Goal: Task Accomplishment & Management: Use online tool/utility

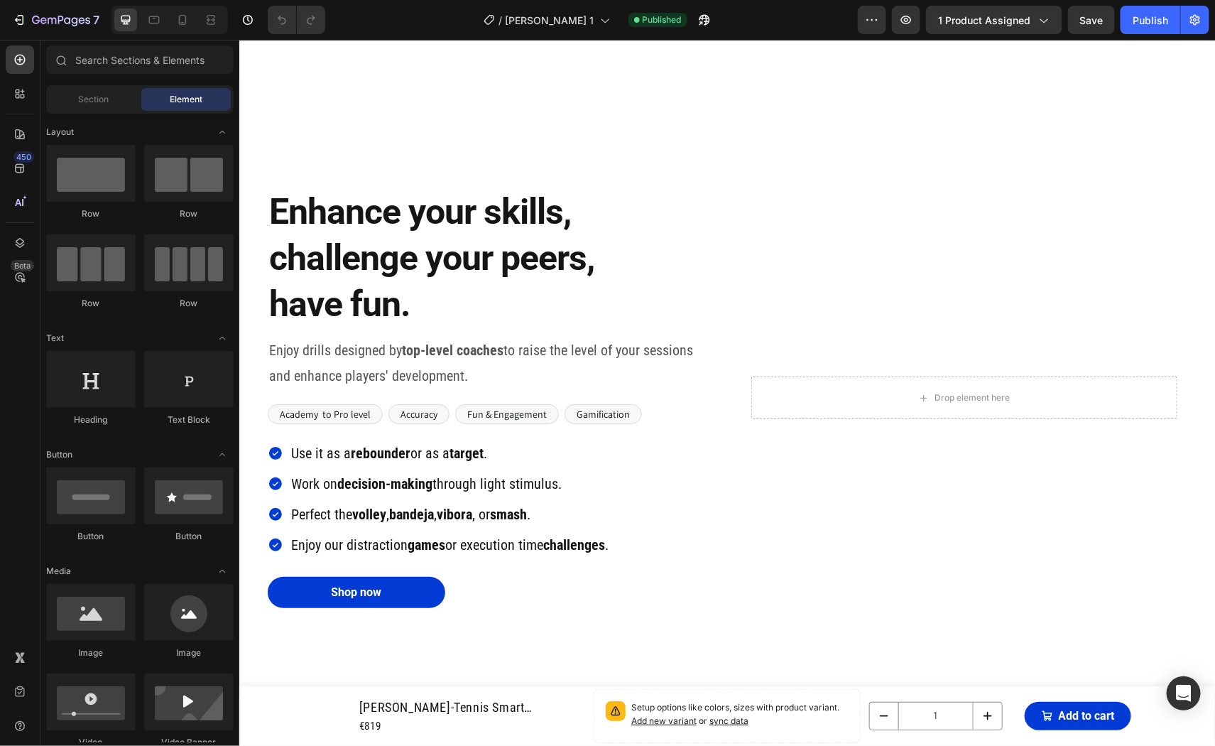
scroll to position [2584, 0]
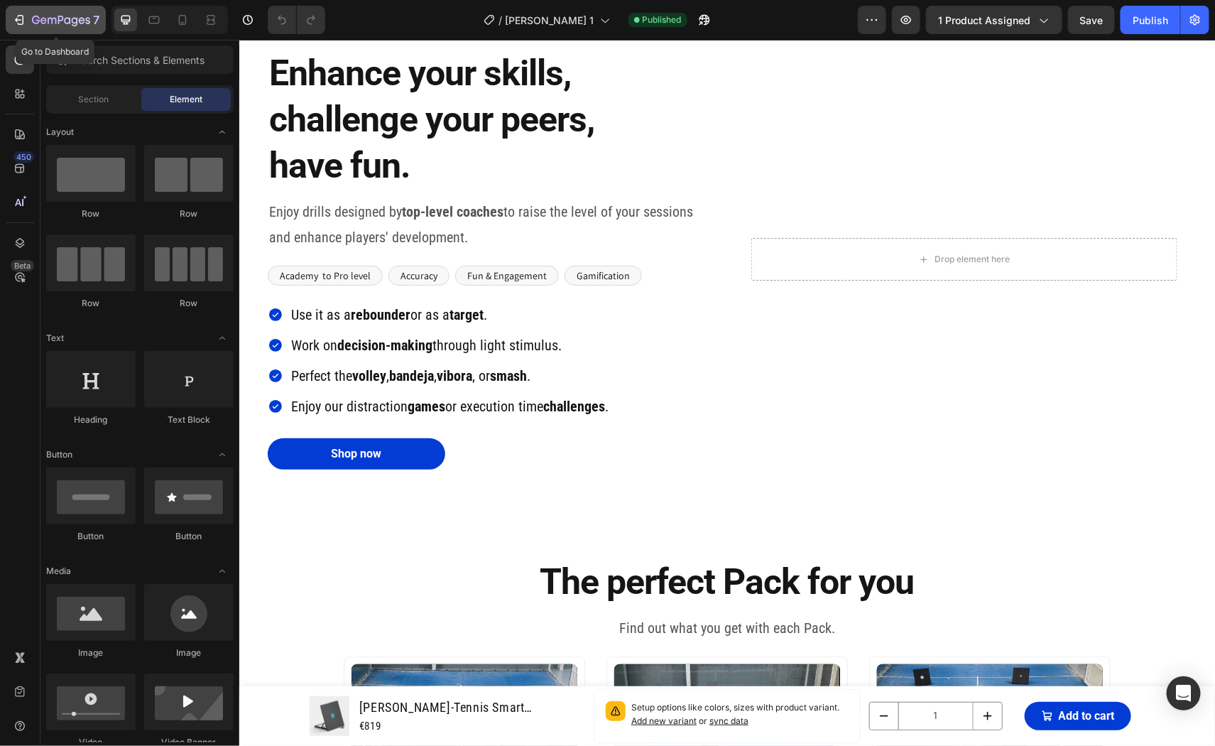
click at [23, 12] on div "7" at bounding box center [55, 19] width 87 height 17
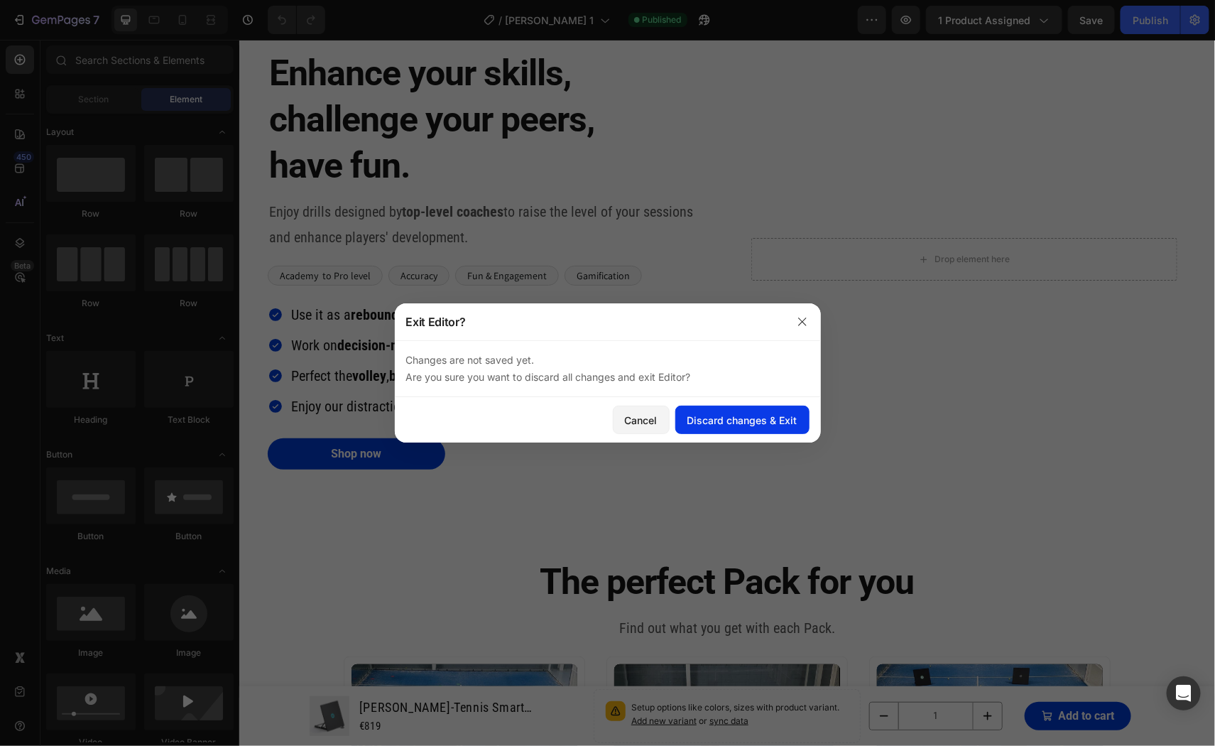
click at [704, 410] on button "Discard changes & Exit" at bounding box center [742, 419] width 134 height 28
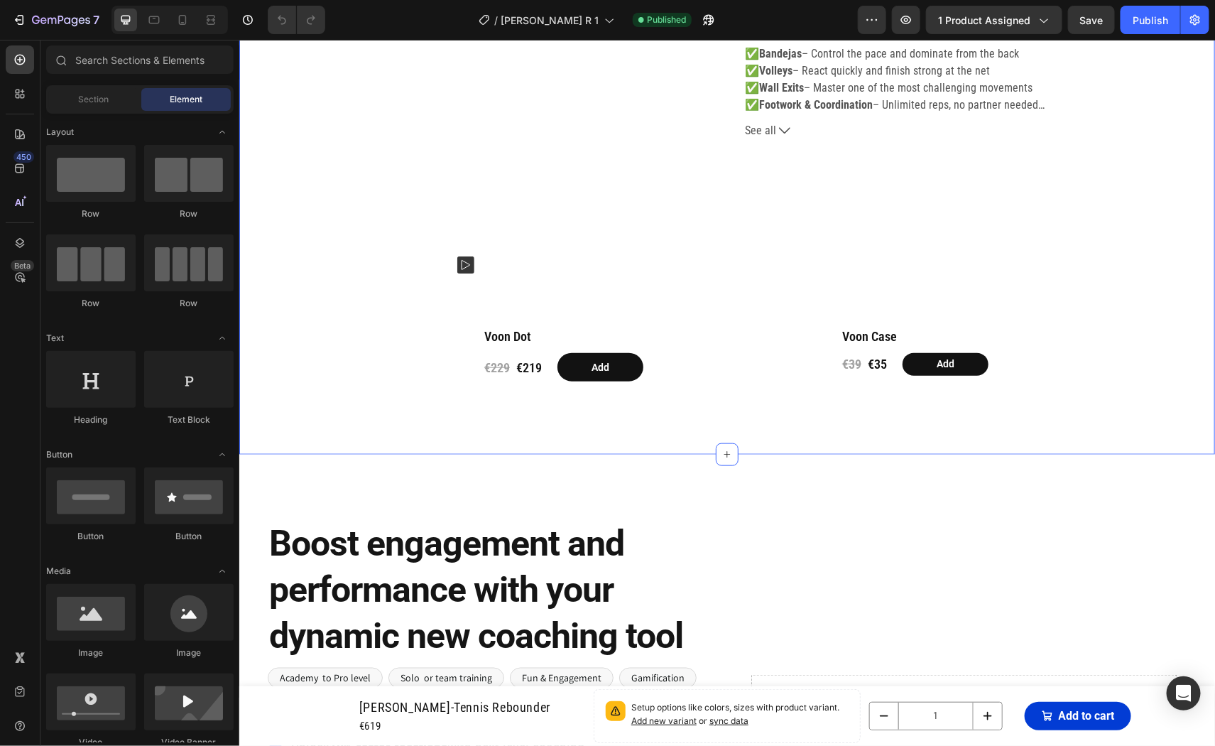
scroll to position [503, 0]
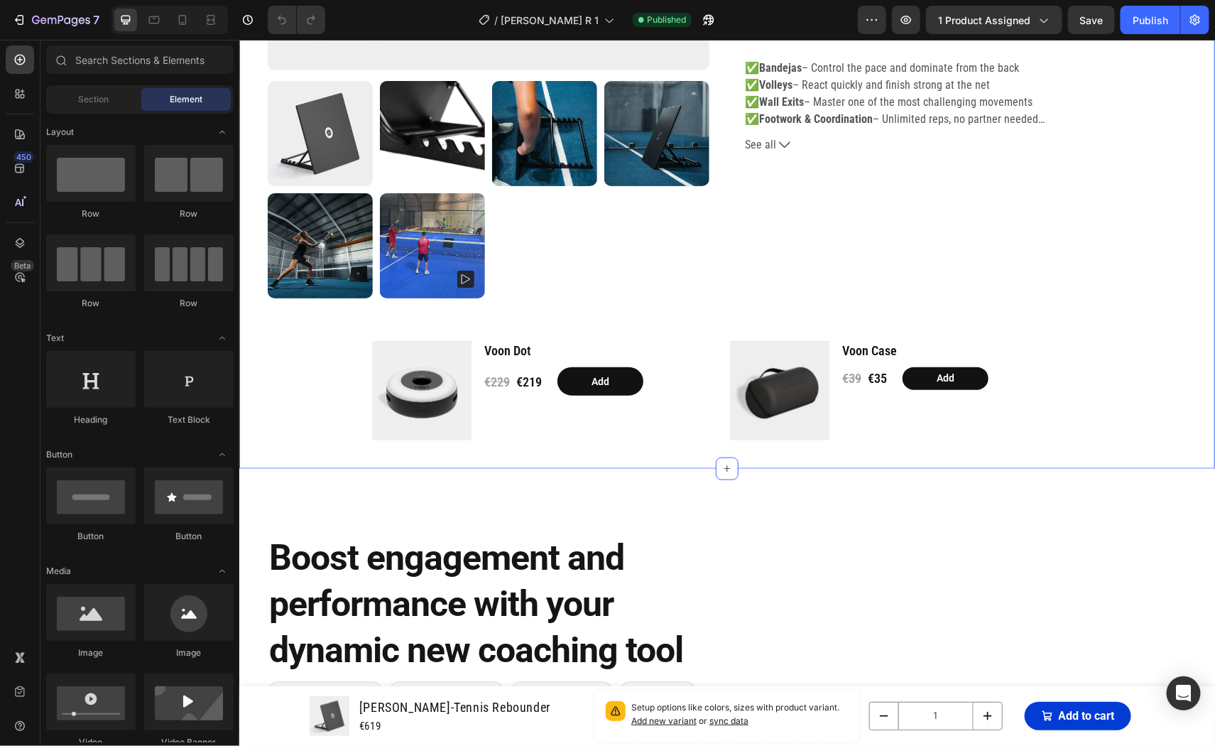
click at [301, 415] on div "Product Images [PERSON_NAME]-Tennis Rebounder (P) Title Loox - Rating widget Lo…" at bounding box center [726, 34] width 919 height 812
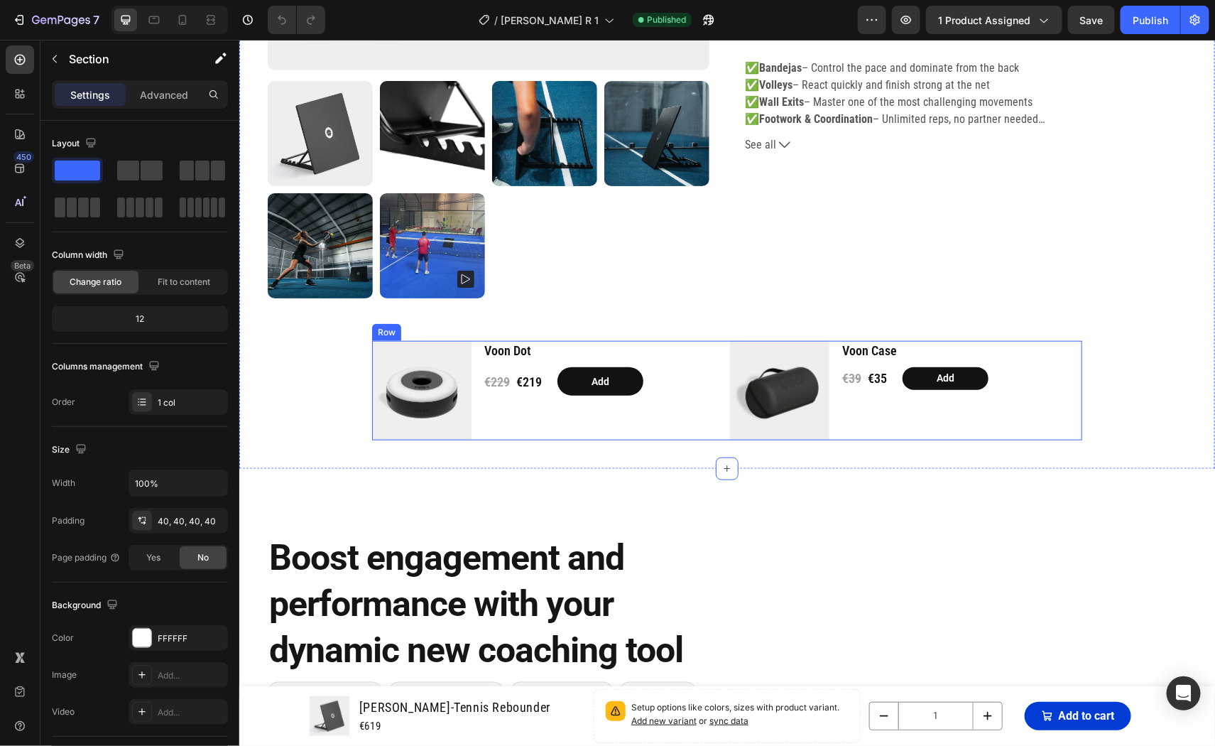
click at [725, 373] on div "Product Images Voon Dot Product Title €229 Product Price Product Price €219 Pro…" at bounding box center [726, 389] width 710 height 99
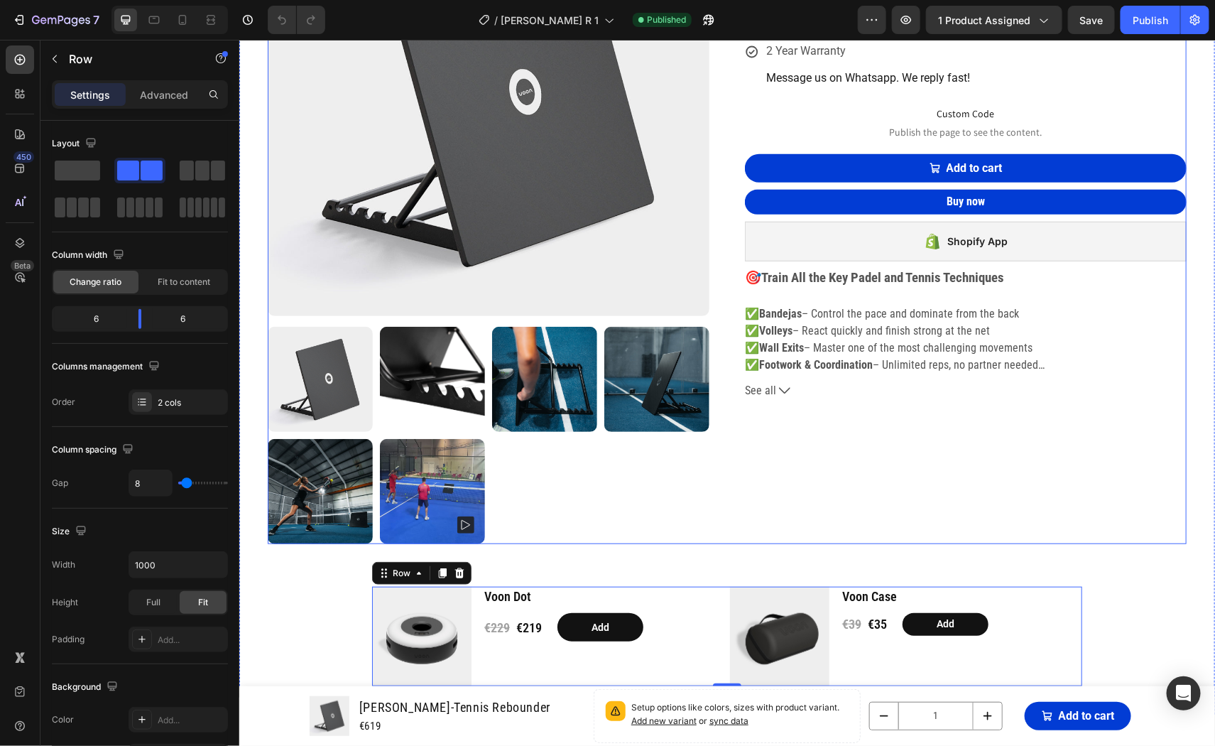
scroll to position [219, 0]
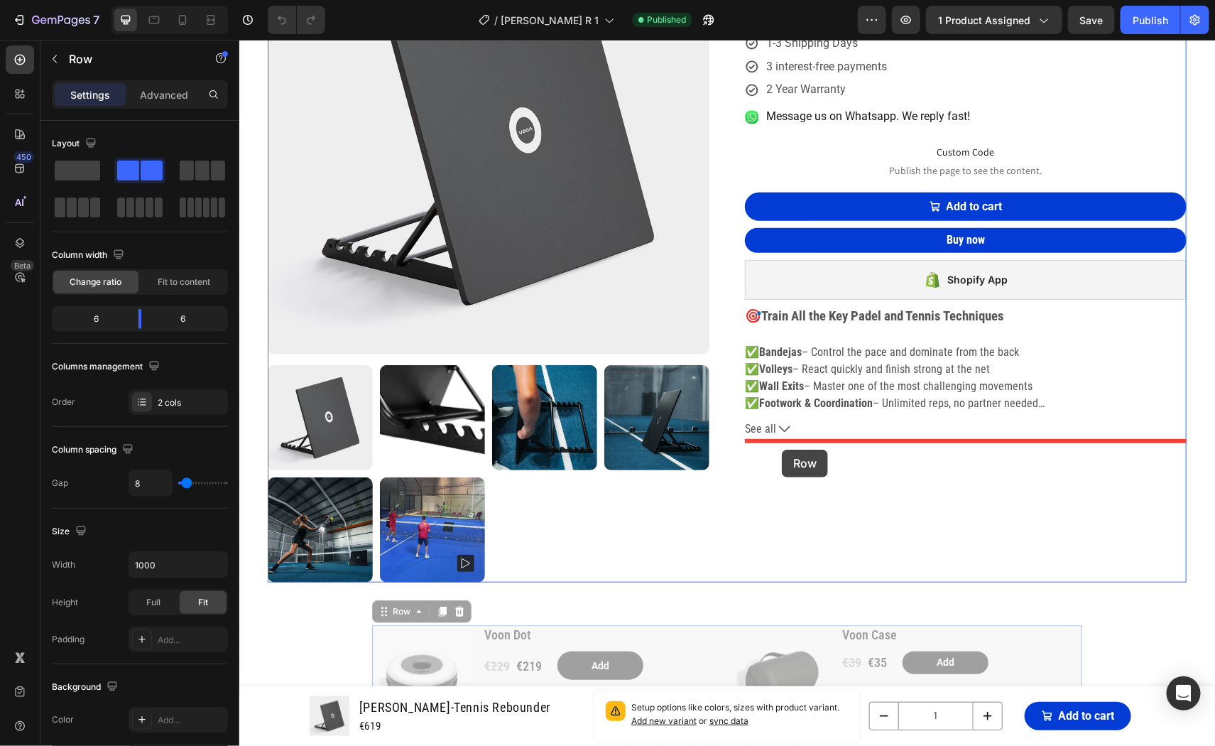
drag, startPoint x: 394, startPoint y: 607, endPoint x: 781, endPoint y: 449, distance: 418.1
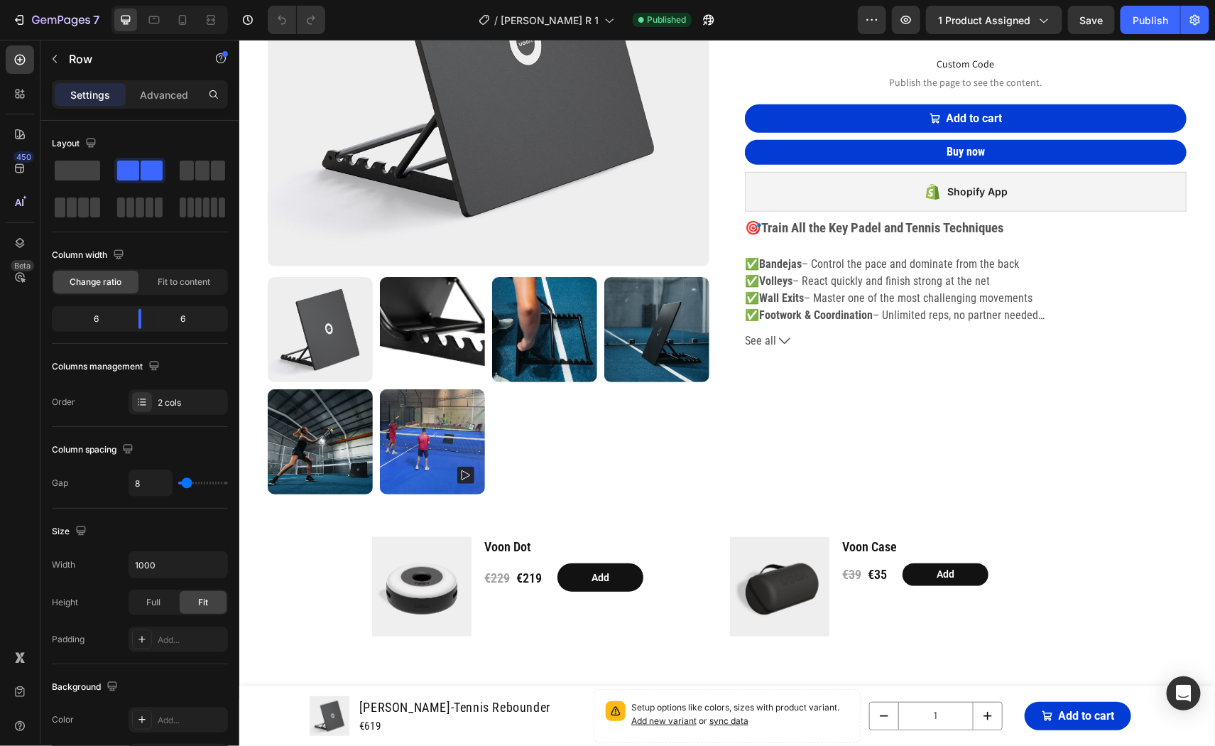
scroll to position [445, 0]
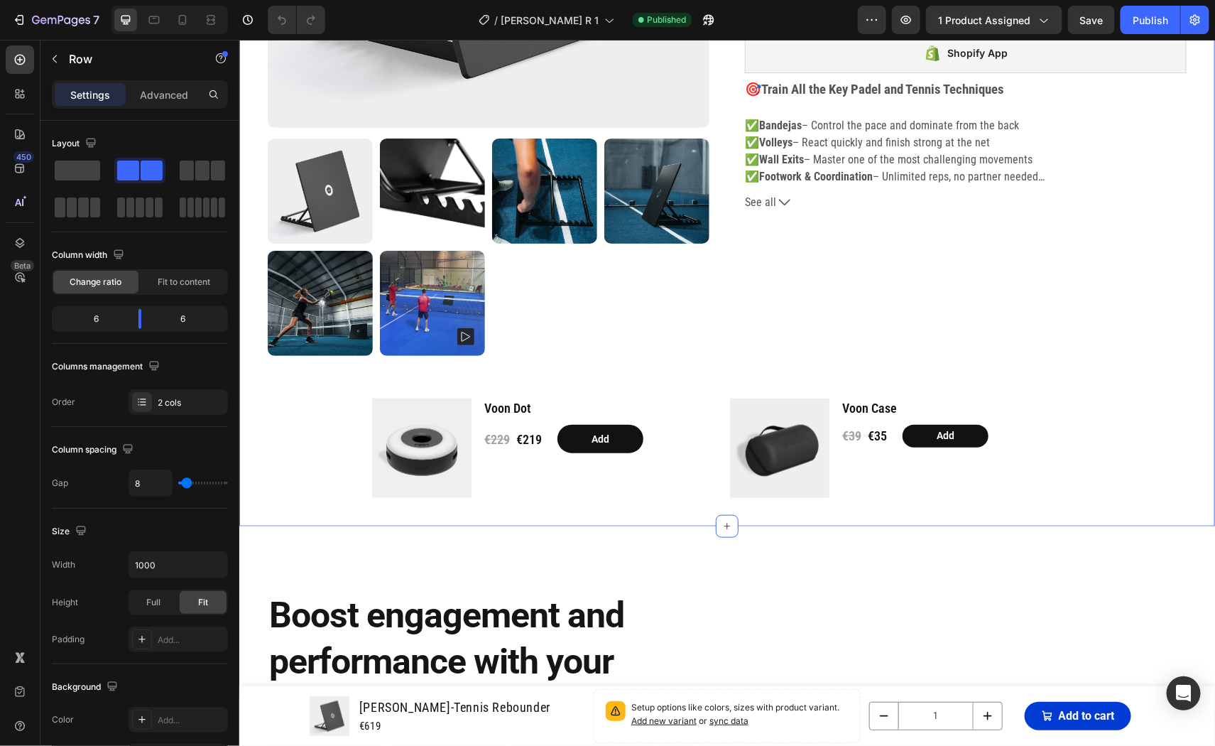
click at [298, 459] on div "Product Images [PERSON_NAME]-Tennis Rebounder (P) Title Loox - Rating widget Lo…" at bounding box center [726, 91] width 919 height 812
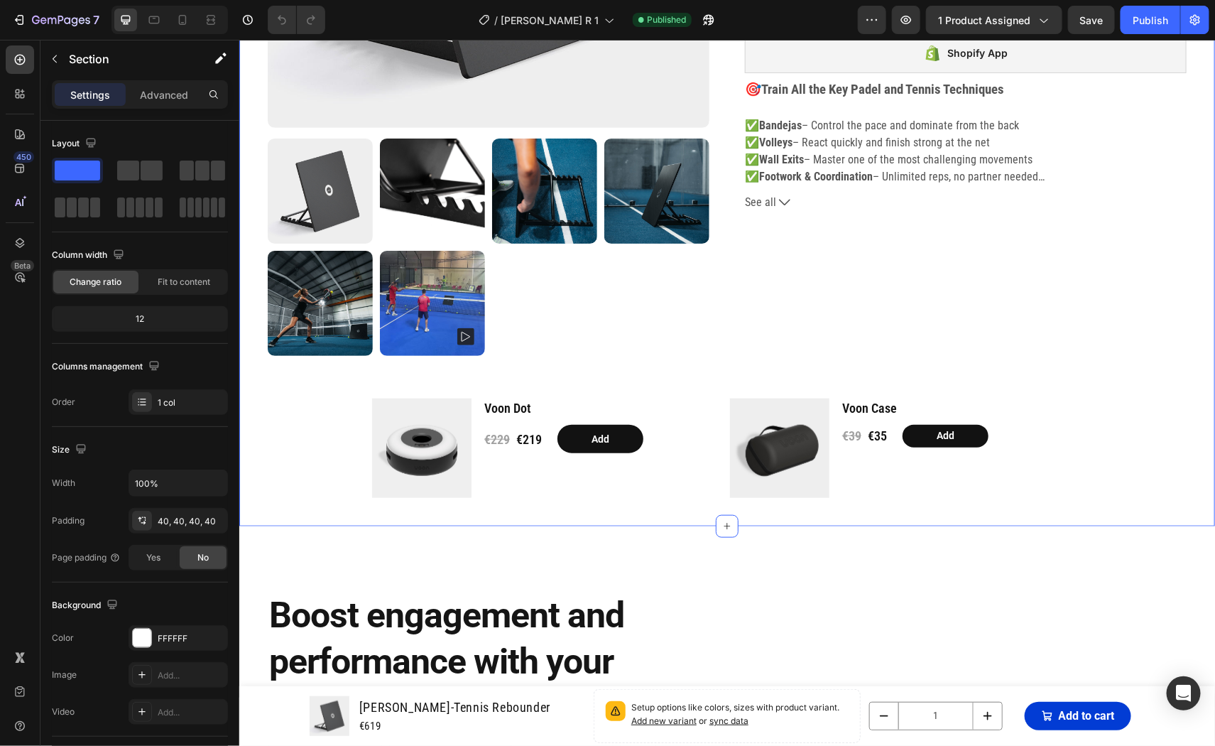
click at [354, 423] on div "Product Images [PERSON_NAME]-Tennis Rebounder (P) Title Loox - Rating widget Lo…" at bounding box center [726, 91] width 919 height 812
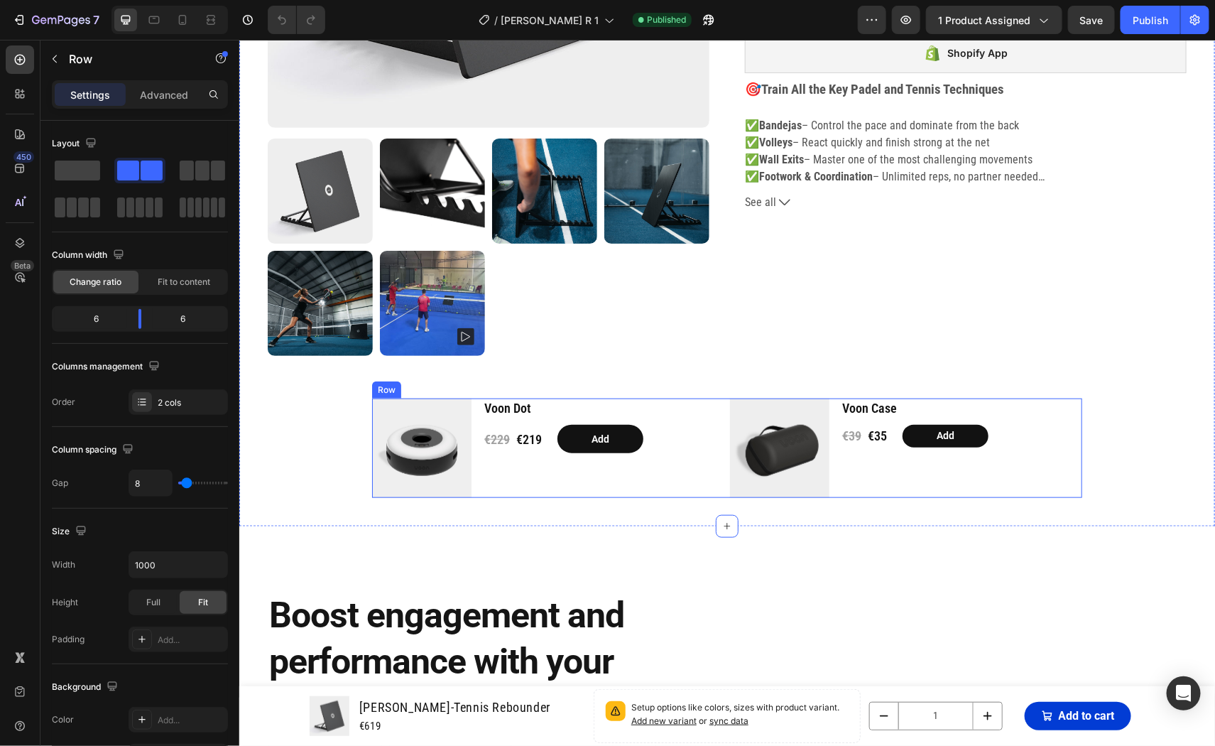
click at [724, 423] on div "Product Images Voon Dot Product Title €229 Product Price Product Price €219 Pro…" at bounding box center [726, 447] width 710 height 99
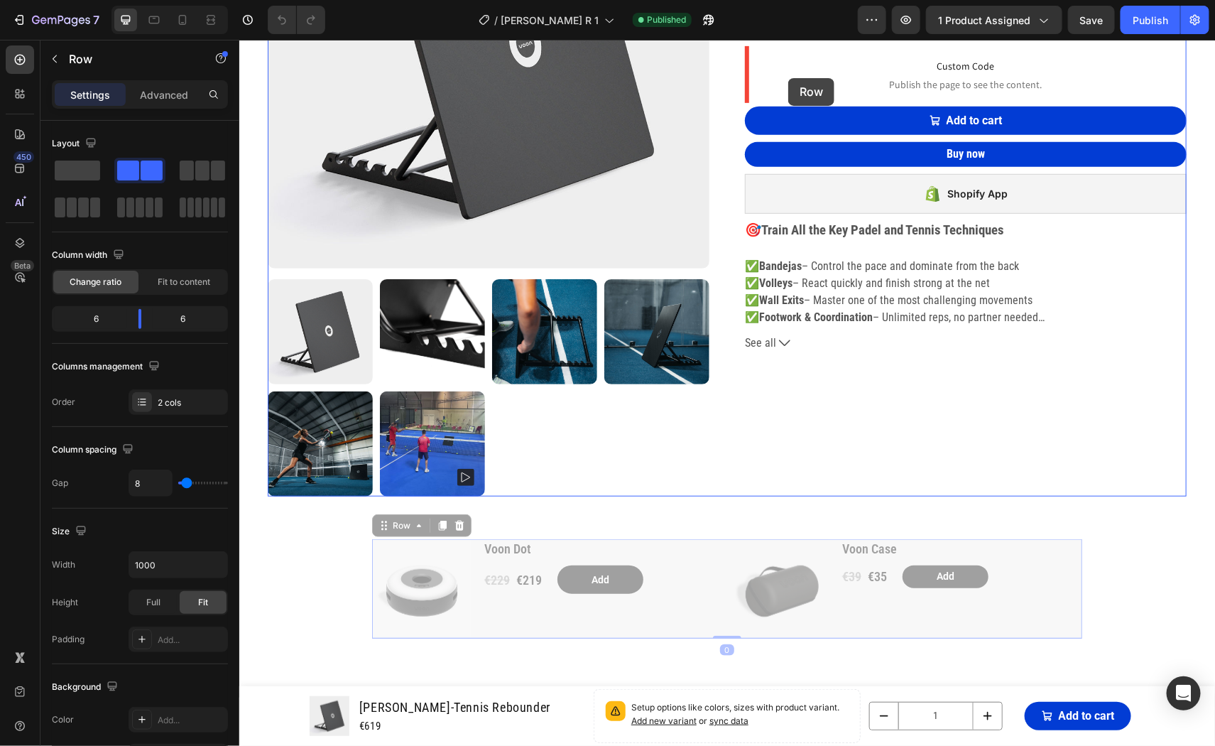
scroll to position [274, 0]
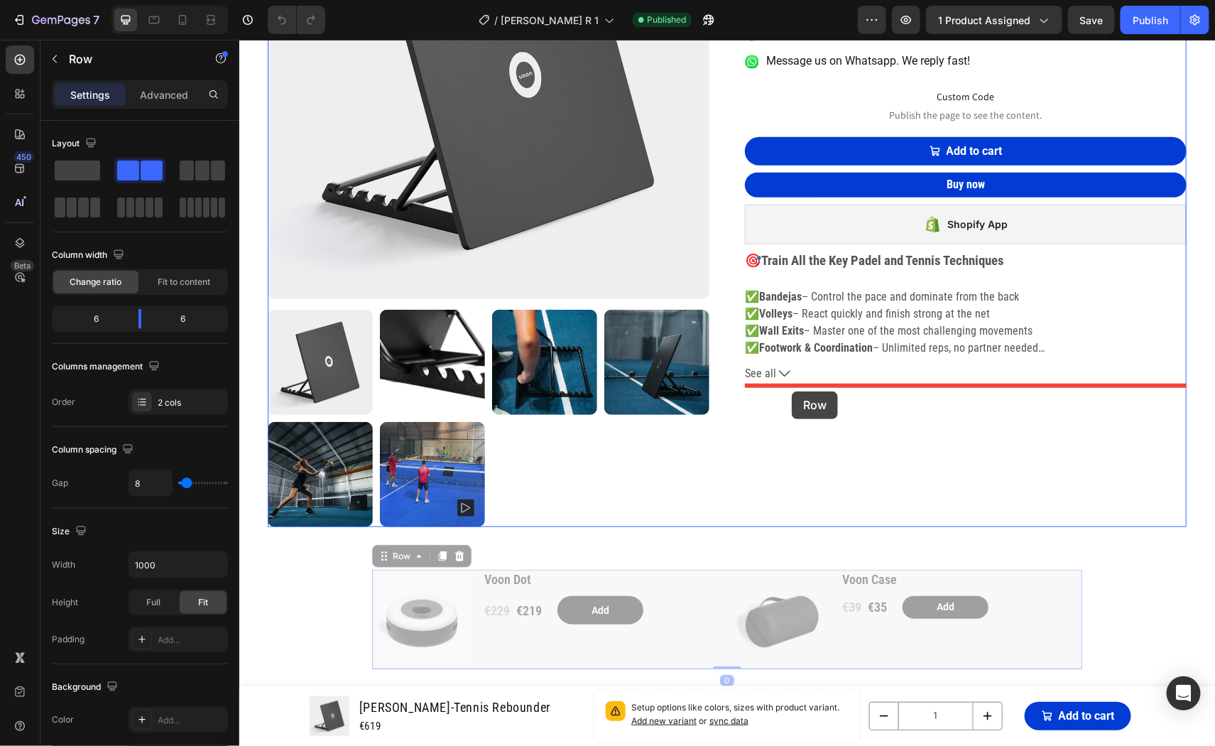
drag, startPoint x: 391, startPoint y: 378, endPoint x: 791, endPoint y: 391, distance: 400.6
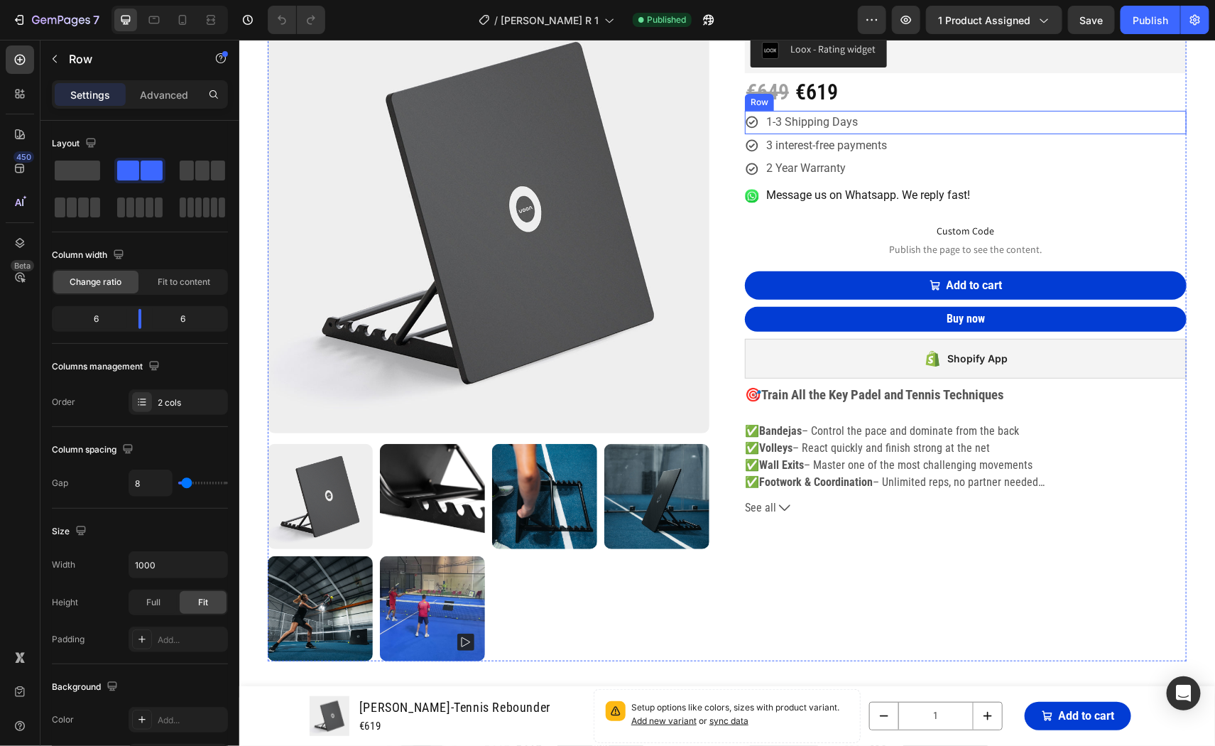
scroll to position [215, 0]
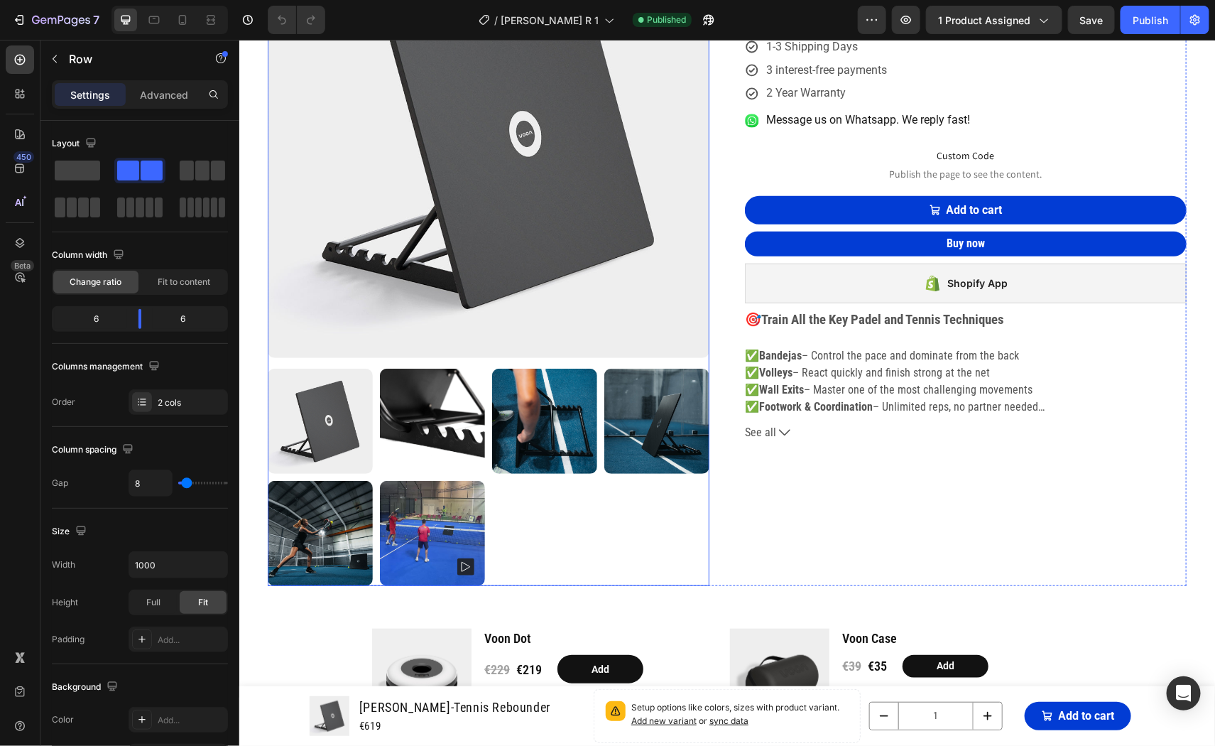
click at [657, 502] on div at bounding box center [488, 476] width 442 height 217
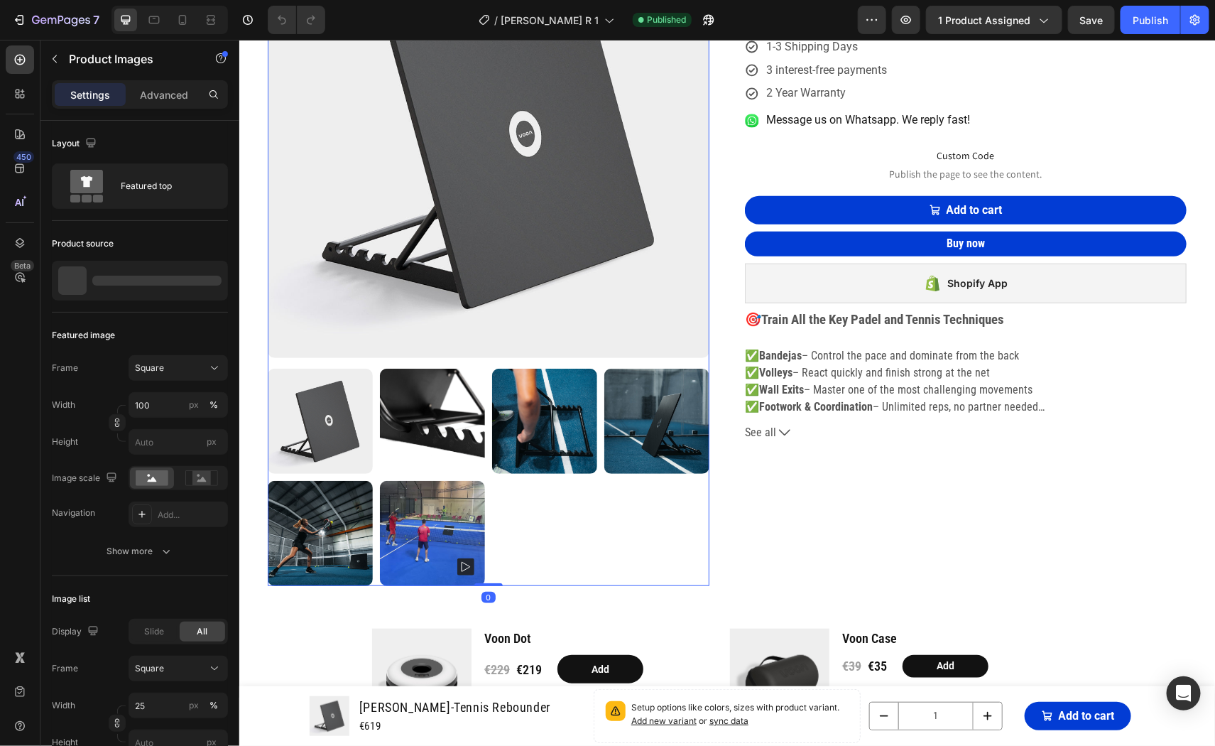
scroll to position [195, 0]
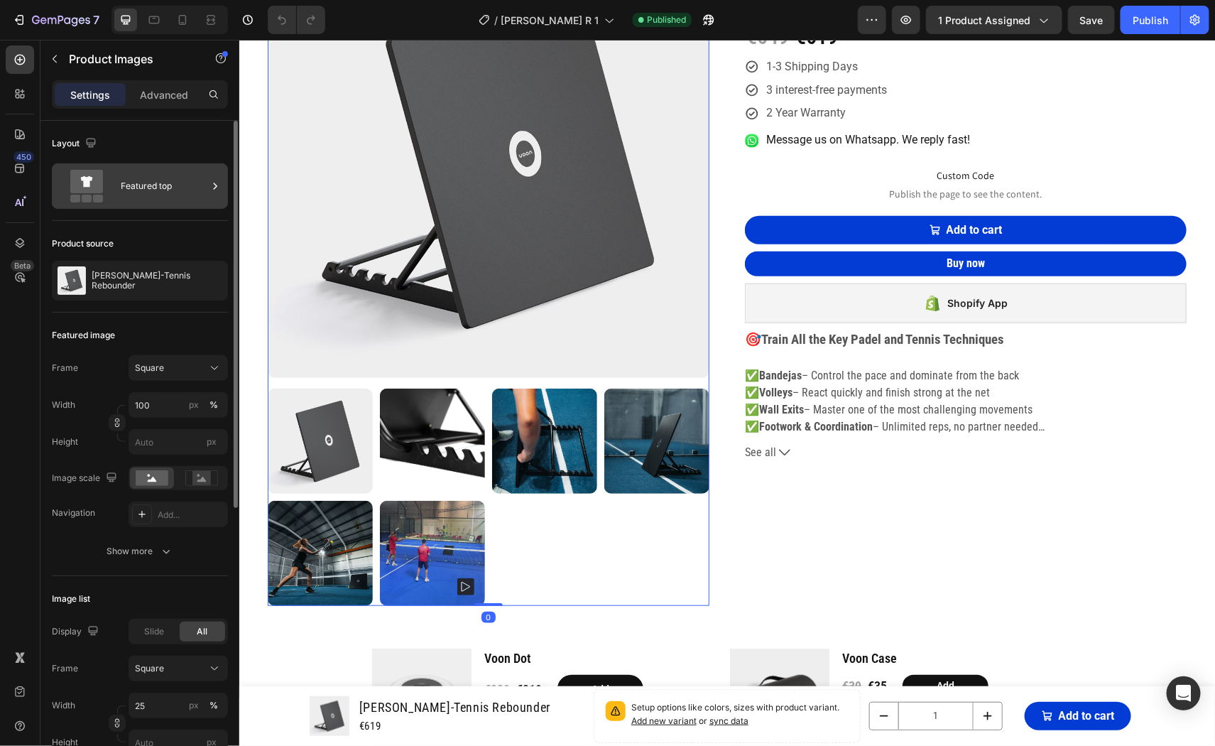
click at [109, 197] on icon at bounding box center [86, 186] width 57 height 33
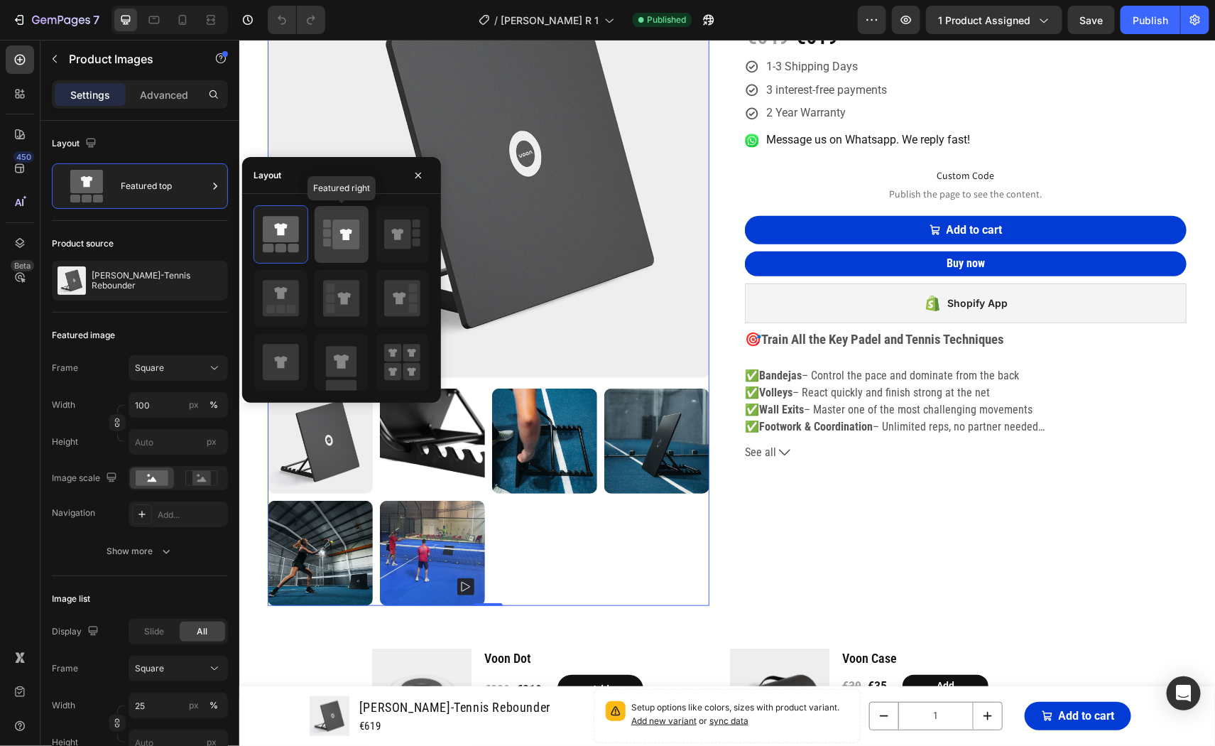
click at [339, 230] on icon at bounding box center [346, 235] width 27 height 30
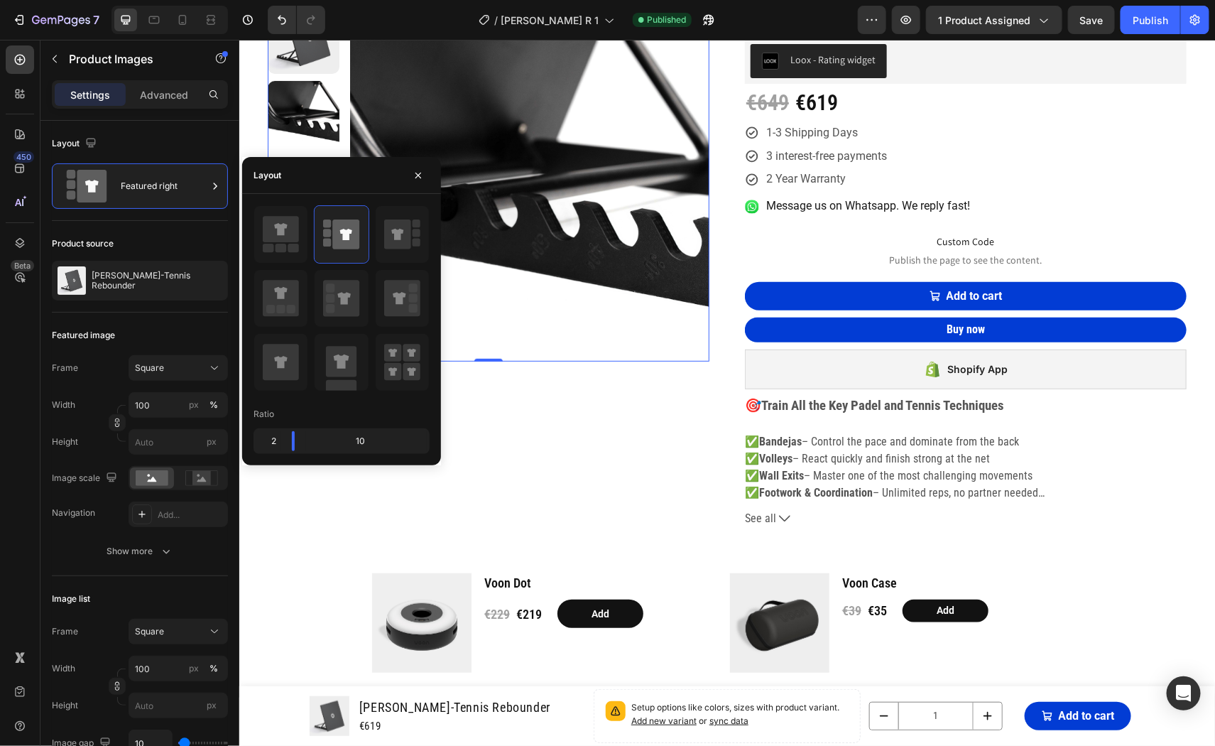
scroll to position [0, 0]
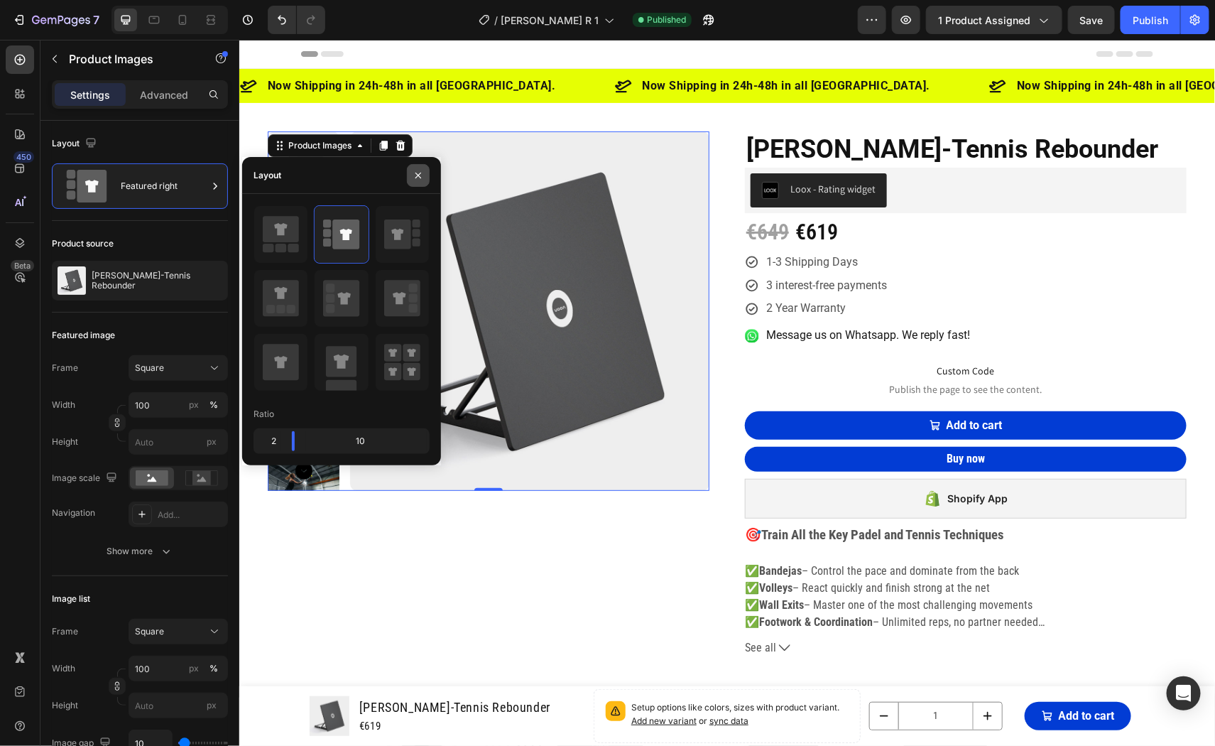
click at [418, 176] on icon "button" at bounding box center [418, 175] width 11 height 11
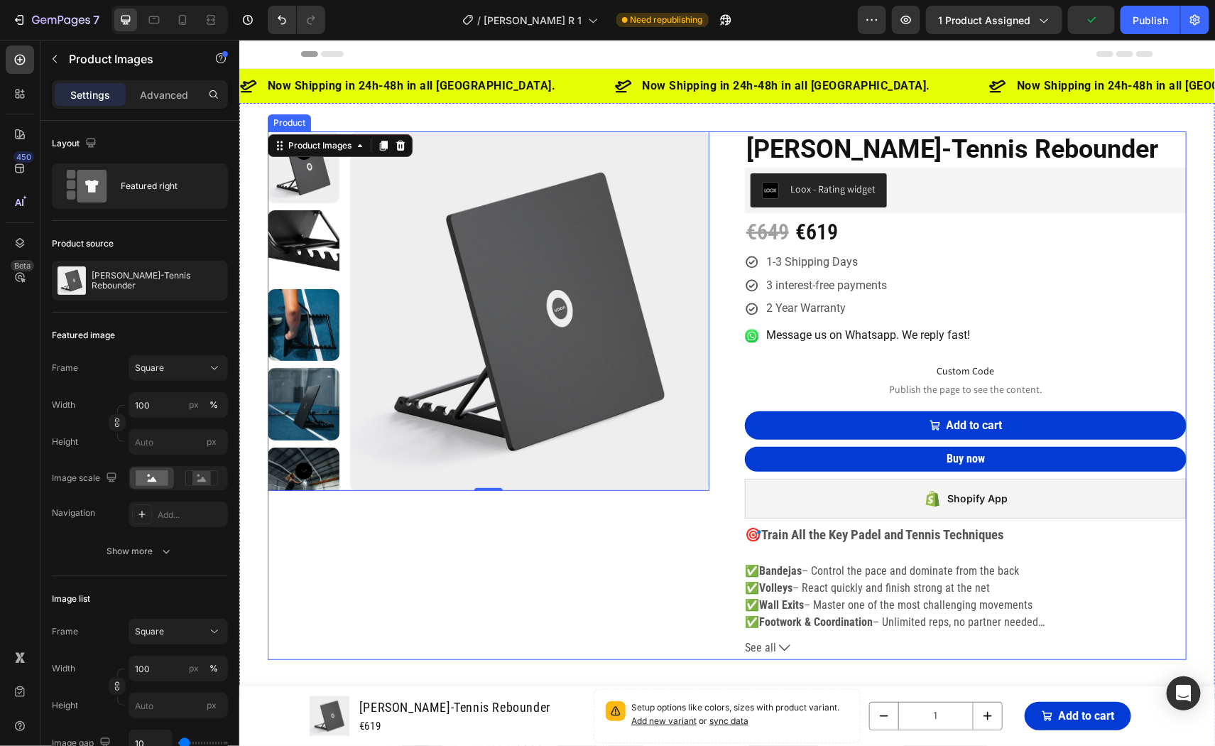
click at [723, 171] on div "Product Images 0 [PERSON_NAME]-Tennis Rebounder (P) Title Loox - Rating widget …" at bounding box center [726, 395] width 919 height 528
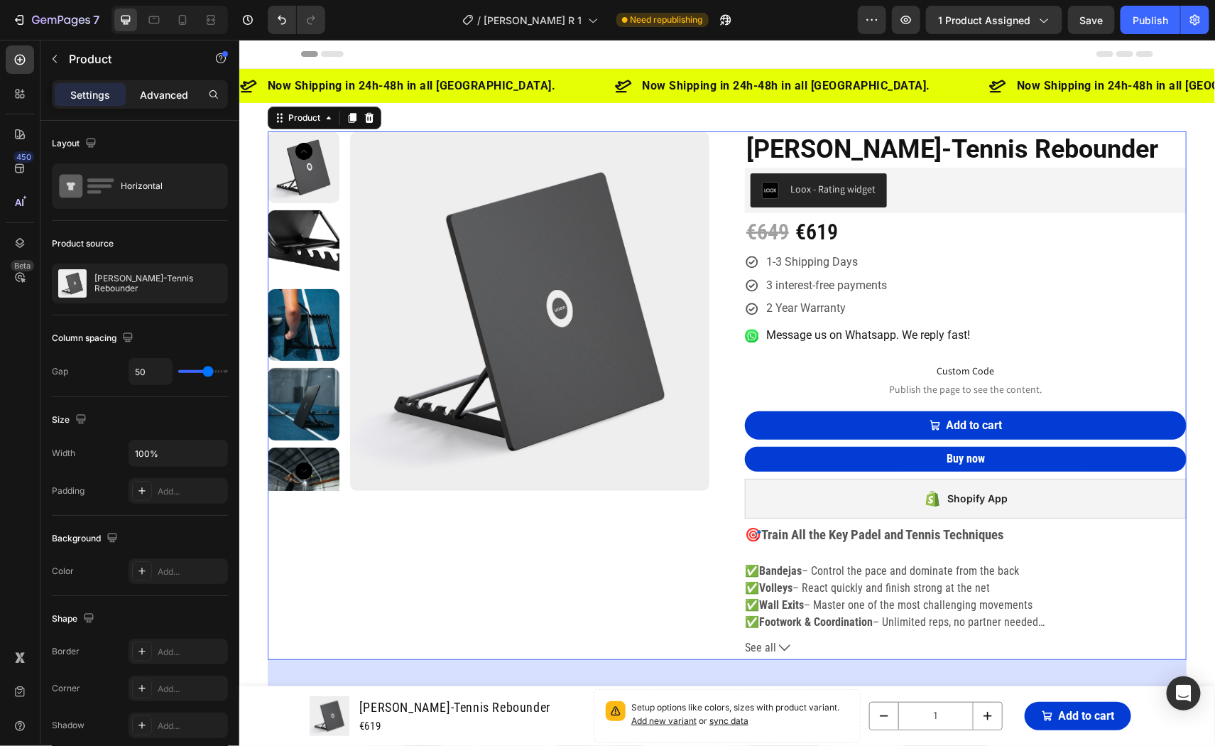
click at [163, 91] on p "Advanced" at bounding box center [164, 94] width 48 height 15
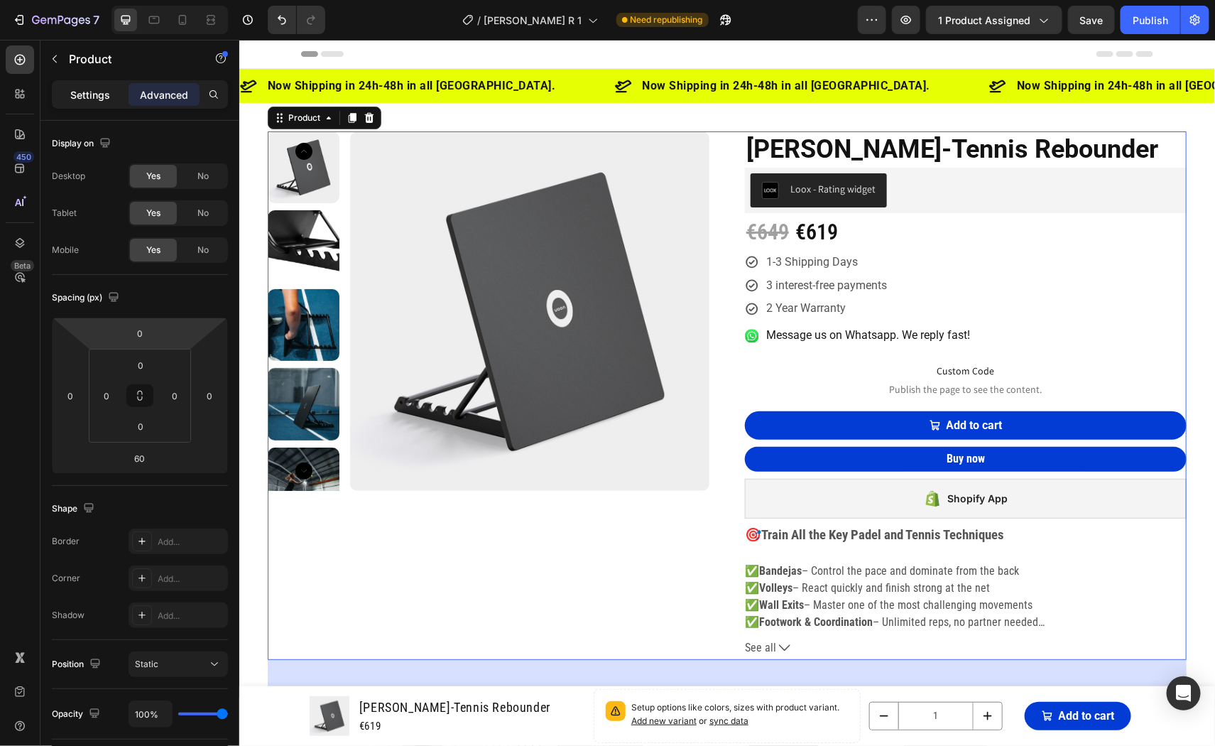
click at [84, 102] on div "Settings" at bounding box center [90, 94] width 71 height 23
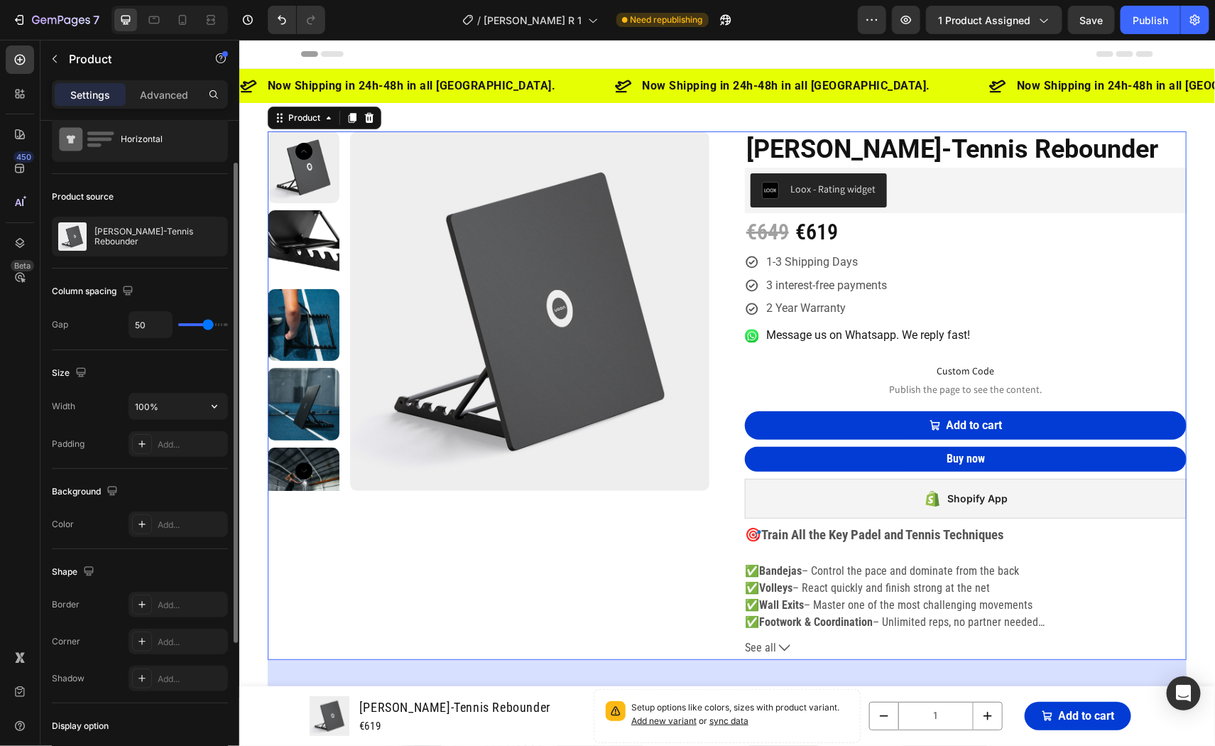
scroll to position [52, 0]
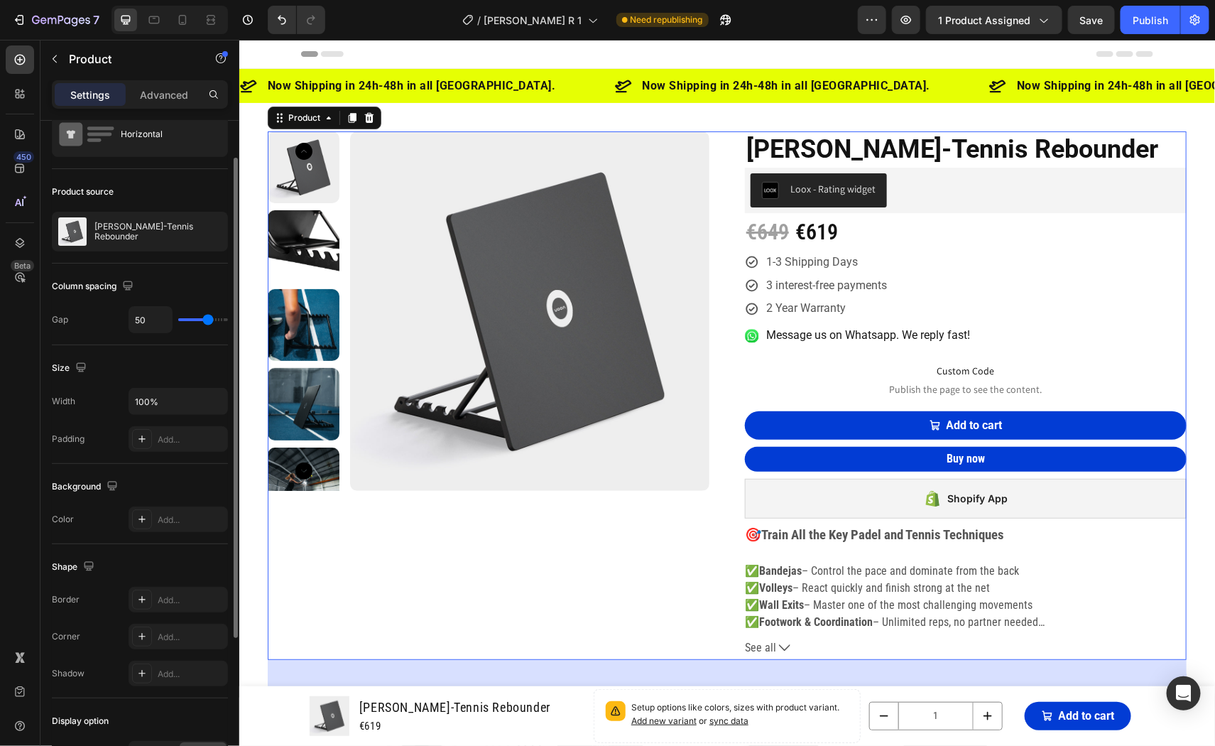
type input "64"
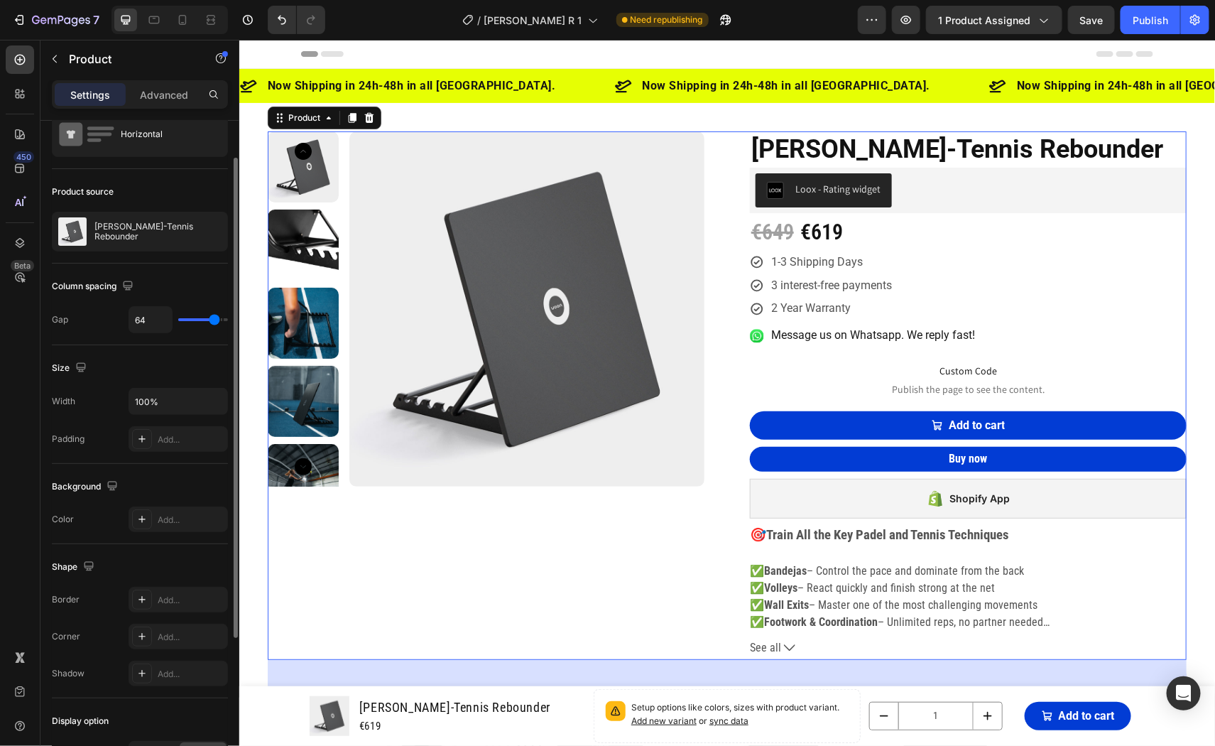
type input "67"
type input "74"
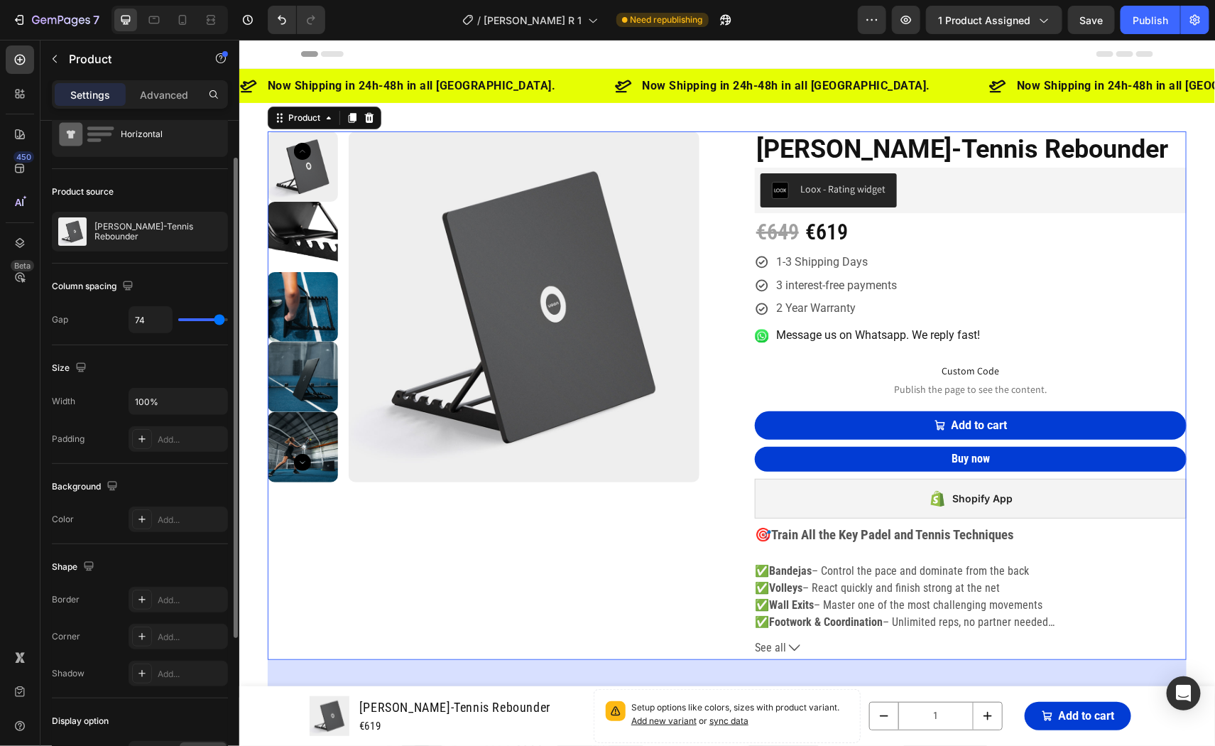
type input "78"
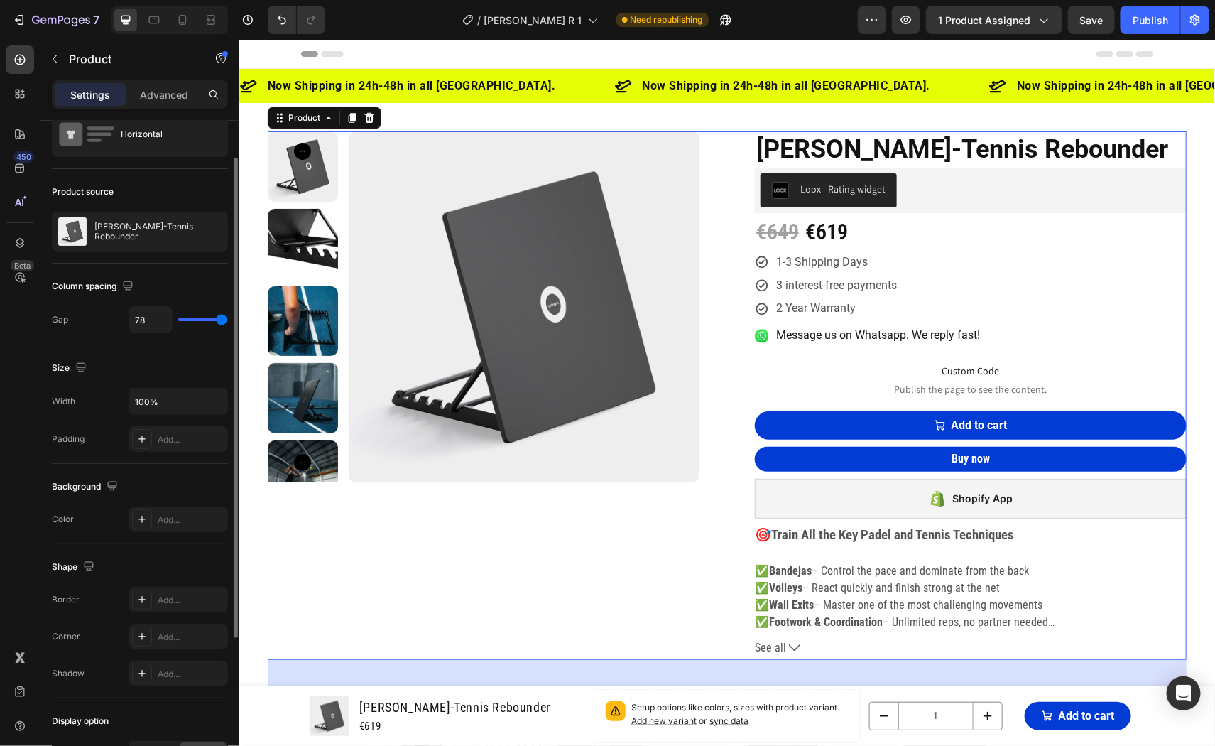
type input "80"
type input "52"
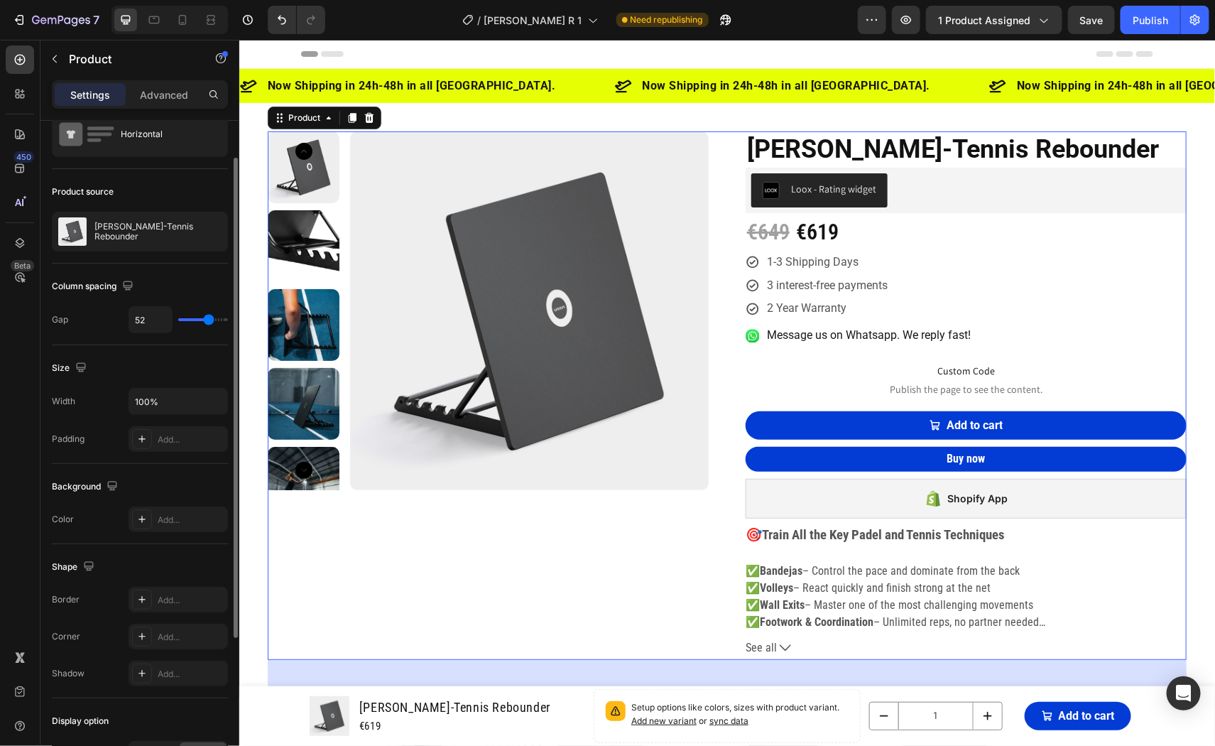
type input "28"
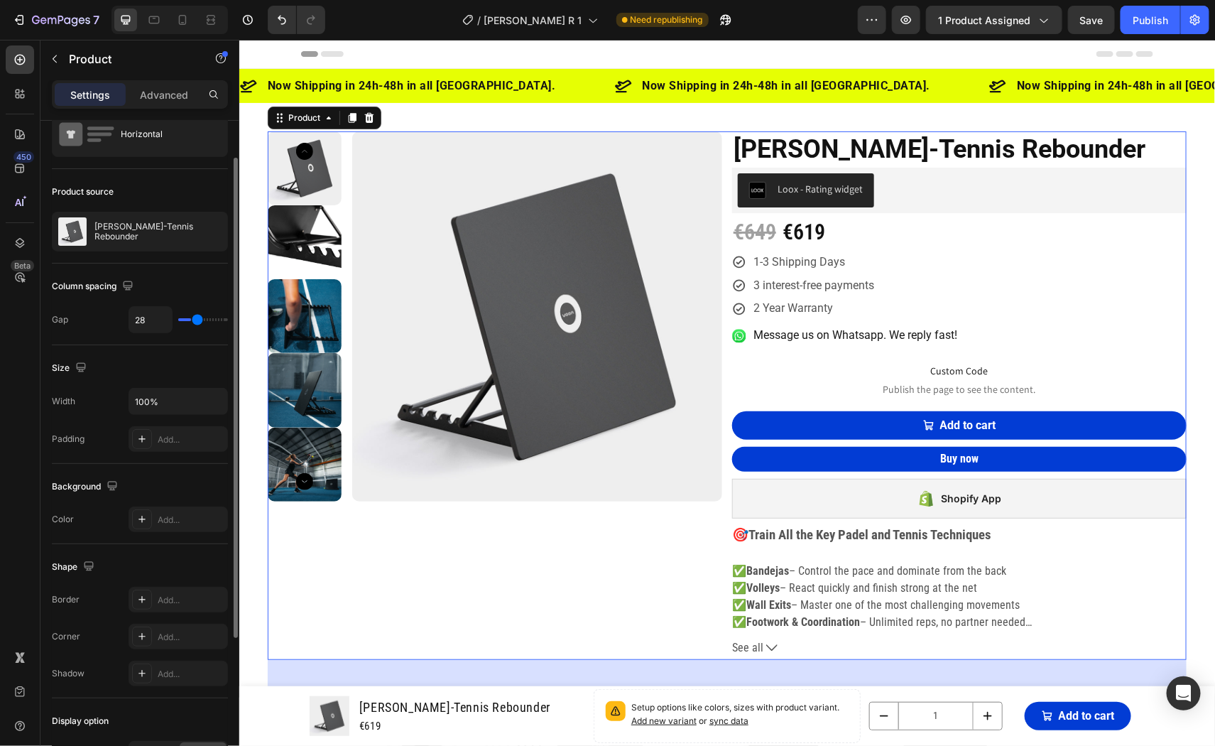
type input "14"
type input "4"
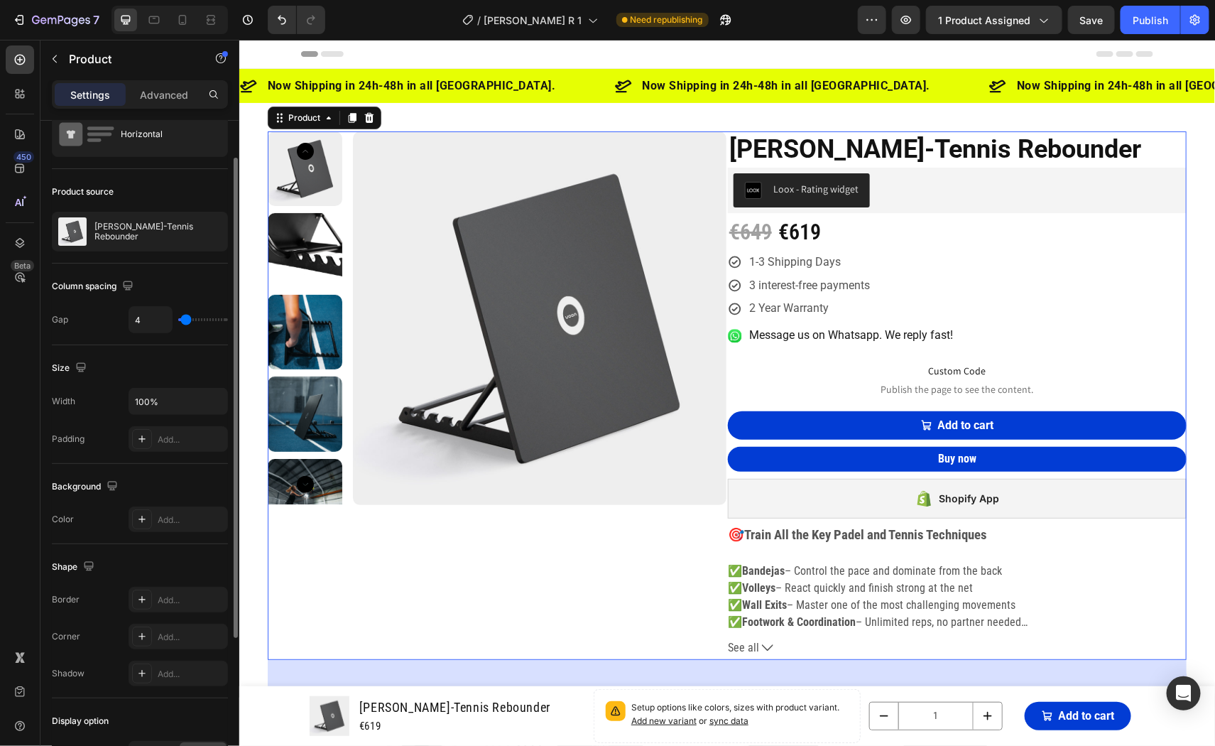
type input "2"
type input "21"
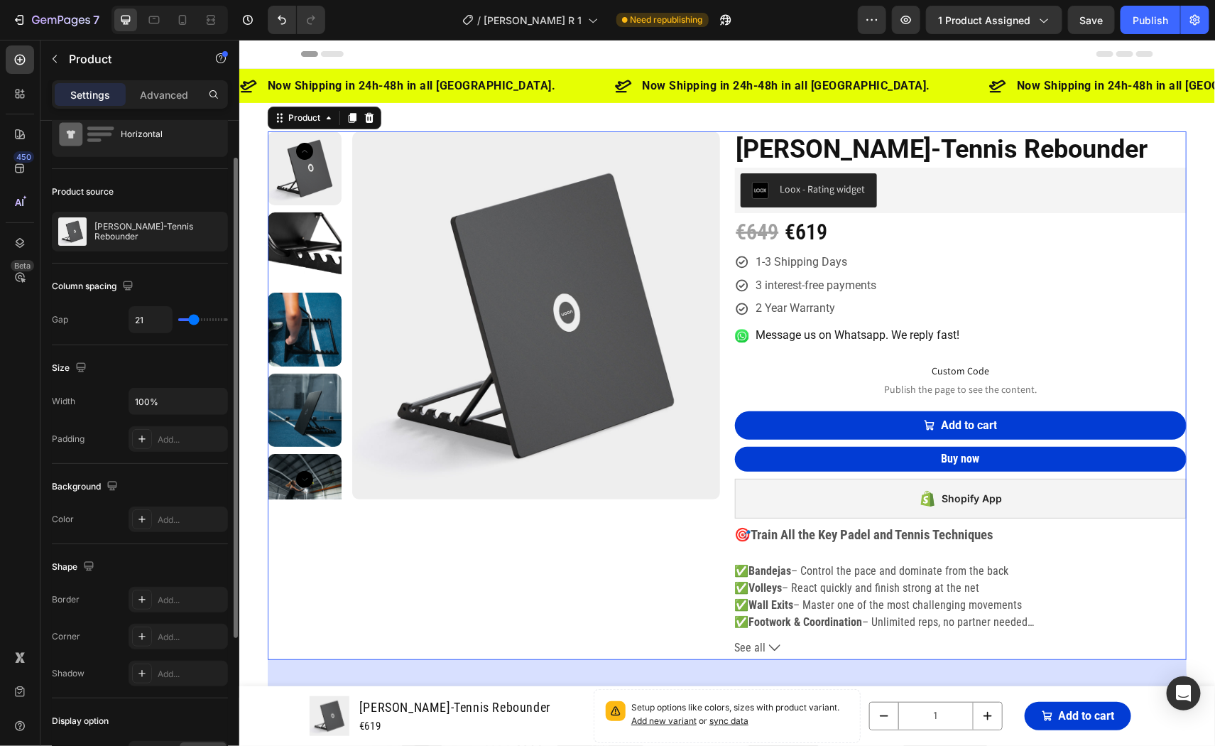
type input "23"
type input "24"
type input "38"
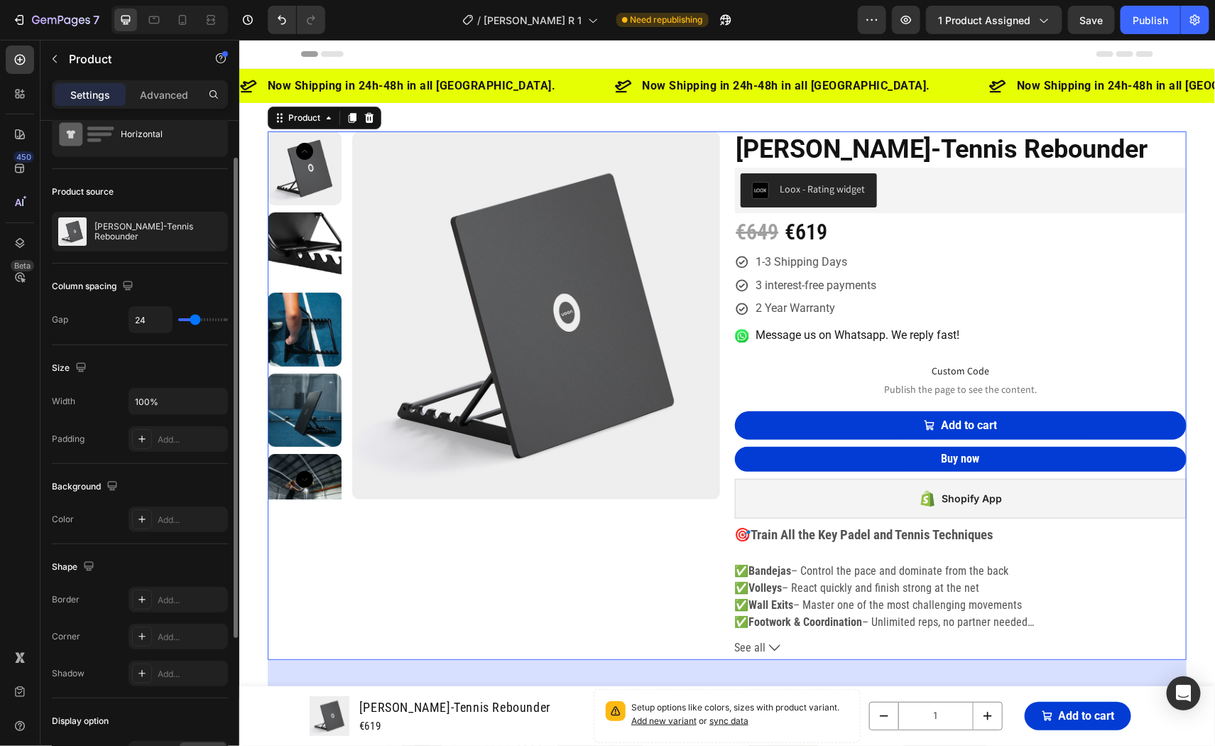
type input "38"
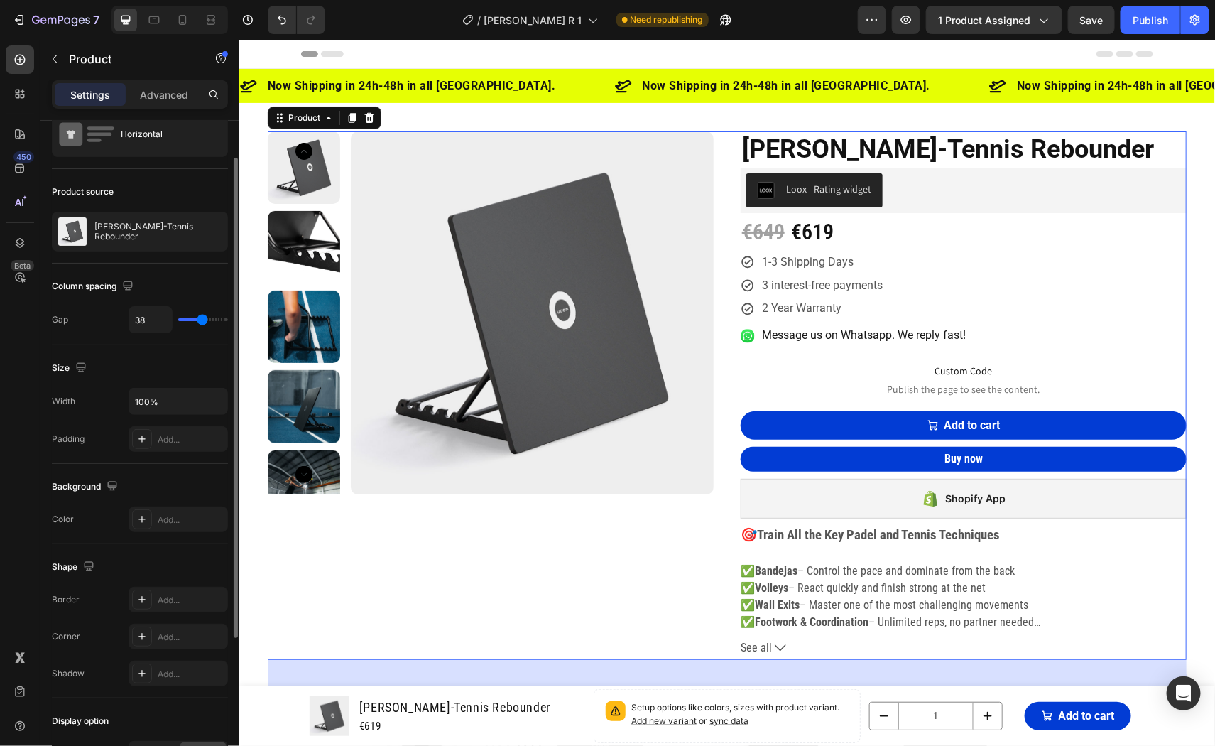
type input "43"
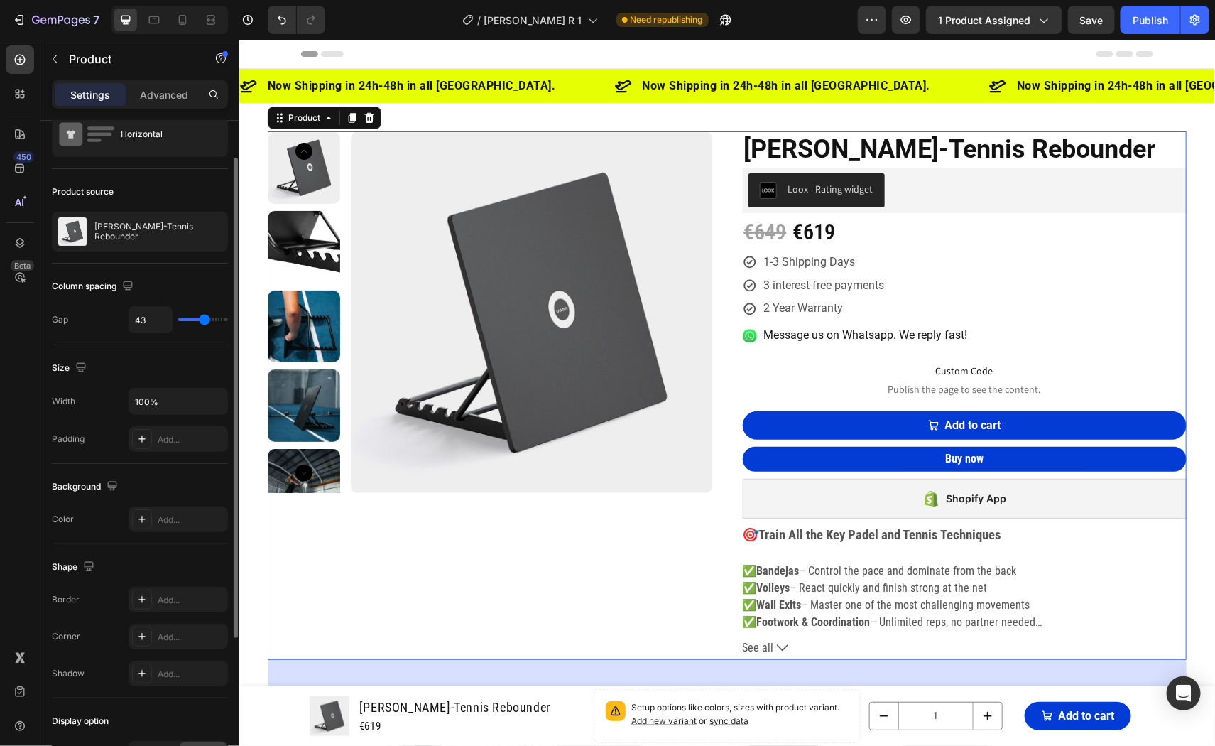
type input "49"
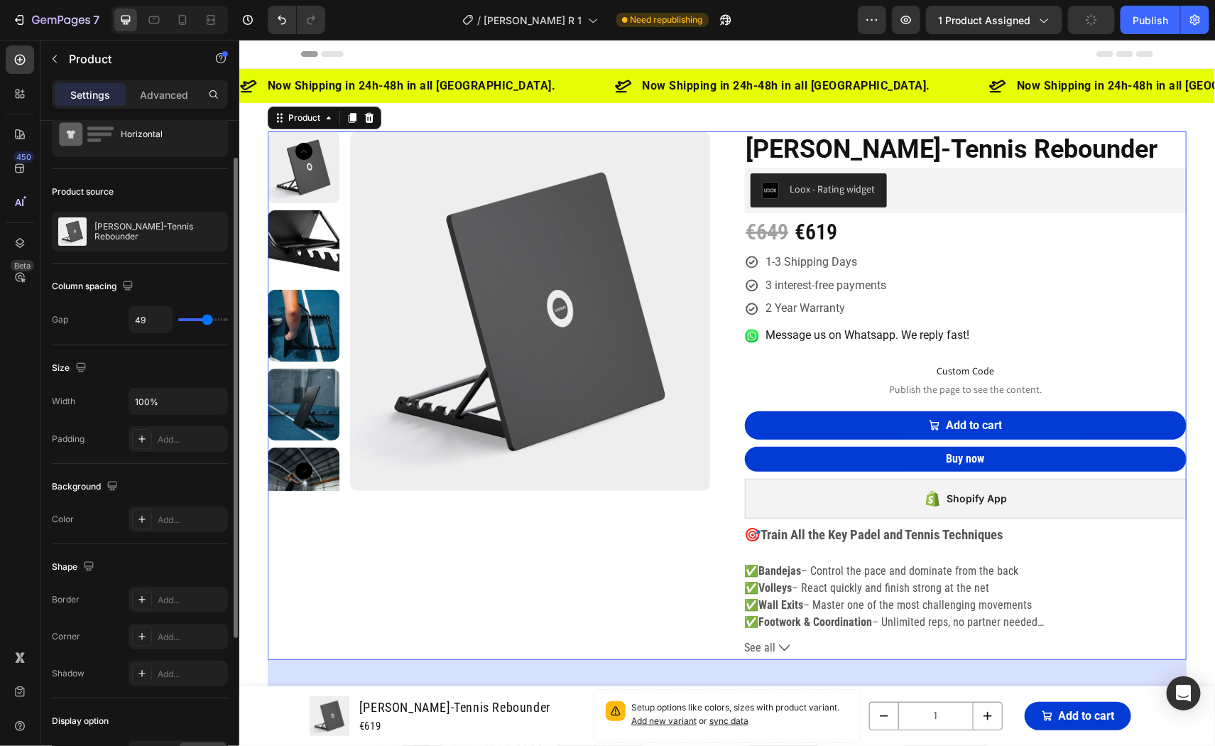
type input "50"
click at [207, 321] on input "range" at bounding box center [203, 319] width 50 height 3
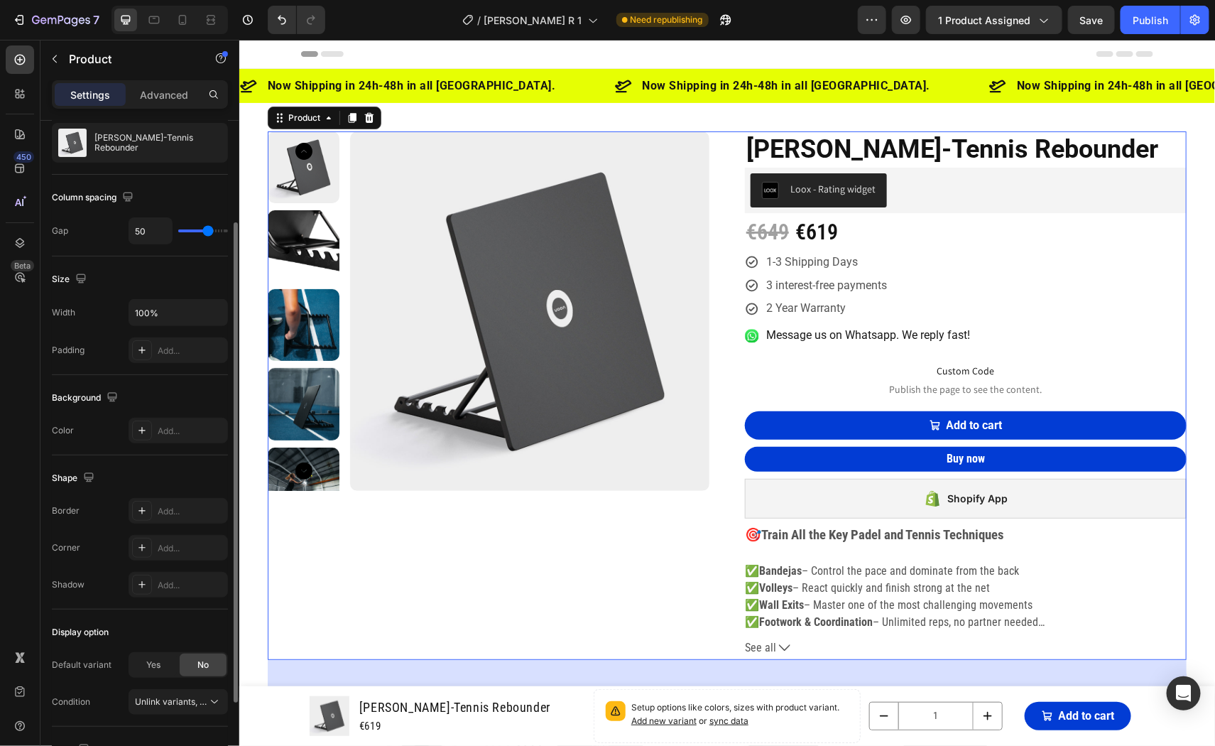
scroll to position [0, 0]
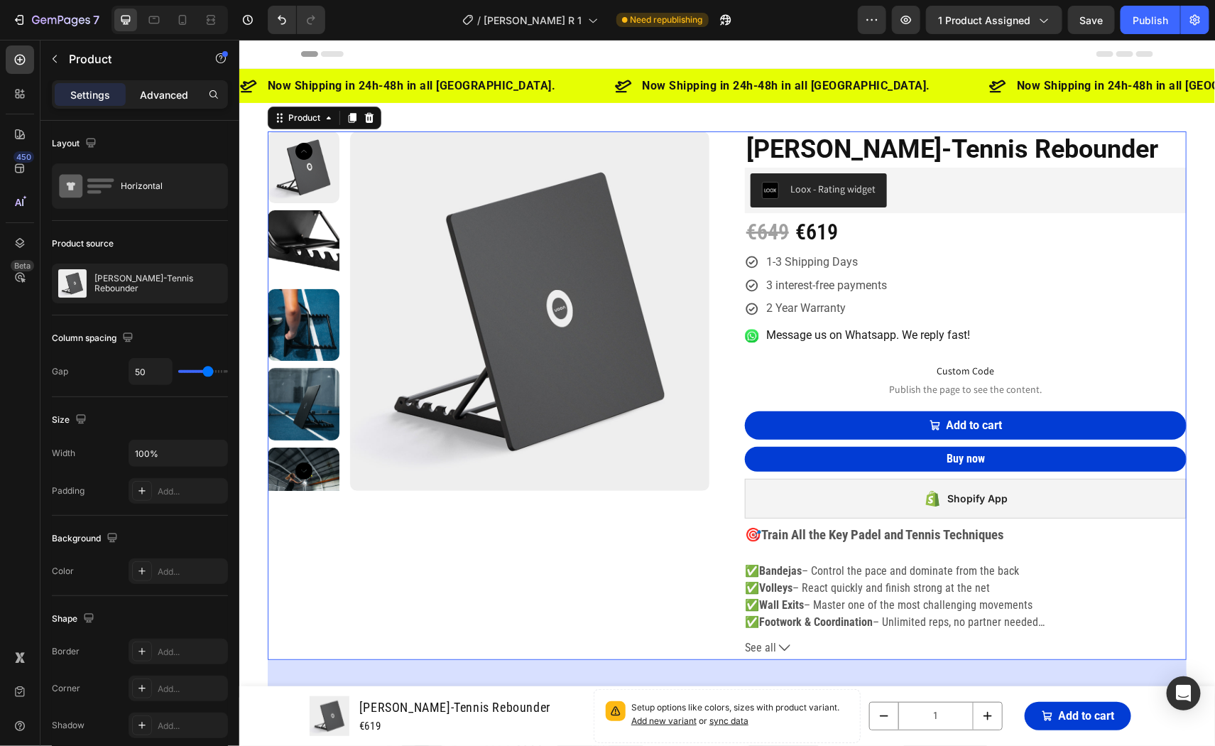
click at [156, 89] on p "Advanced" at bounding box center [164, 94] width 48 height 15
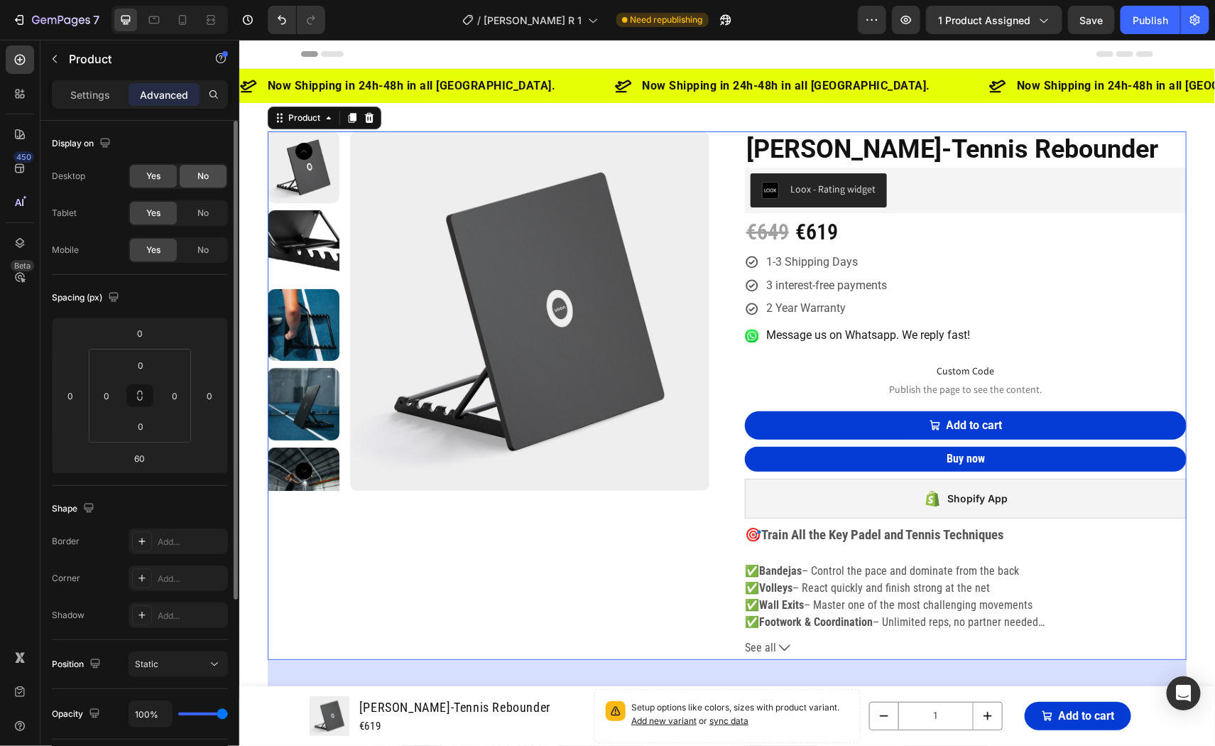
click at [192, 178] on div "No" at bounding box center [203, 176] width 47 height 23
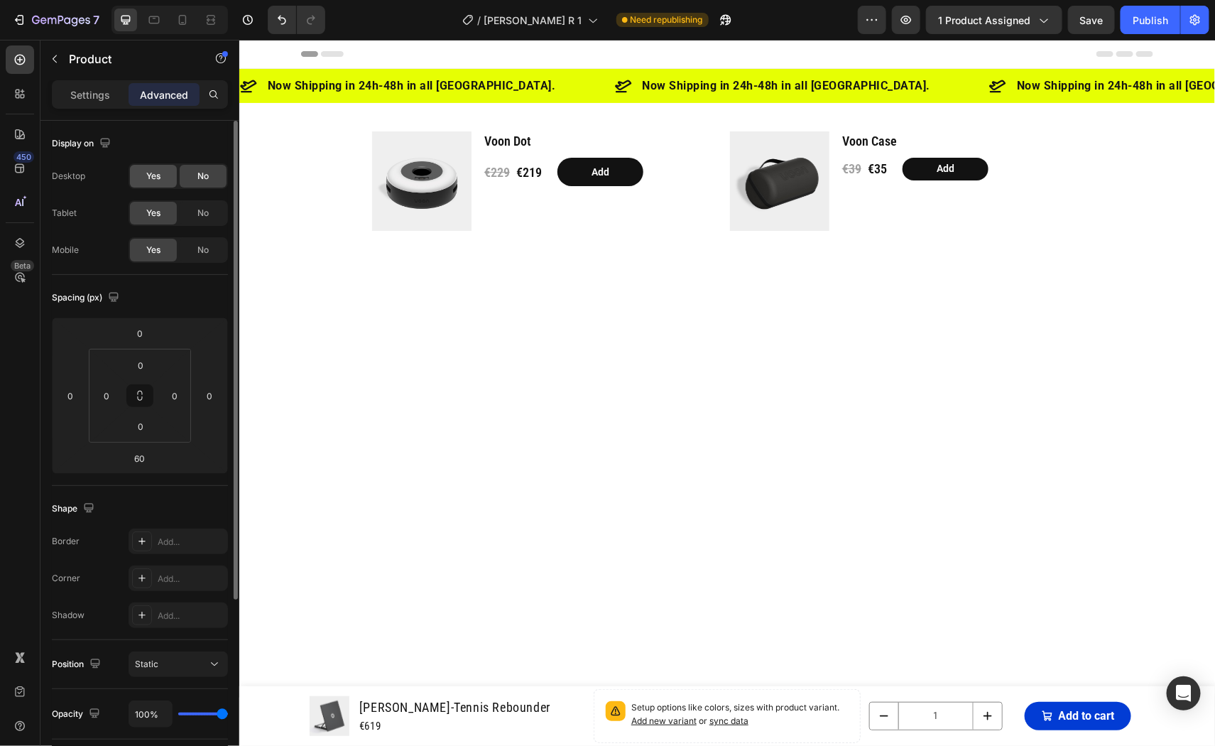
click at [141, 175] on div "Yes" at bounding box center [153, 176] width 47 height 23
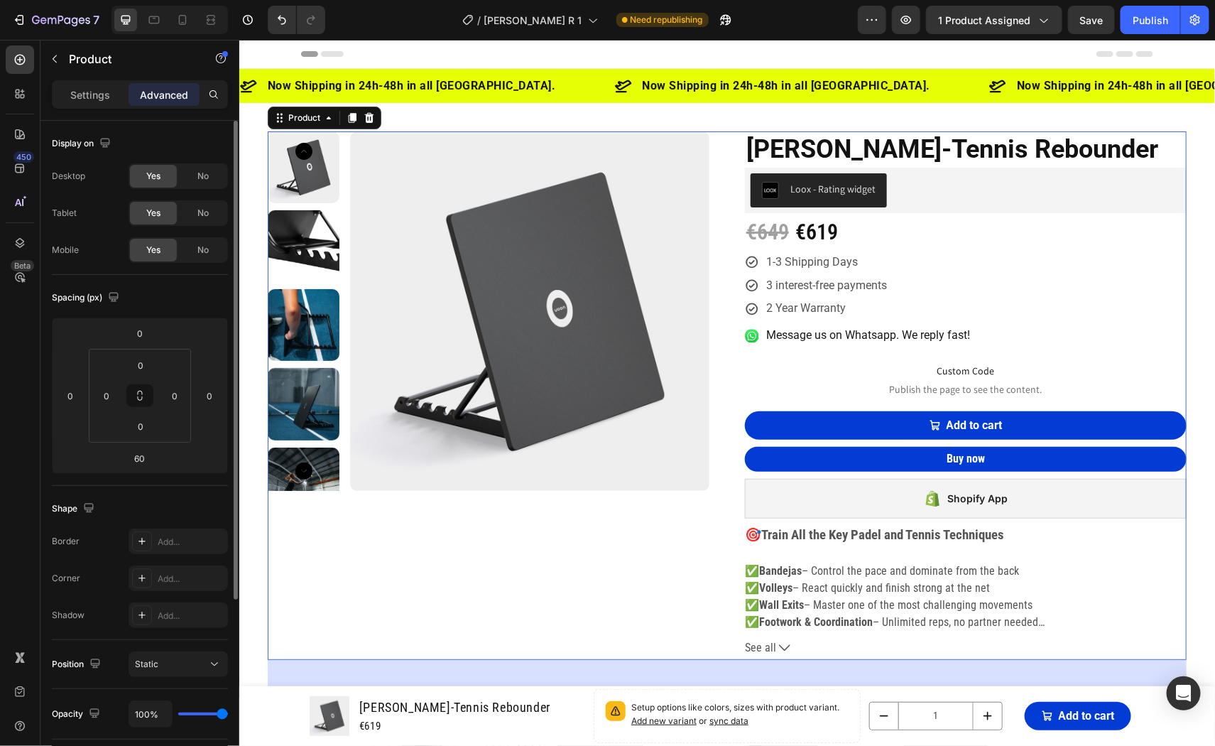
click at [721, 417] on div "Product Images [PERSON_NAME]-Tennis Rebounder (P) Title Loox - Rating widget Lo…" at bounding box center [726, 395] width 919 height 528
click at [604, 555] on div "Product Images" at bounding box center [488, 395] width 442 height 528
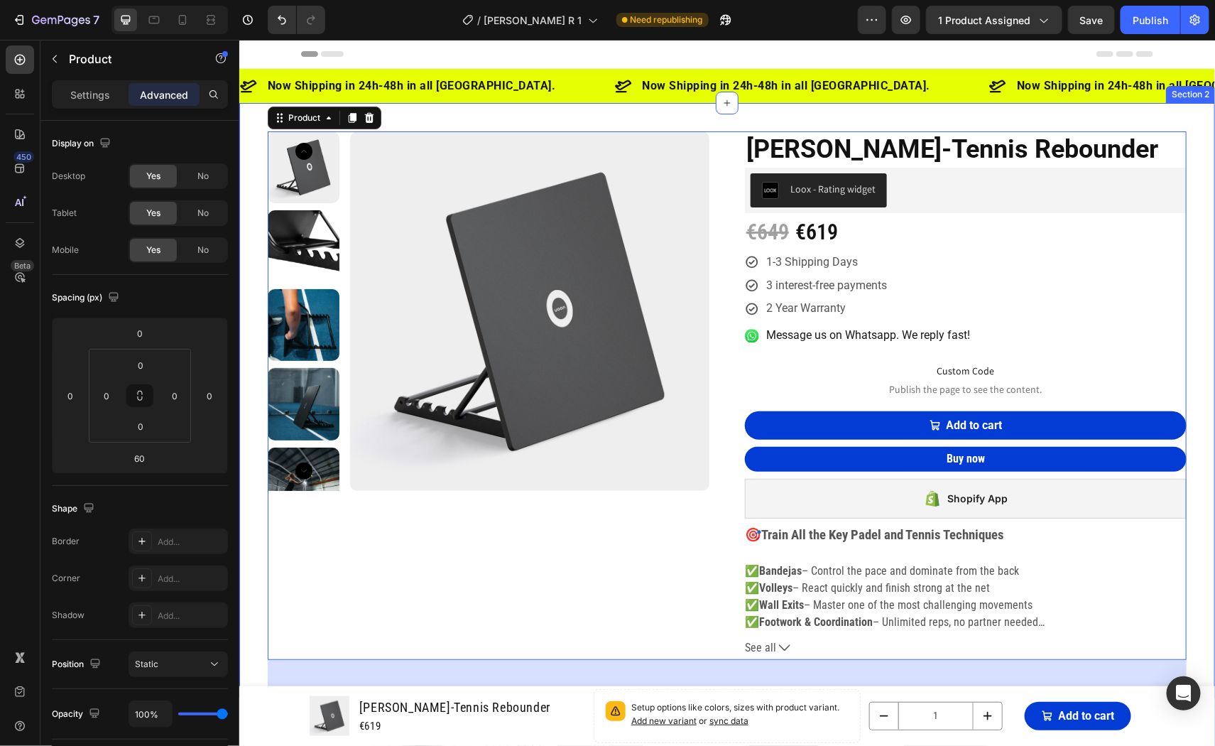
click at [245, 180] on div "Product Images [PERSON_NAME]-Tennis Rebounder (P) Title Loox - Rating widget Lo…" at bounding box center [727, 465] width 976 height 727
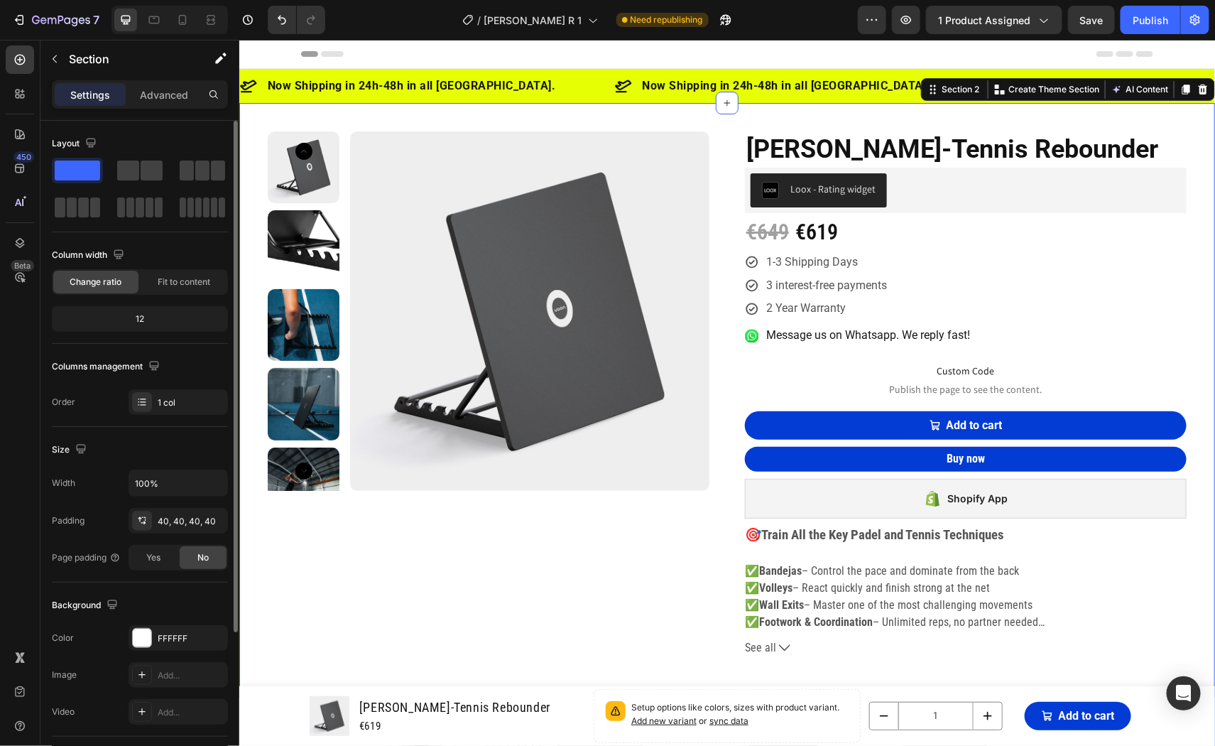
click at [142, 316] on div "12" at bounding box center [140, 319] width 170 height 20
click at [164, 280] on span "Fit to content" at bounding box center [184, 281] width 53 height 13
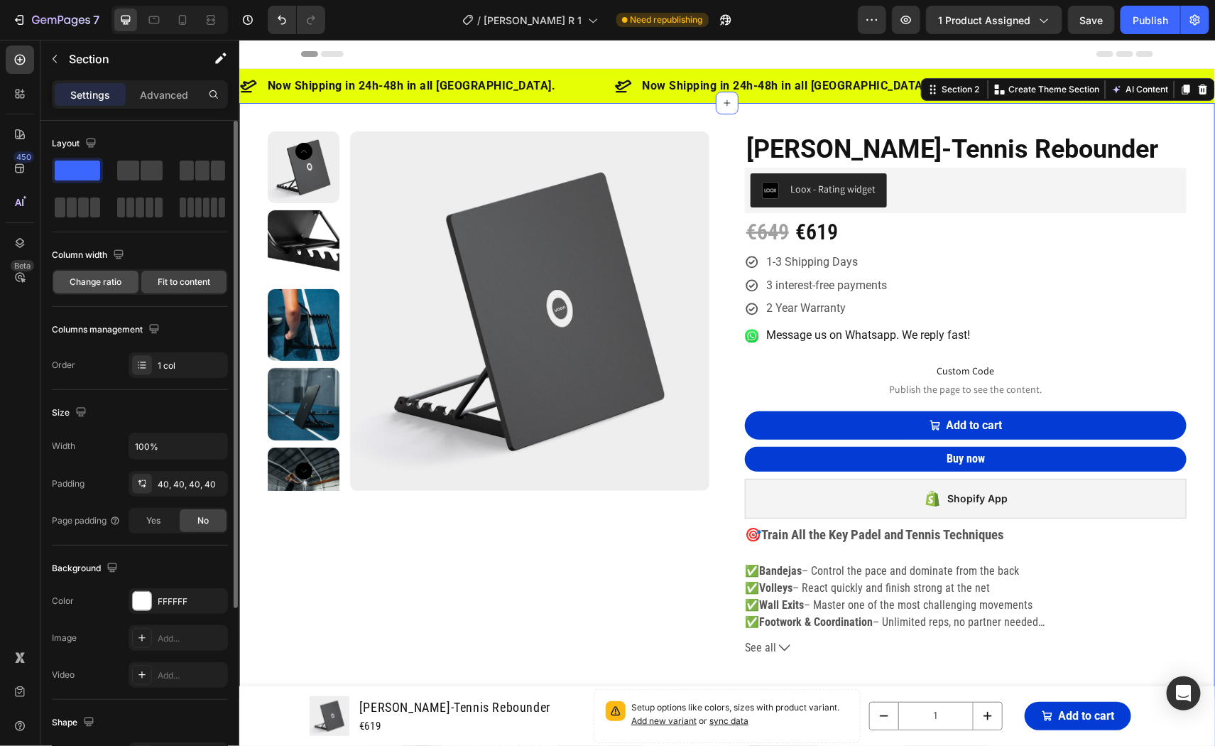
click at [102, 284] on span "Change ratio" at bounding box center [96, 281] width 52 height 13
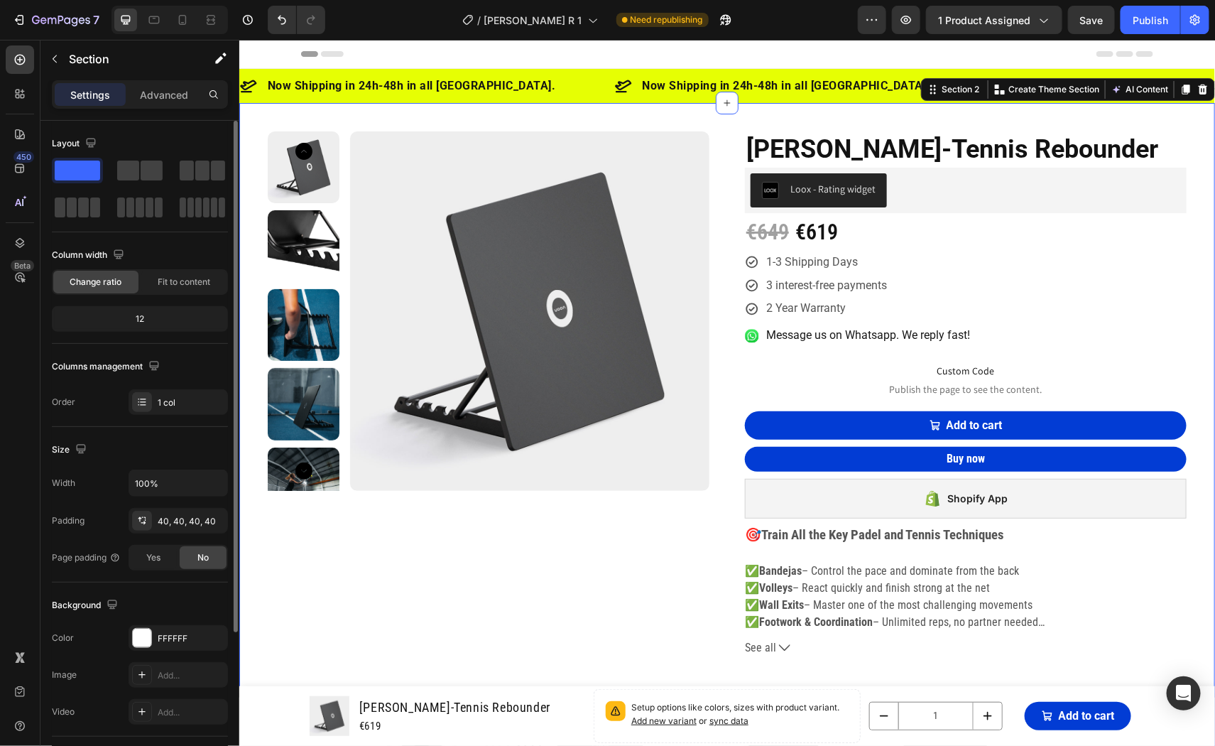
click at [144, 320] on div "12" at bounding box center [140, 319] width 170 height 20
click at [168, 287] on span "Fit to content" at bounding box center [184, 281] width 53 height 13
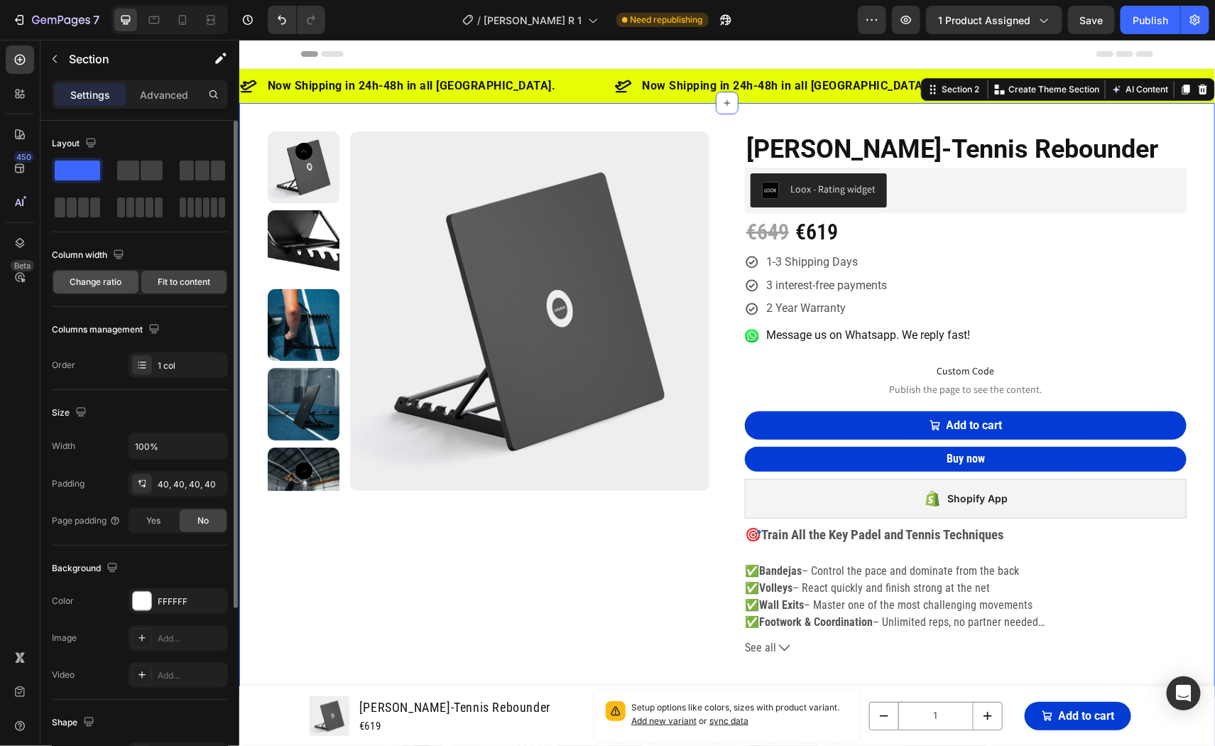
click at [98, 283] on span "Change ratio" at bounding box center [96, 281] width 52 height 13
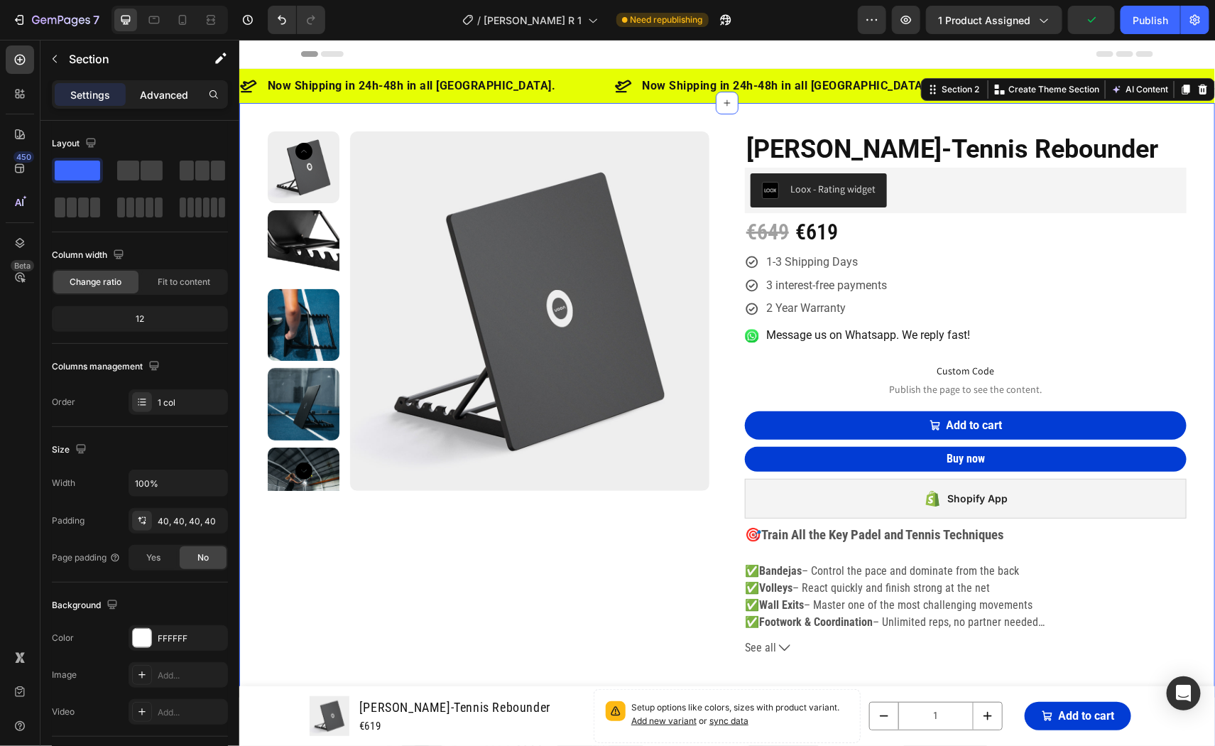
click at [173, 92] on p "Advanced" at bounding box center [164, 94] width 48 height 15
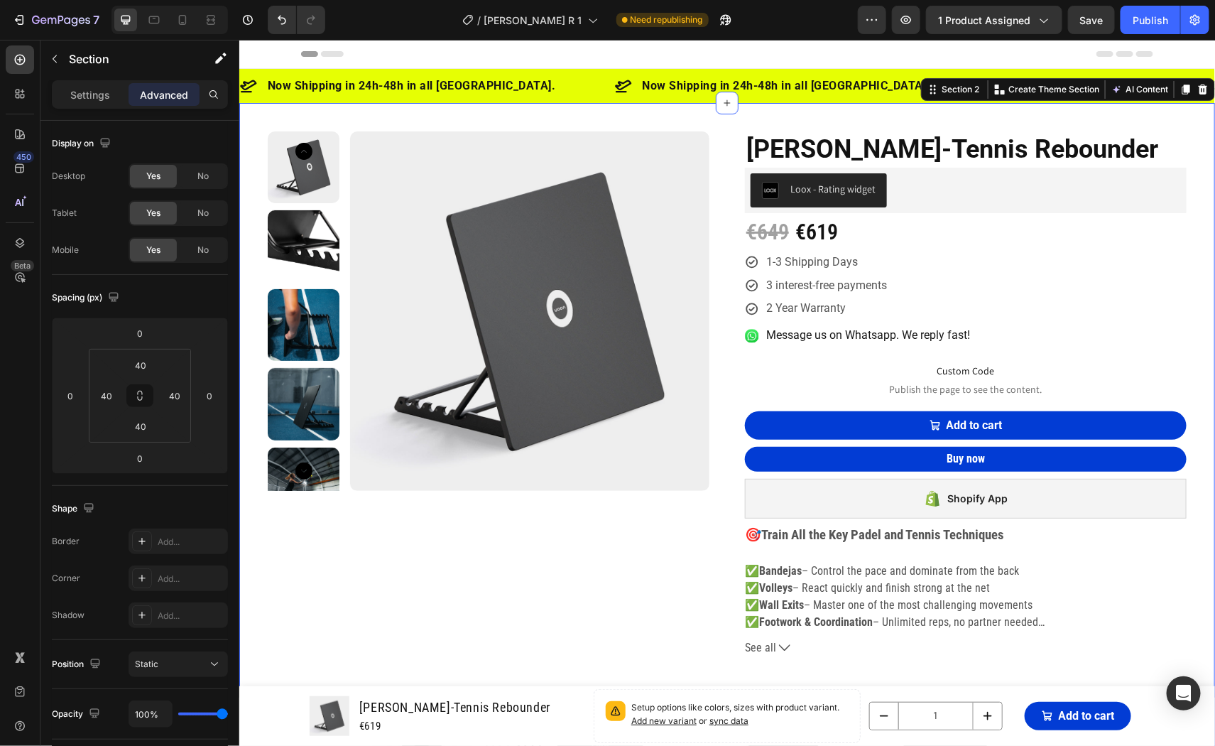
click at [689, 119] on div "Product Images [PERSON_NAME]-Tennis Rebounder (P) Title Loox - Rating widget Lo…" at bounding box center [727, 465] width 976 height 727
click at [81, 94] on p "Settings" at bounding box center [90, 94] width 40 height 15
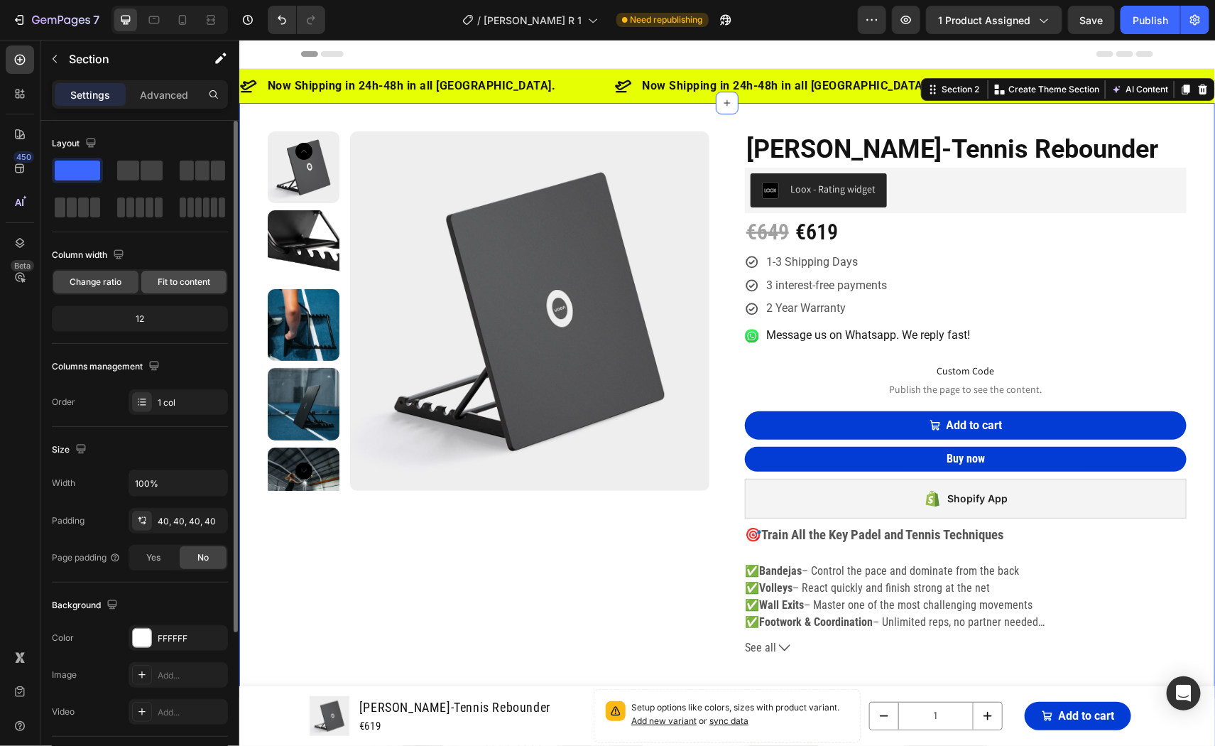
click at [180, 284] on span "Fit to content" at bounding box center [184, 281] width 53 height 13
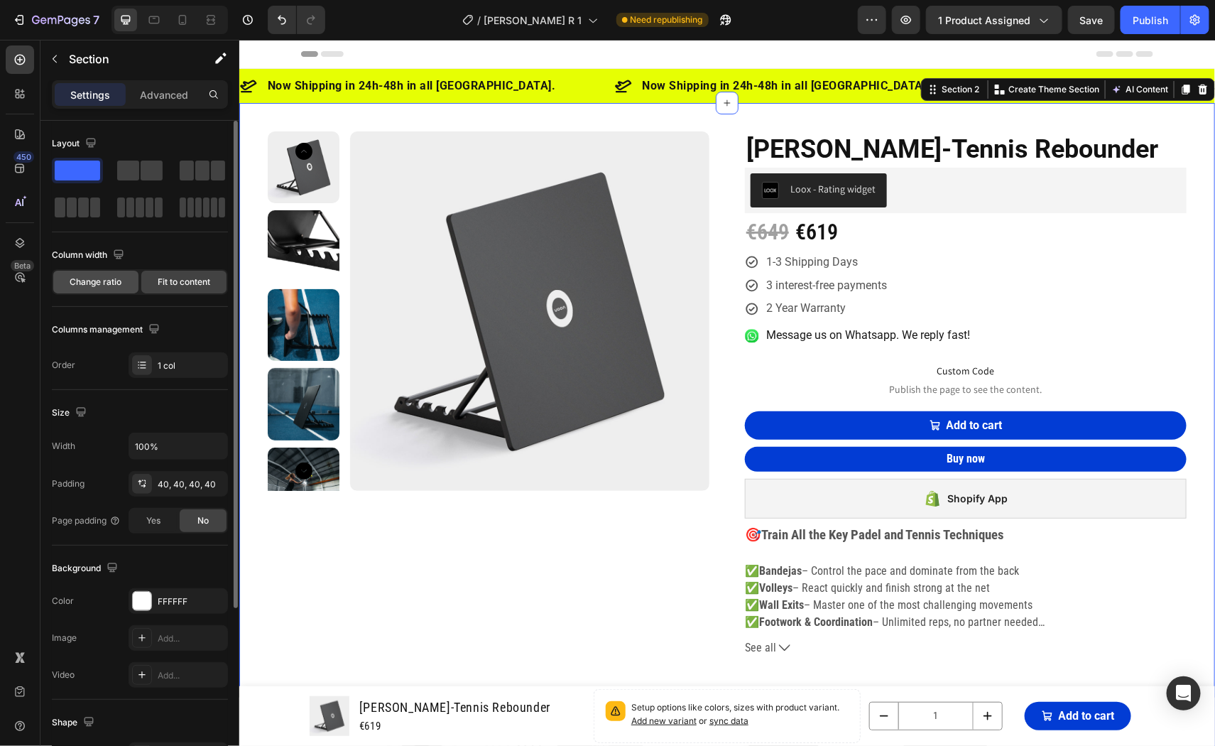
click at [91, 279] on span "Change ratio" at bounding box center [96, 281] width 52 height 13
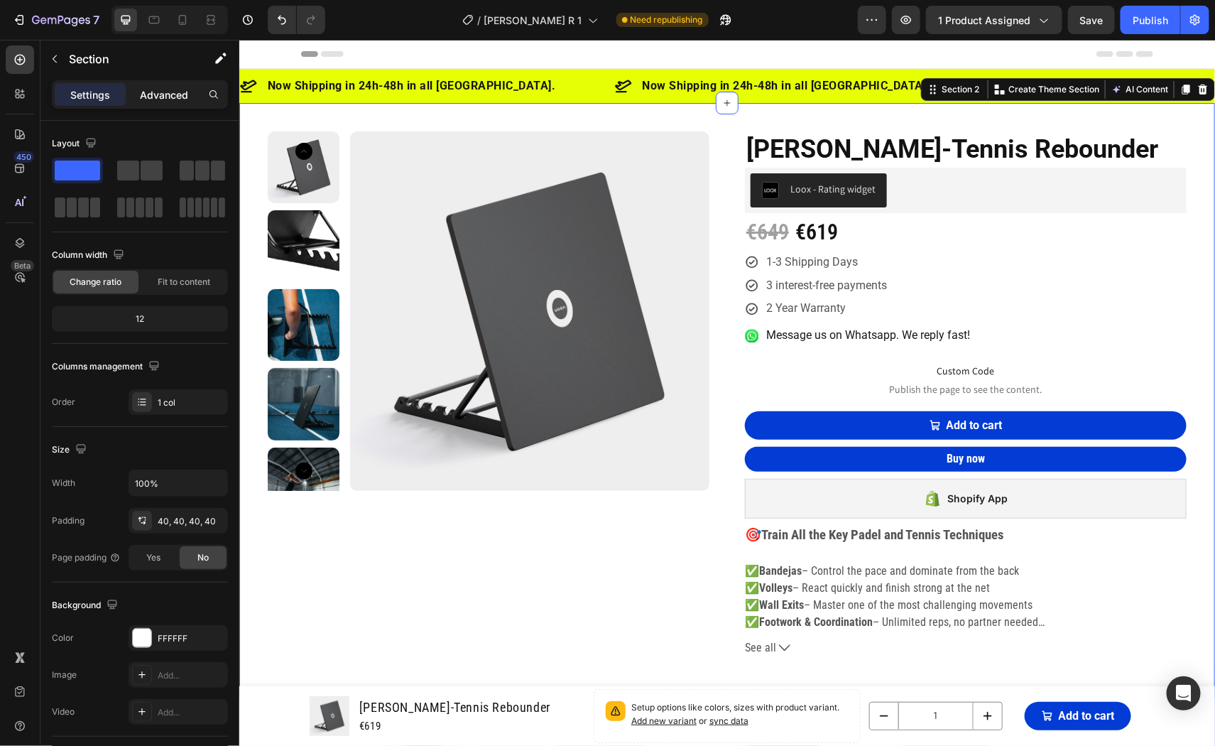
click at [160, 84] on div "Advanced" at bounding box center [164, 94] width 71 height 23
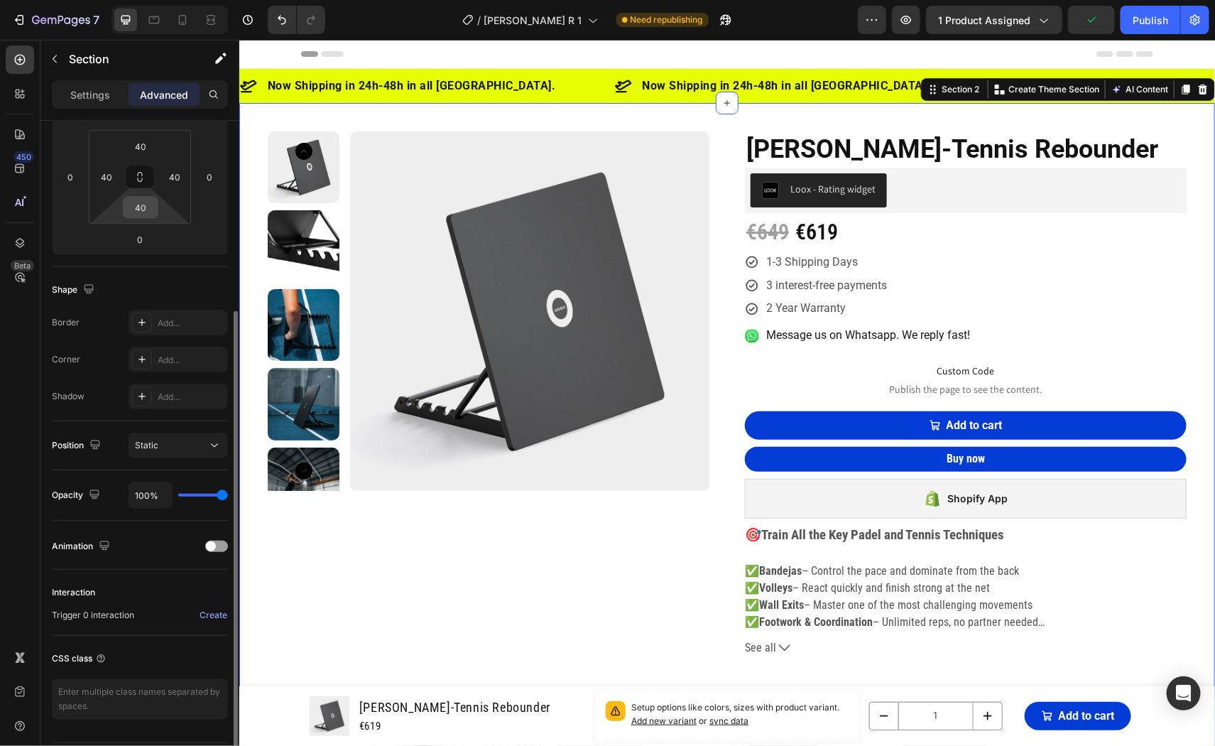
scroll to position [249, 0]
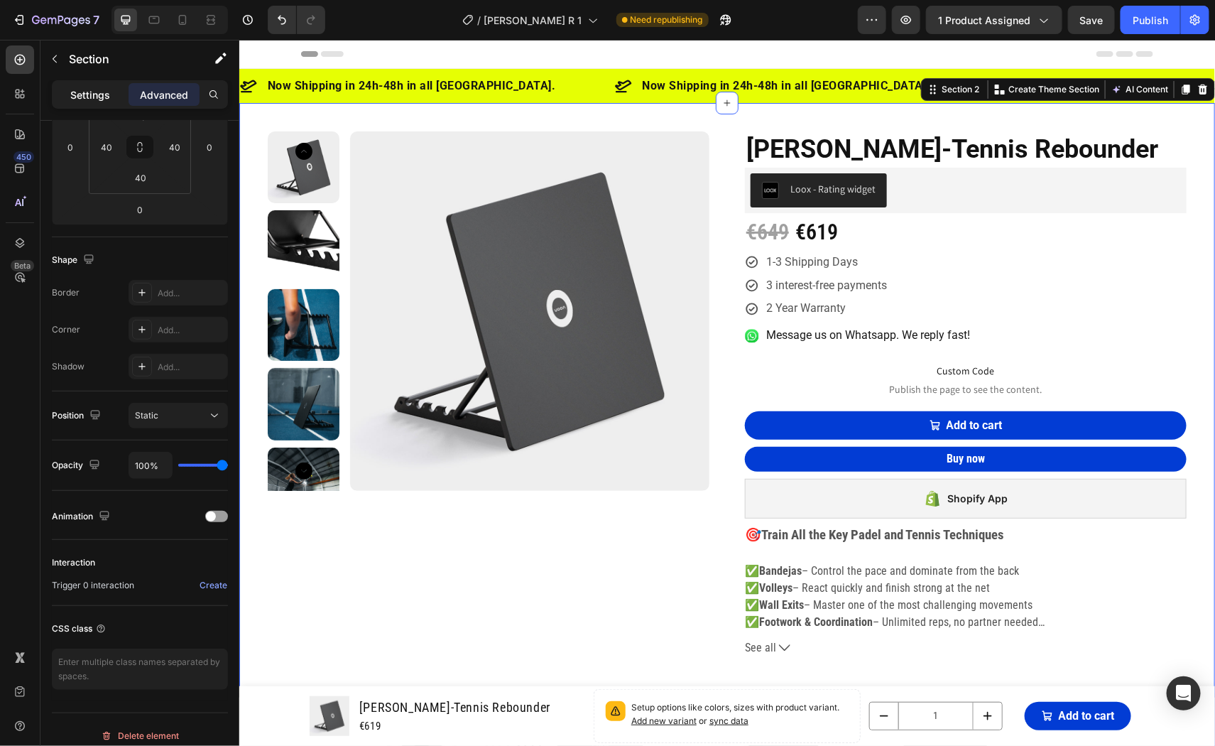
click at [87, 88] on p "Settings" at bounding box center [90, 94] width 40 height 15
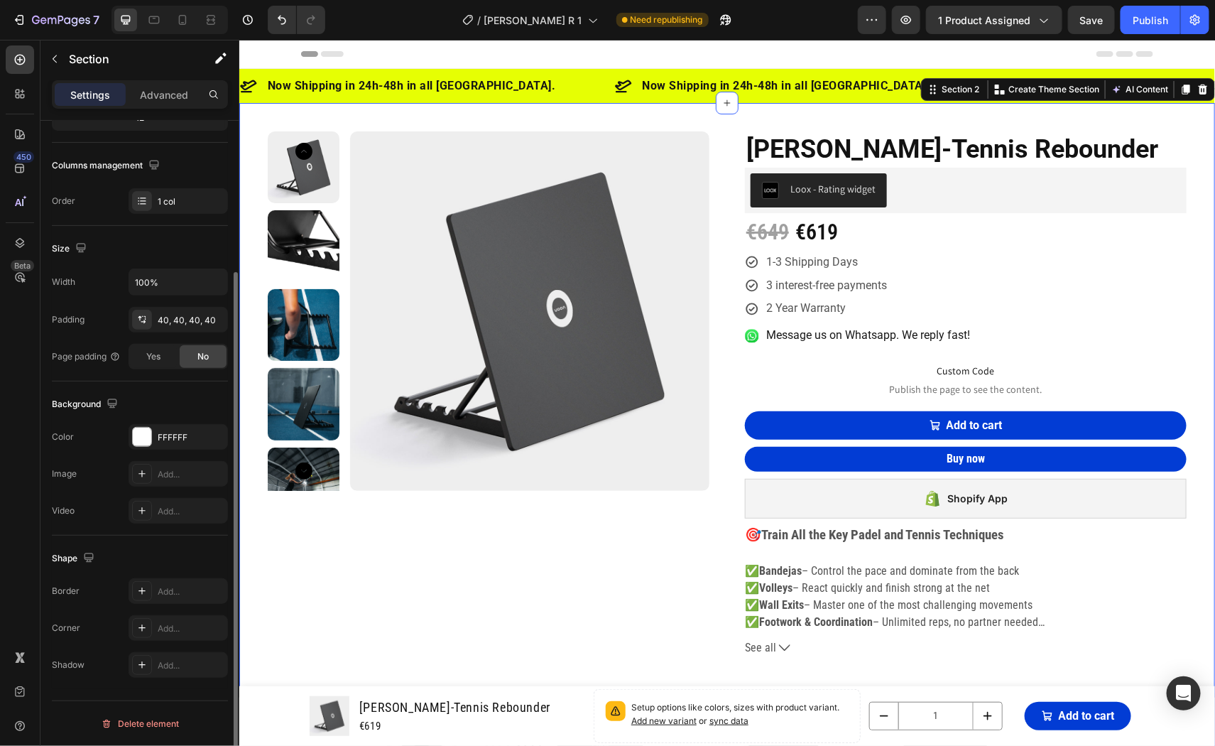
scroll to position [199, 0]
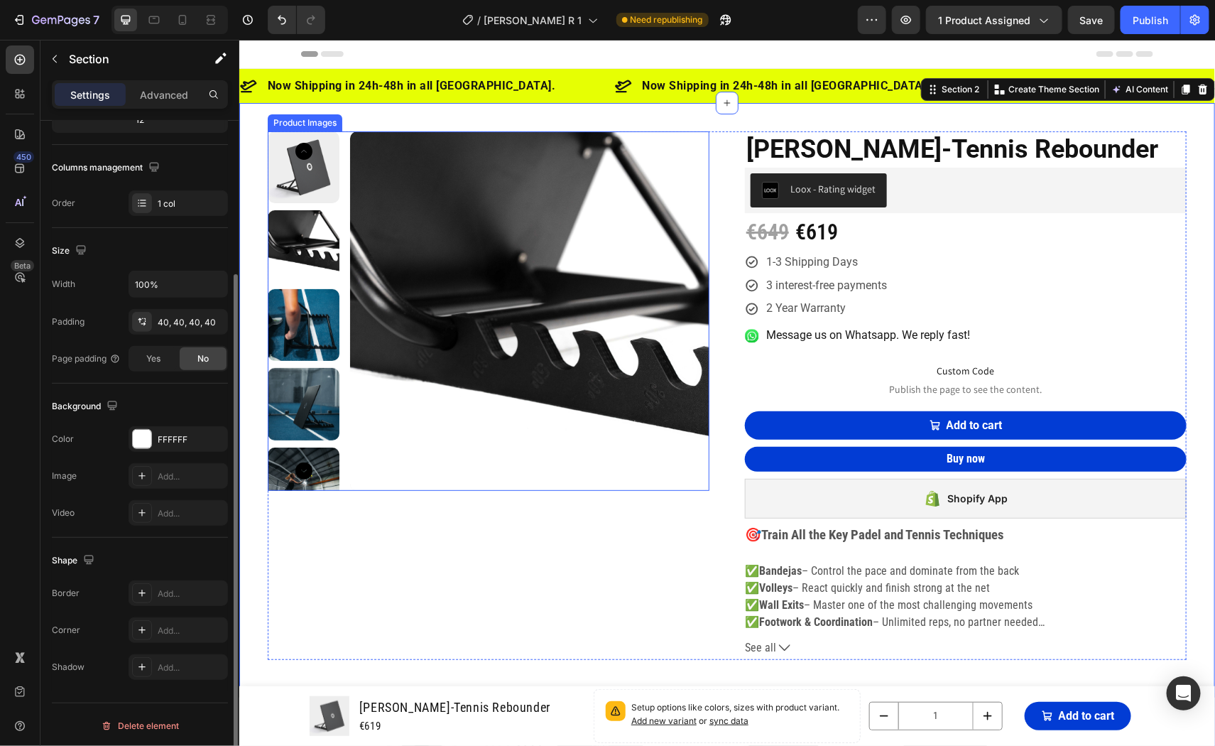
click at [679, 269] on img at bounding box center [528, 310] width 359 height 359
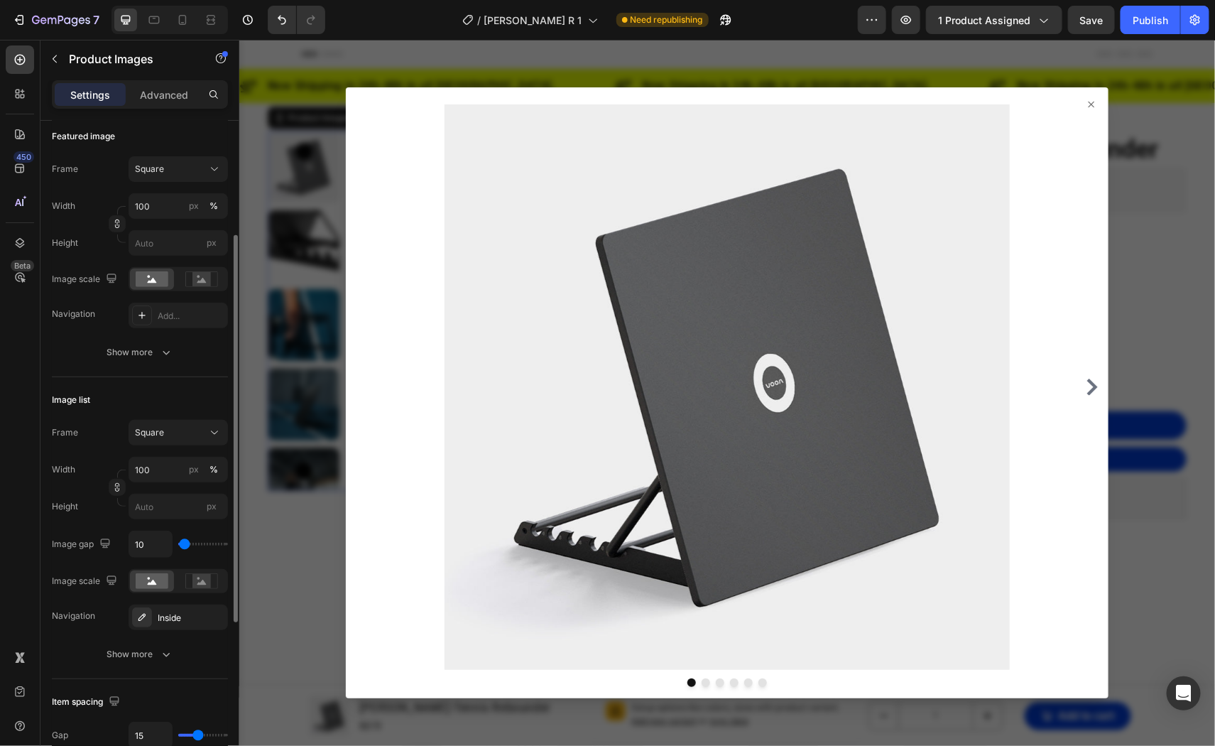
scroll to position [0, 0]
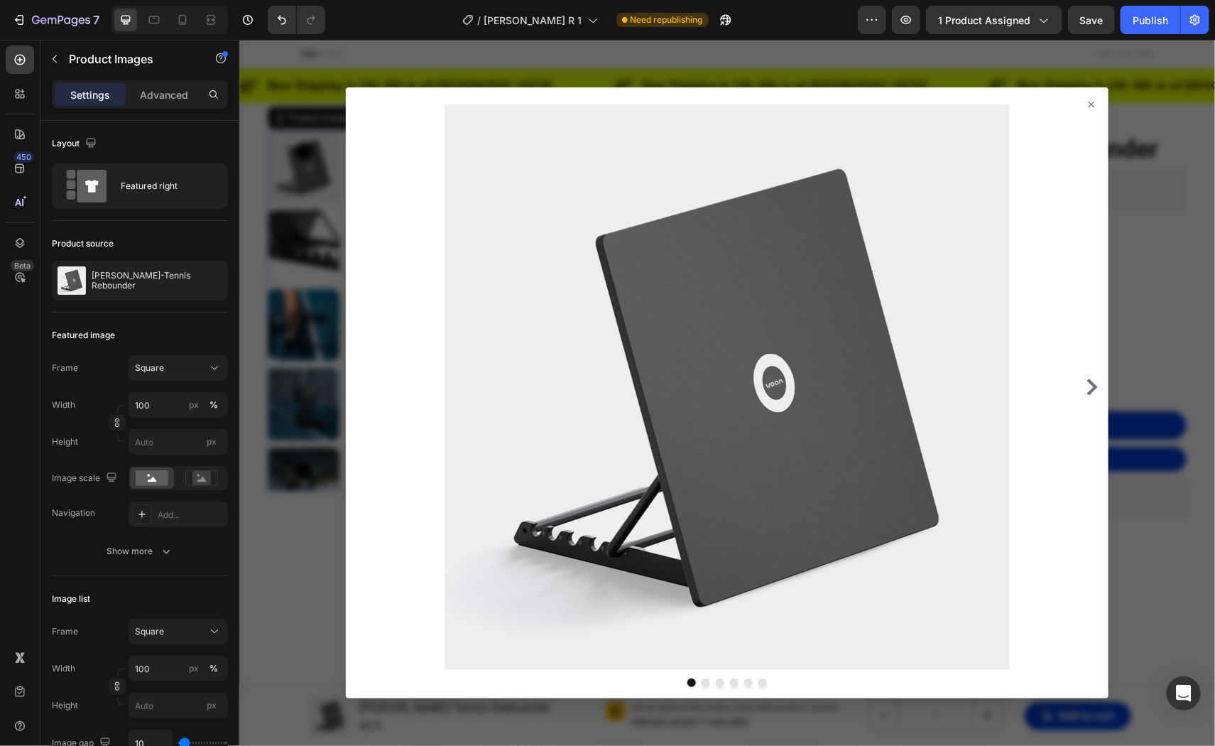
click at [1096, 100] on icon at bounding box center [1090, 103] width 11 height 11
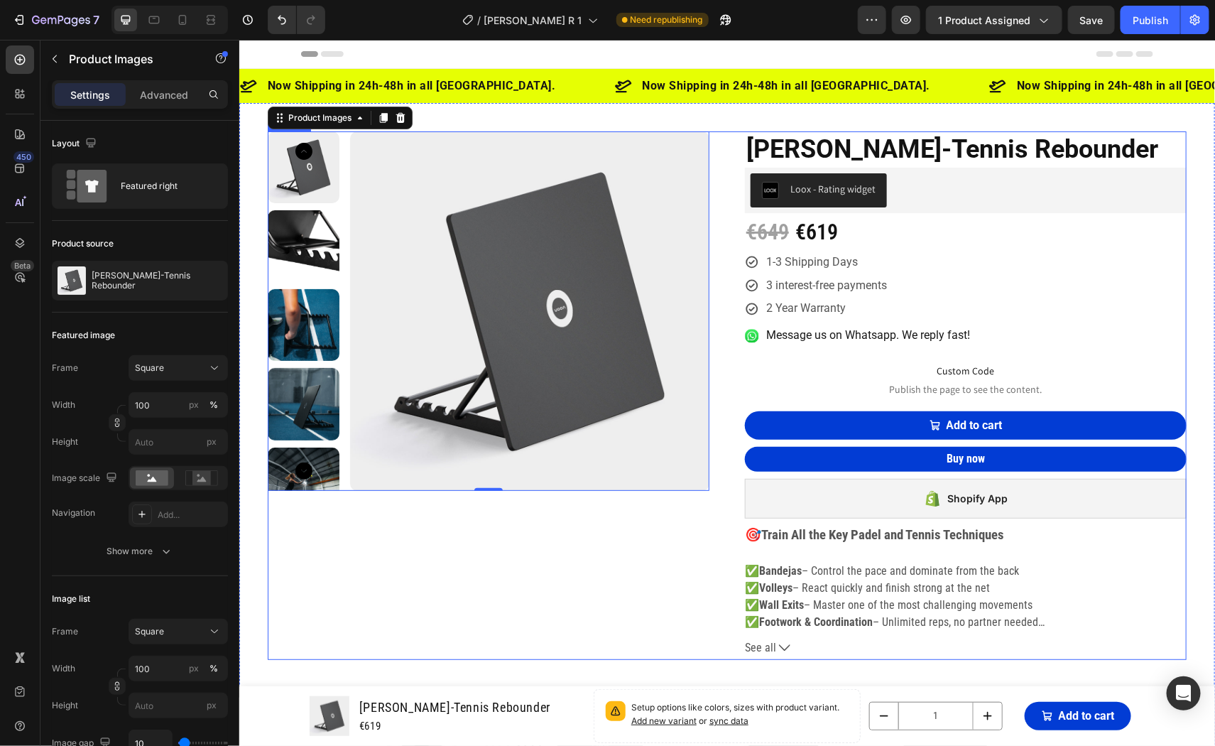
click at [638, 574] on div "Product Images 0" at bounding box center [488, 395] width 442 height 528
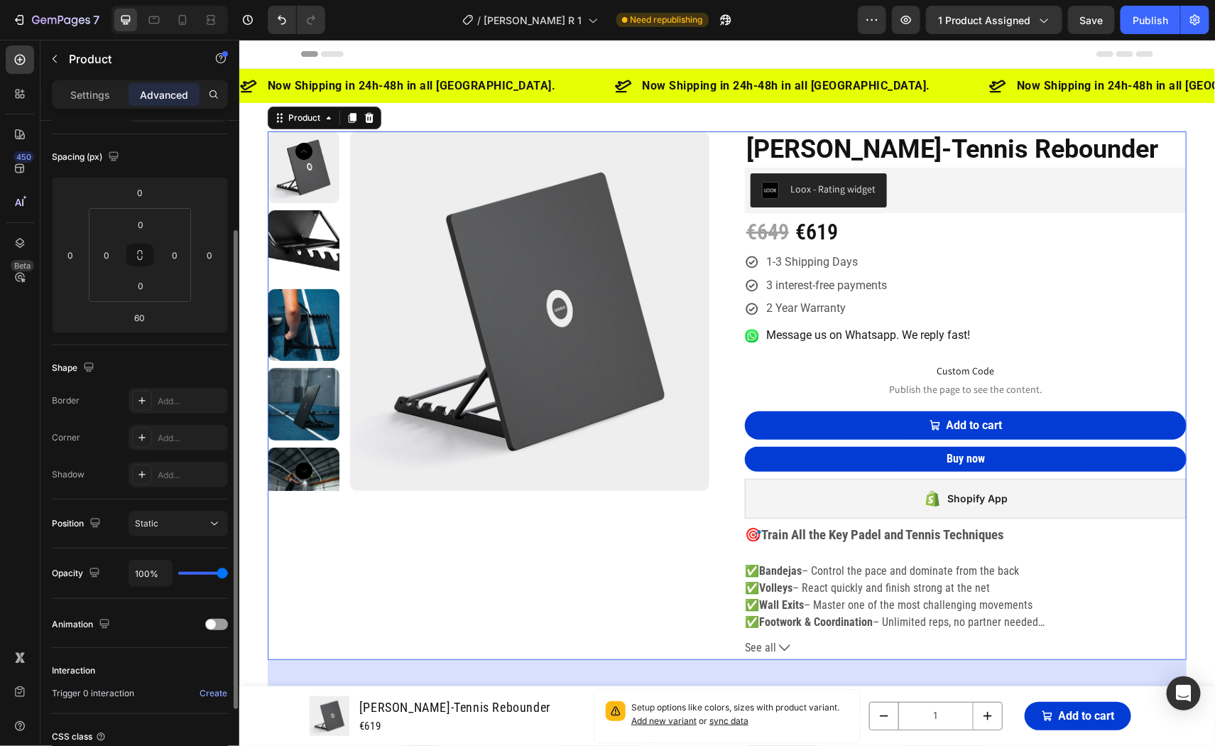
scroll to position [146, 0]
click at [145, 514] on span "Static" at bounding box center [146, 518] width 23 height 11
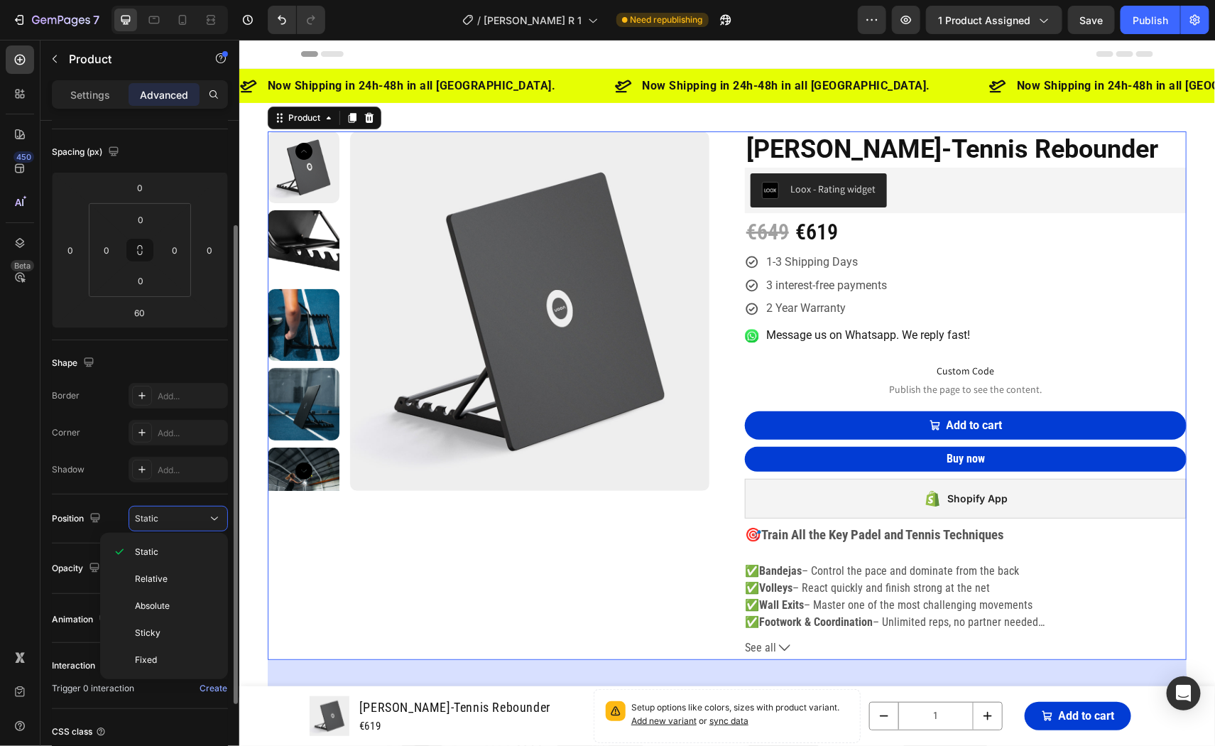
click at [80, 511] on div "Position" at bounding box center [78, 518] width 52 height 19
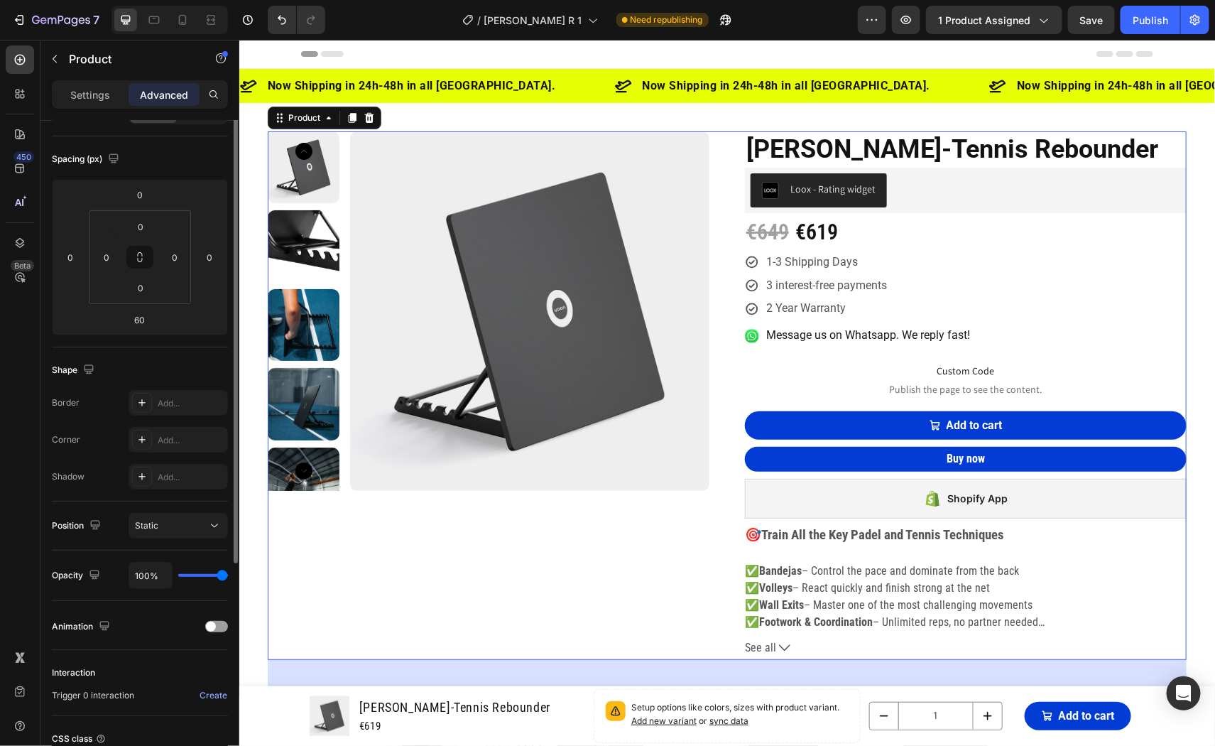
scroll to position [0, 0]
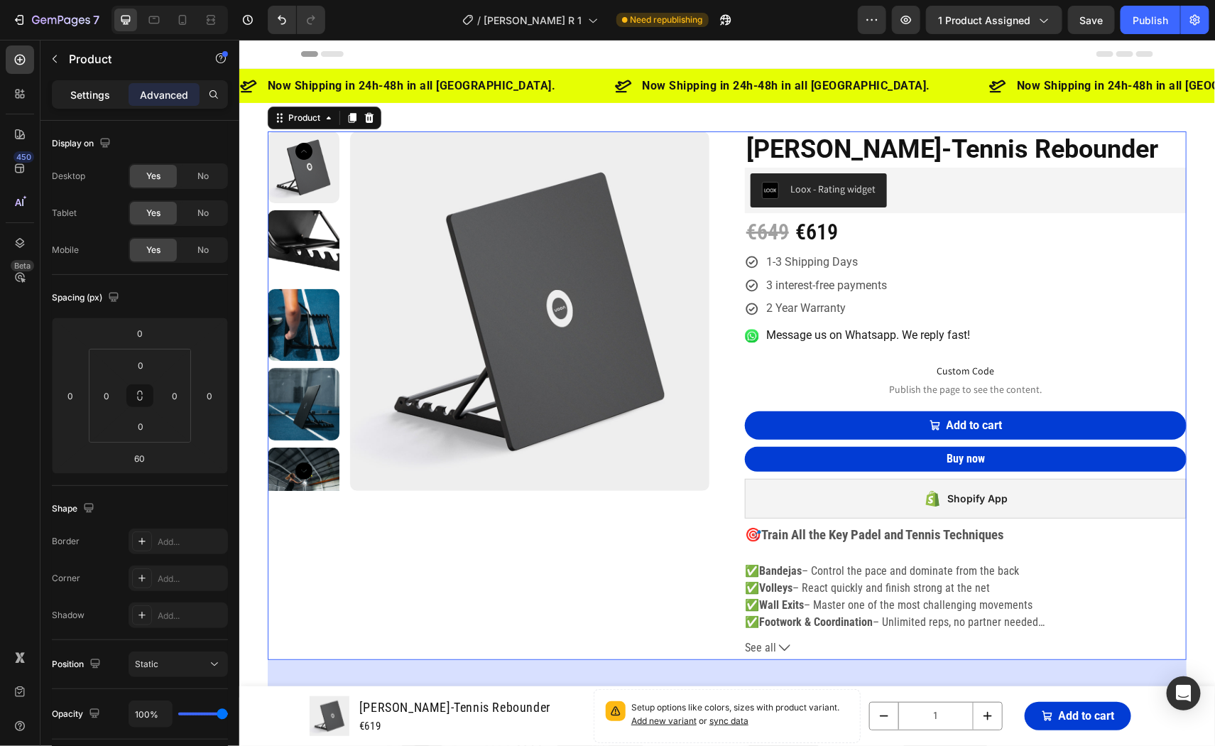
click at [81, 96] on p "Settings" at bounding box center [90, 94] width 40 height 15
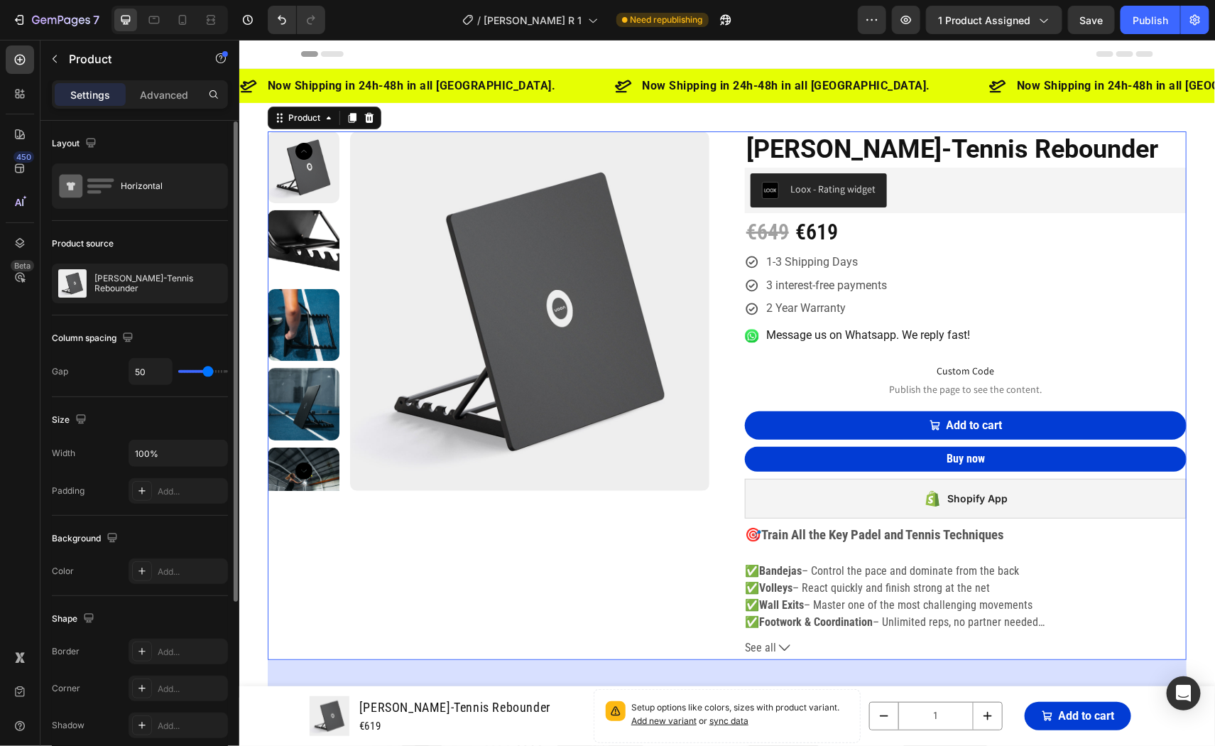
scroll to position [1, 0]
click at [125, 332] on icon "button" at bounding box center [127, 336] width 9 height 9
click at [92, 359] on div "Gap 50" at bounding box center [140, 370] width 176 height 27
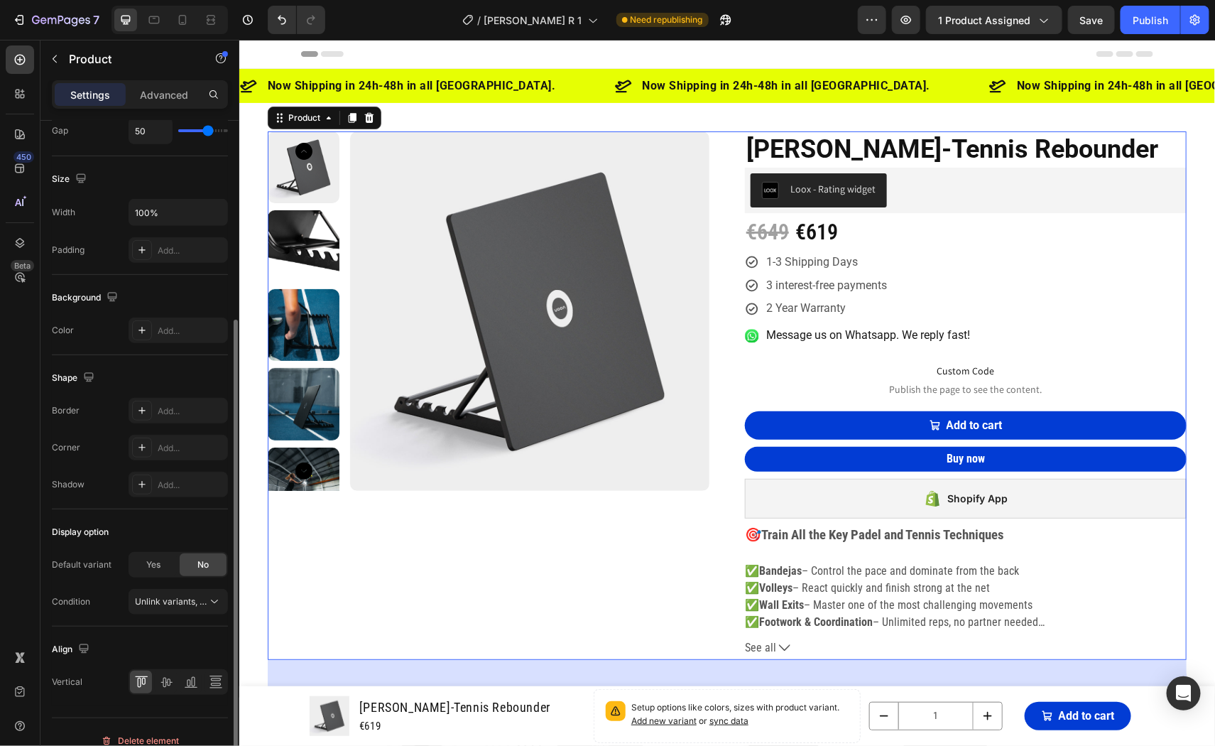
scroll to position [255, 0]
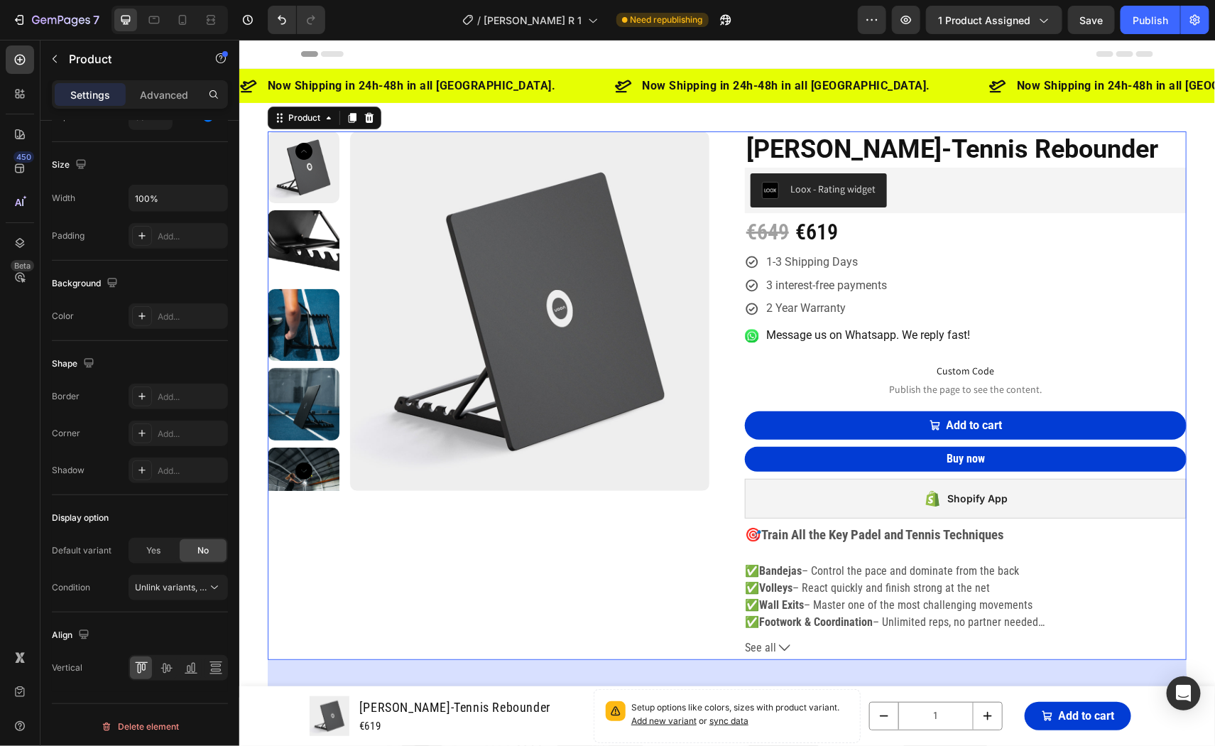
click at [719, 512] on div "Product Images [PERSON_NAME]-Tennis Rebounder (P) Title Loox - Rating widget Lo…" at bounding box center [726, 395] width 919 height 528
click at [719, 226] on div "Product Images [PERSON_NAME]-Tennis Rebounder (P) Title Loox - Rating widget Lo…" at bounding box center [726, 395] width 919 height 528
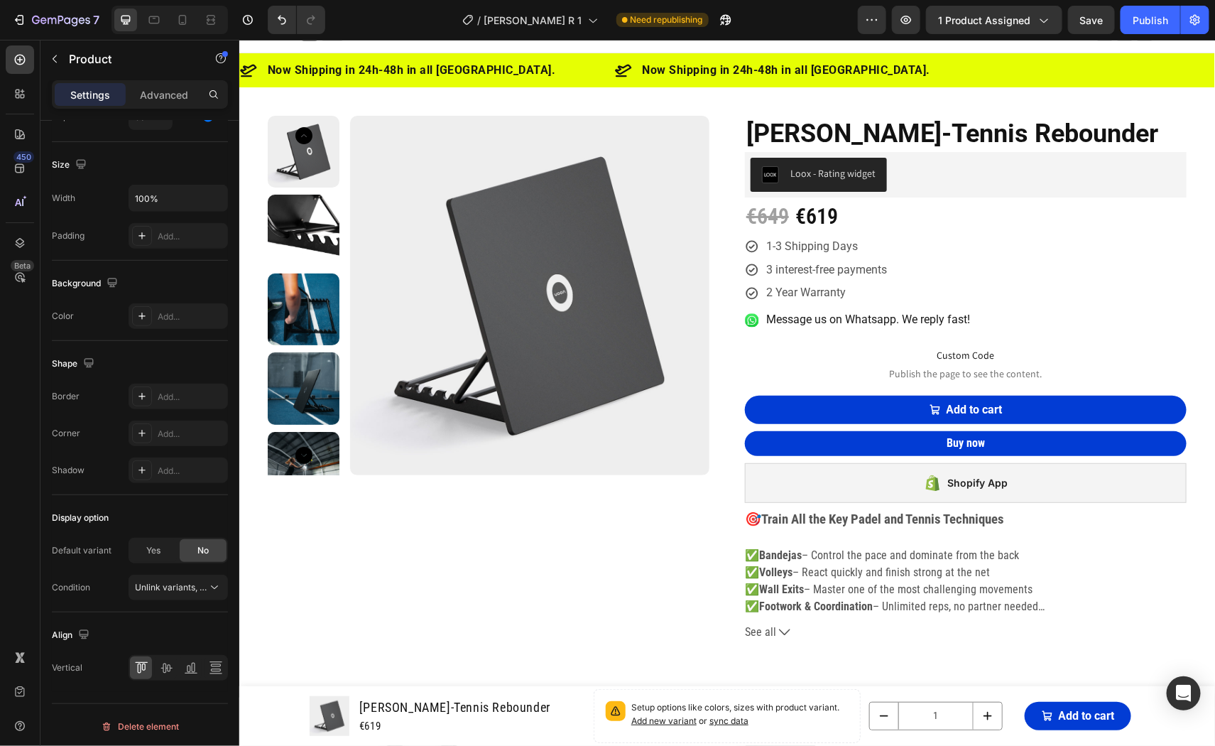
scroll to position [0, 0]
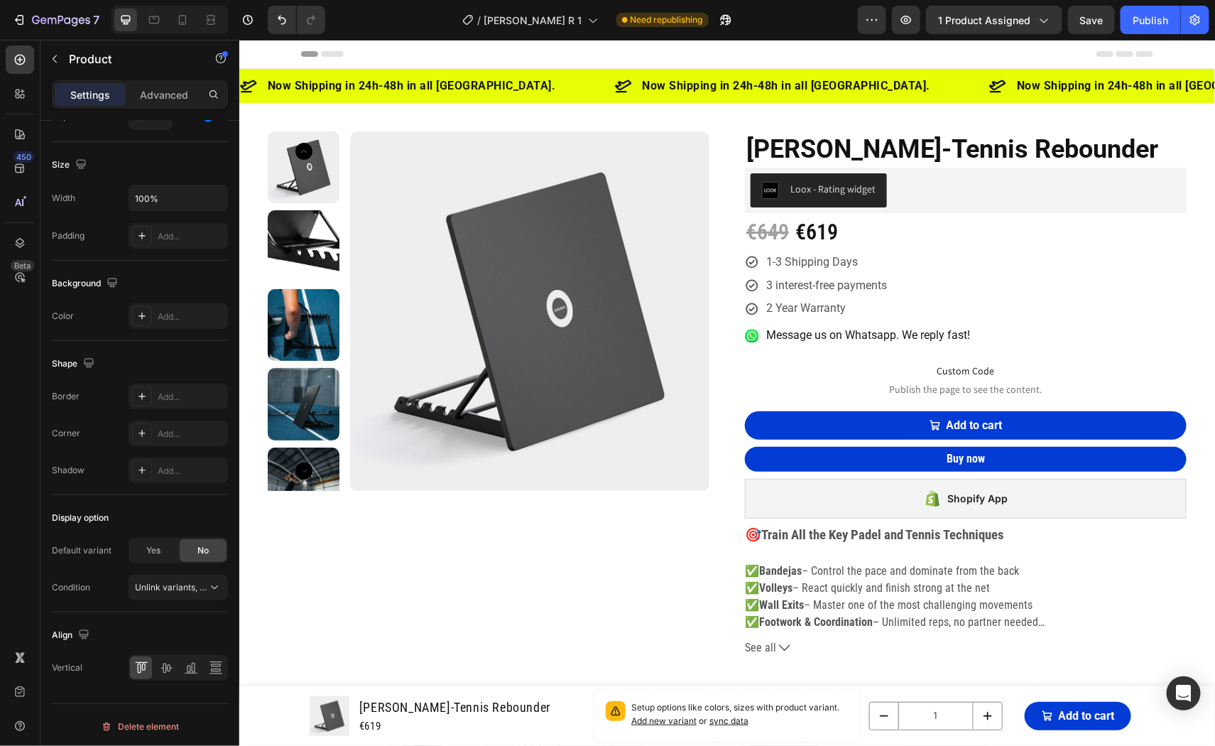
click at [541, 539] on div "Product Images" at bounding box center [488, 395] width 442 height 528
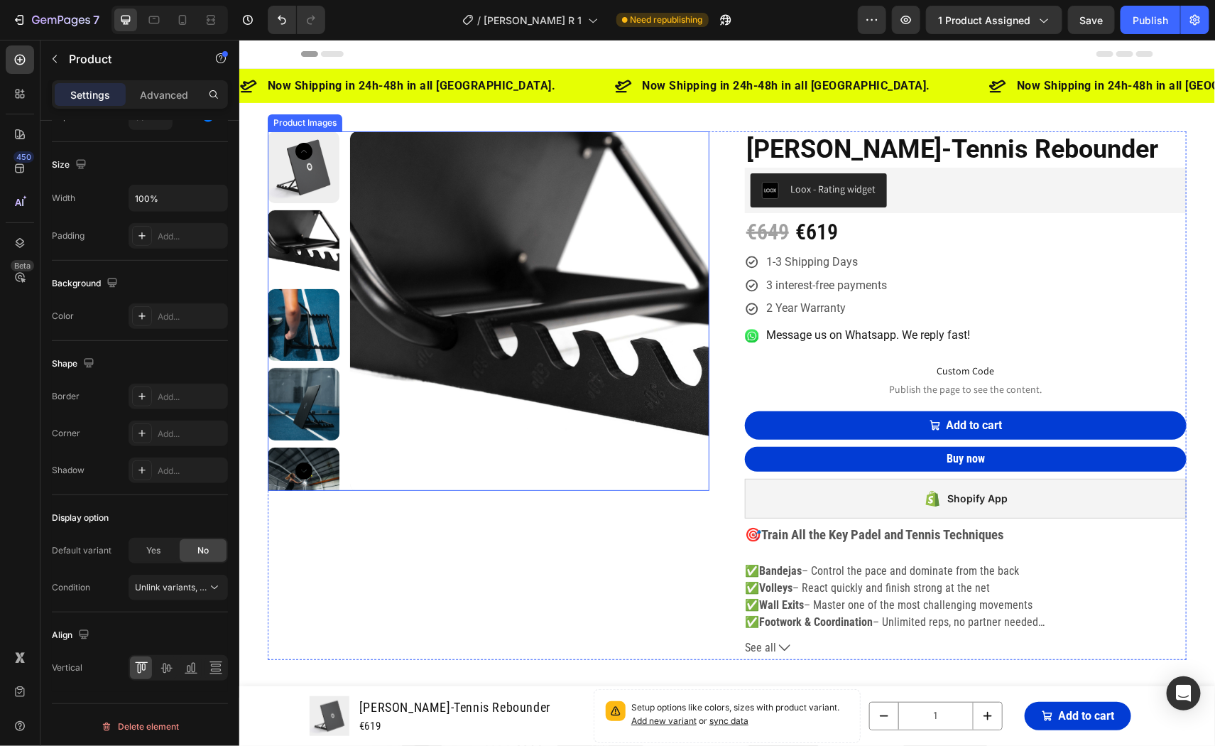
click at [692, 249] on img at bounding box center [528, 310] width 359 height 359
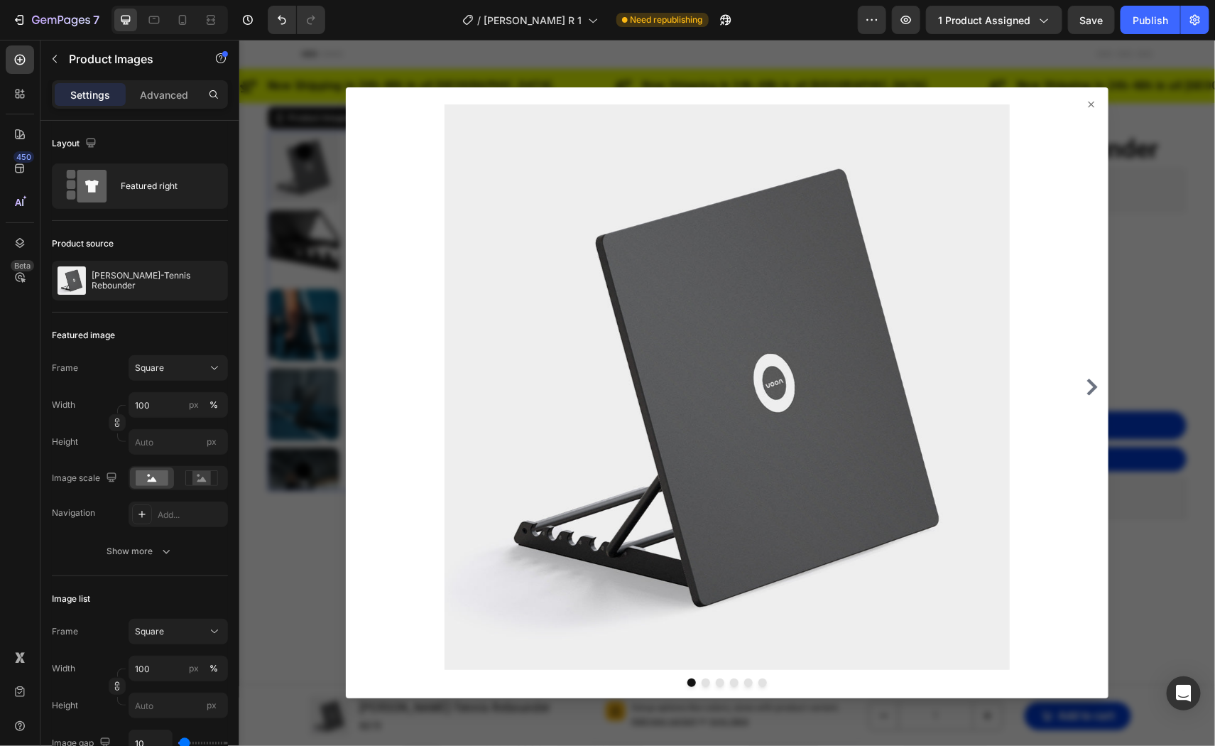
scroll to position [477, 0]
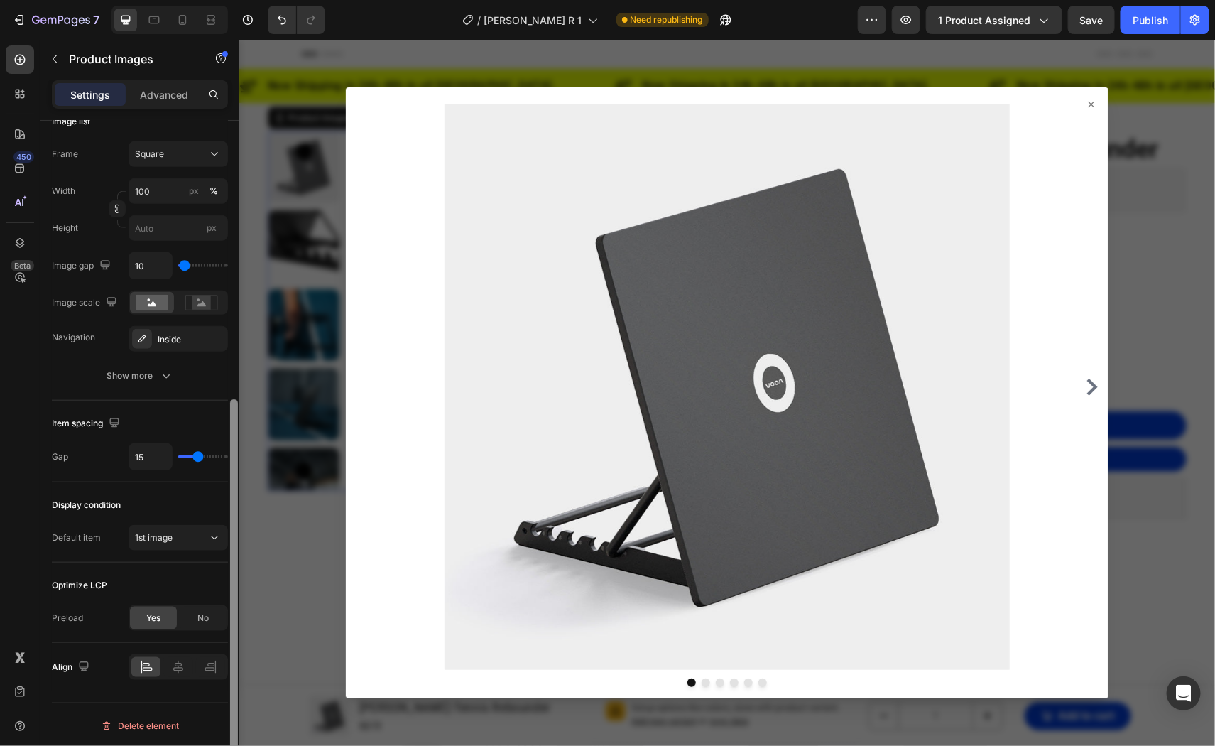
click at [229, 131] on div at bounding box center [234, 453] width 11 height 665
click at [249, 130] on div at bounding box center [727, 392] width 976 height 706
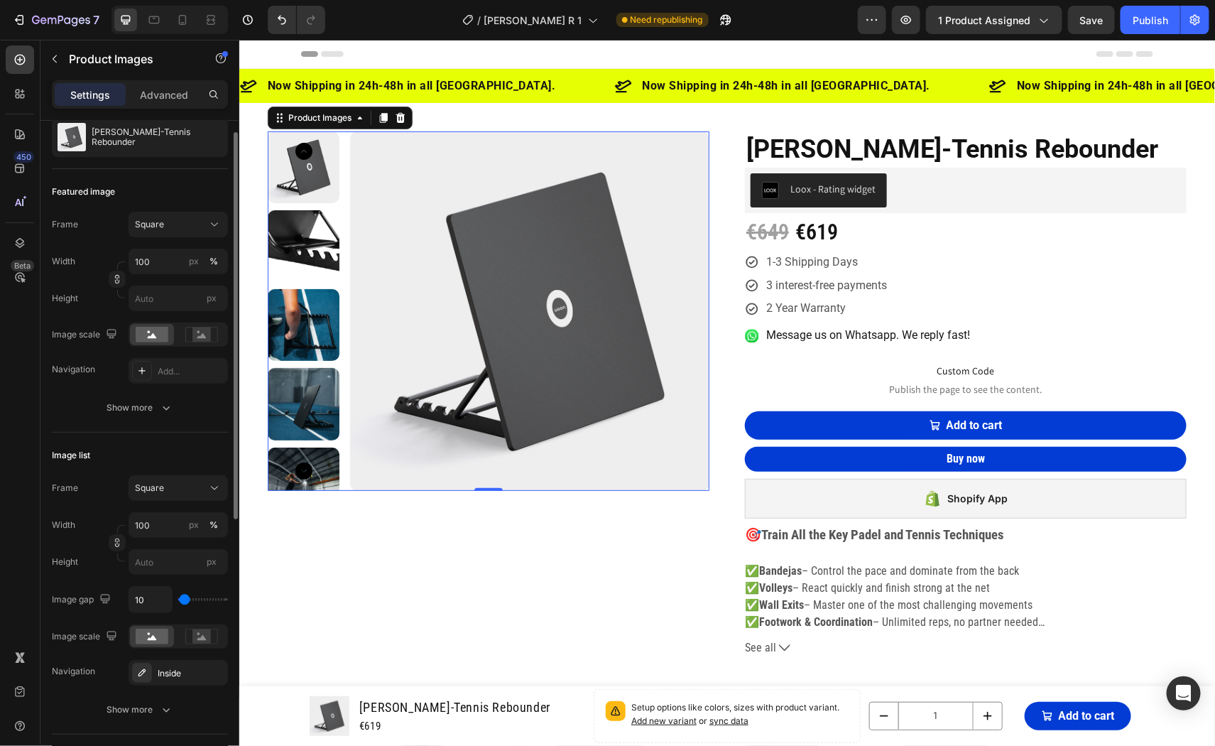
scroll to position [0, 0]
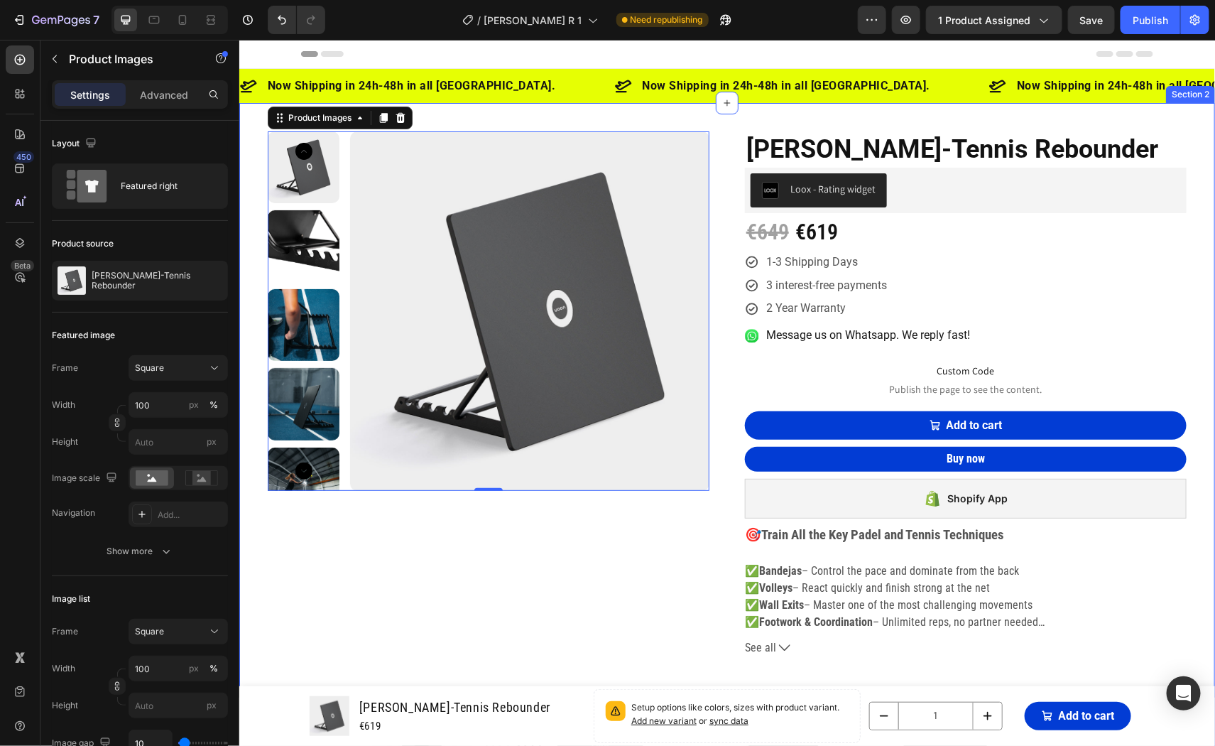
click at [244, 158] on div "Product Images 0 [PERSON_NAME]-Tennis Rebounder (P) Title Loox - Rating widget …" at bounding box center [727, 465] width 976 height 727
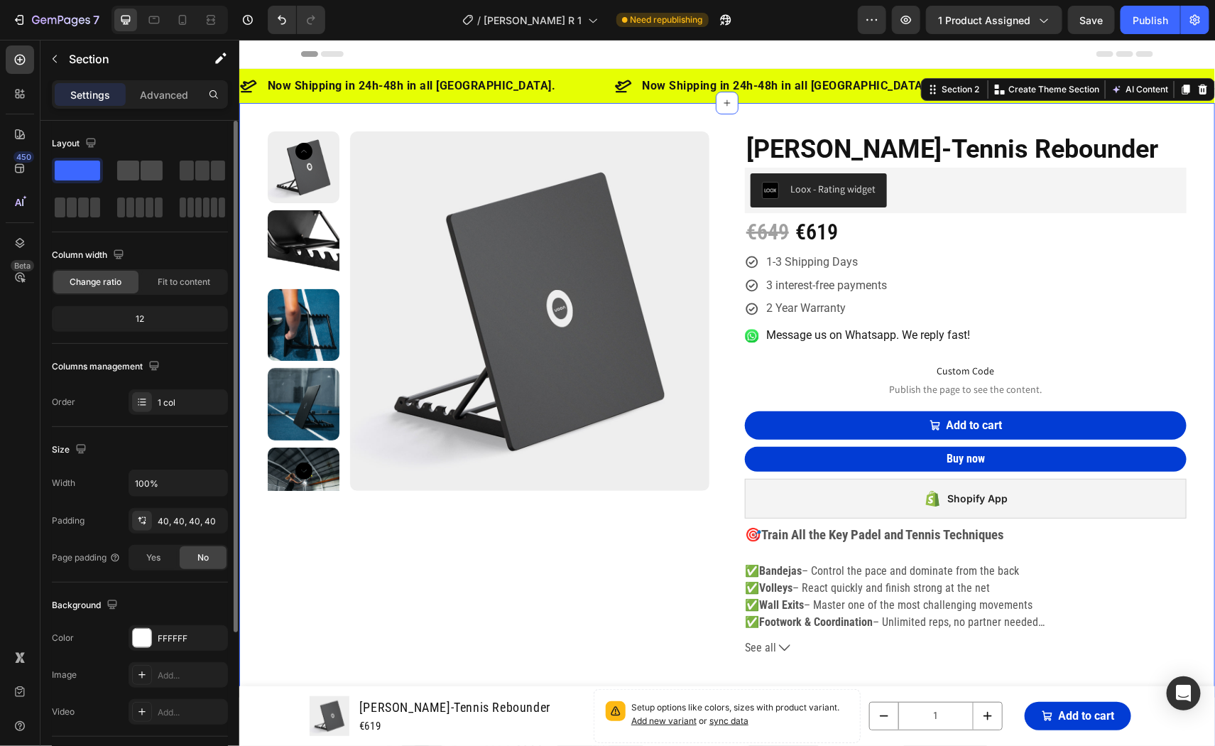
click at [154, 162] on span at bounding box center [152, 170] width 22 height 20
click at [80, 168] on span at bounding box center [77, 170] width 45 height 20
click at [136, 322] on div "12" at bounding box center [140, 319] width 170 height 20
click at [173, 295] on div "Column width Change ratio Fit to content 12" at bounding box center [140, 294] width 176 height 100
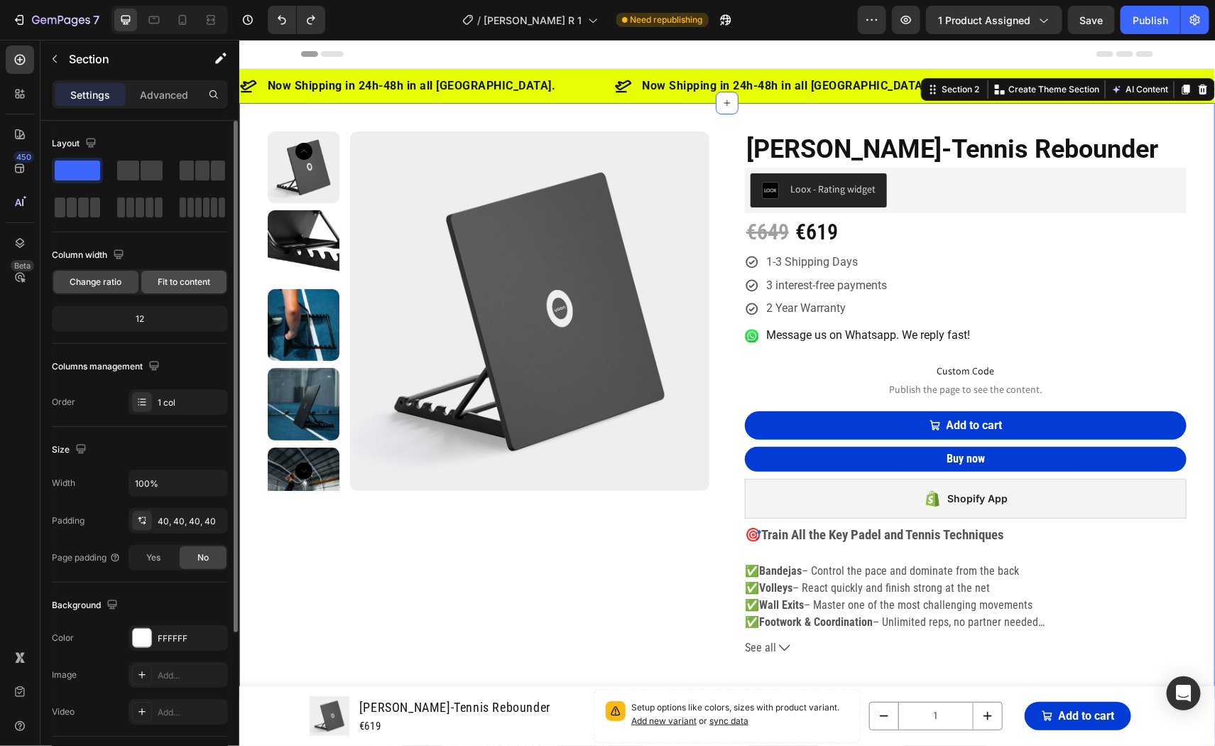
click at [175, 279] on span "Fit to content" at bounding box center [184, 281] width 53 height 13
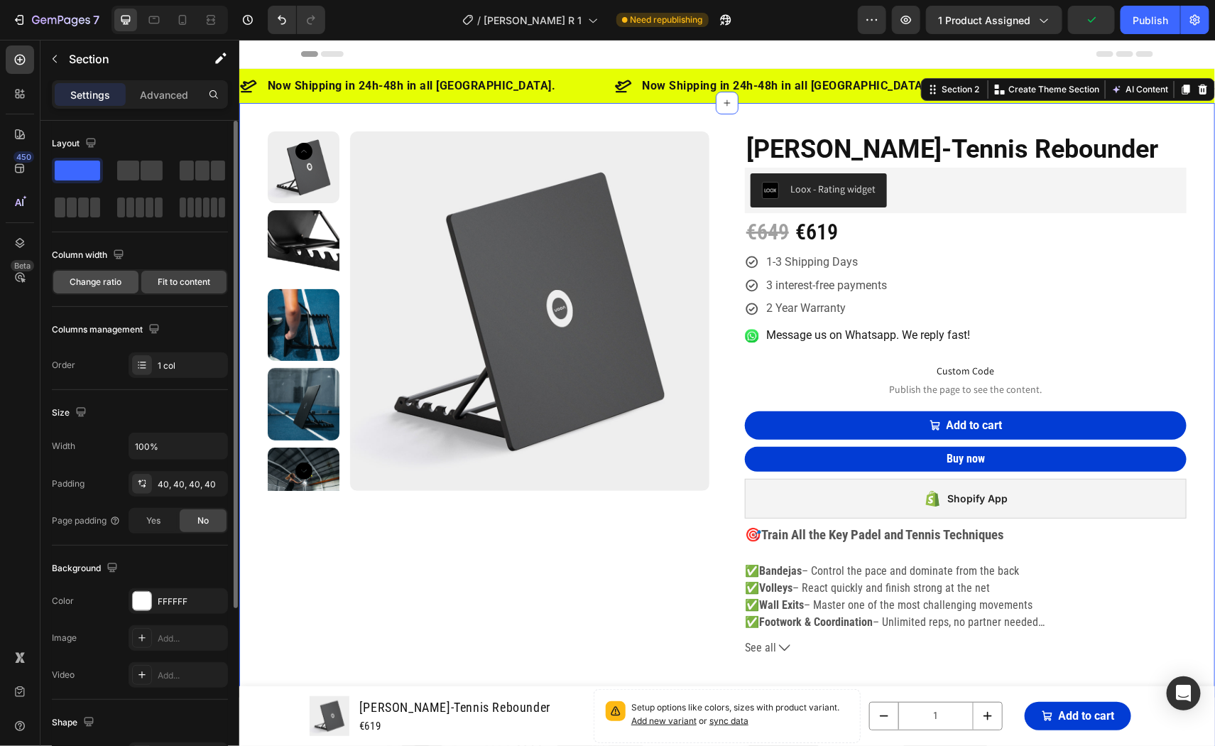
click at [95, 279] on span "Change ratio" at bounding box center [96, 281] width 52 height 13
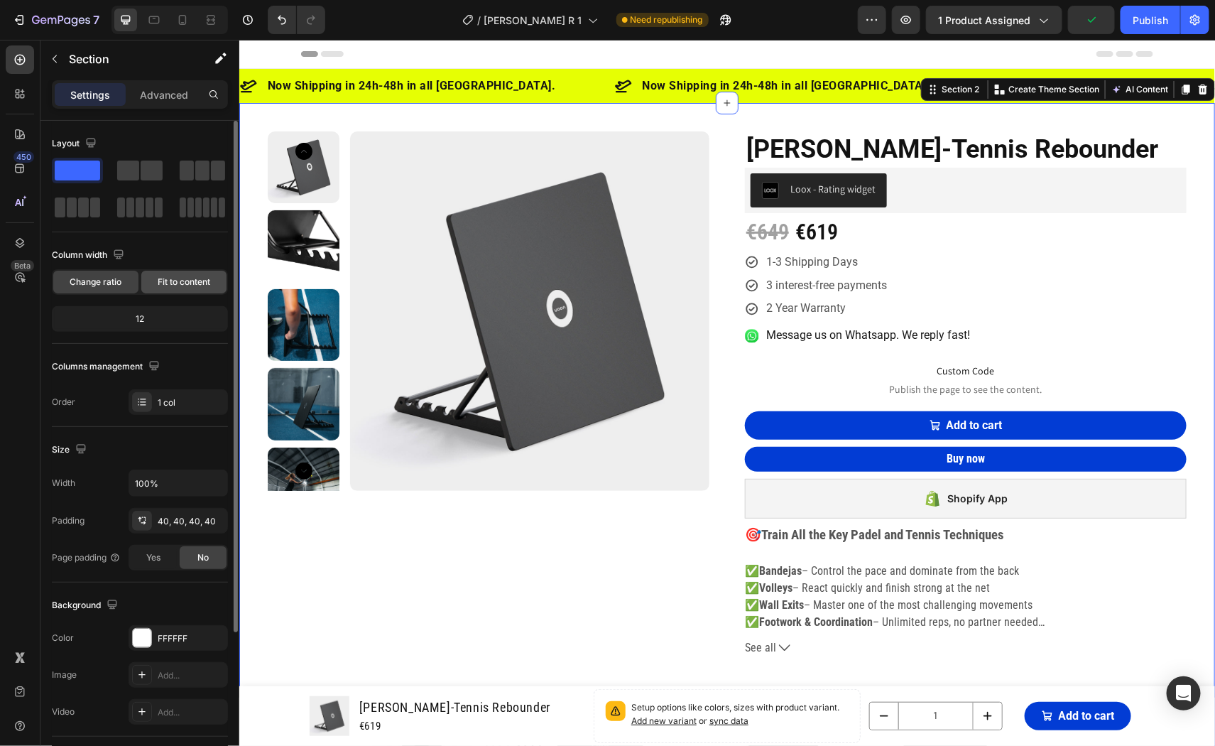
click at [174, 280] on span "Fit to content" at bounding box center [184, 281] width 53 height 13
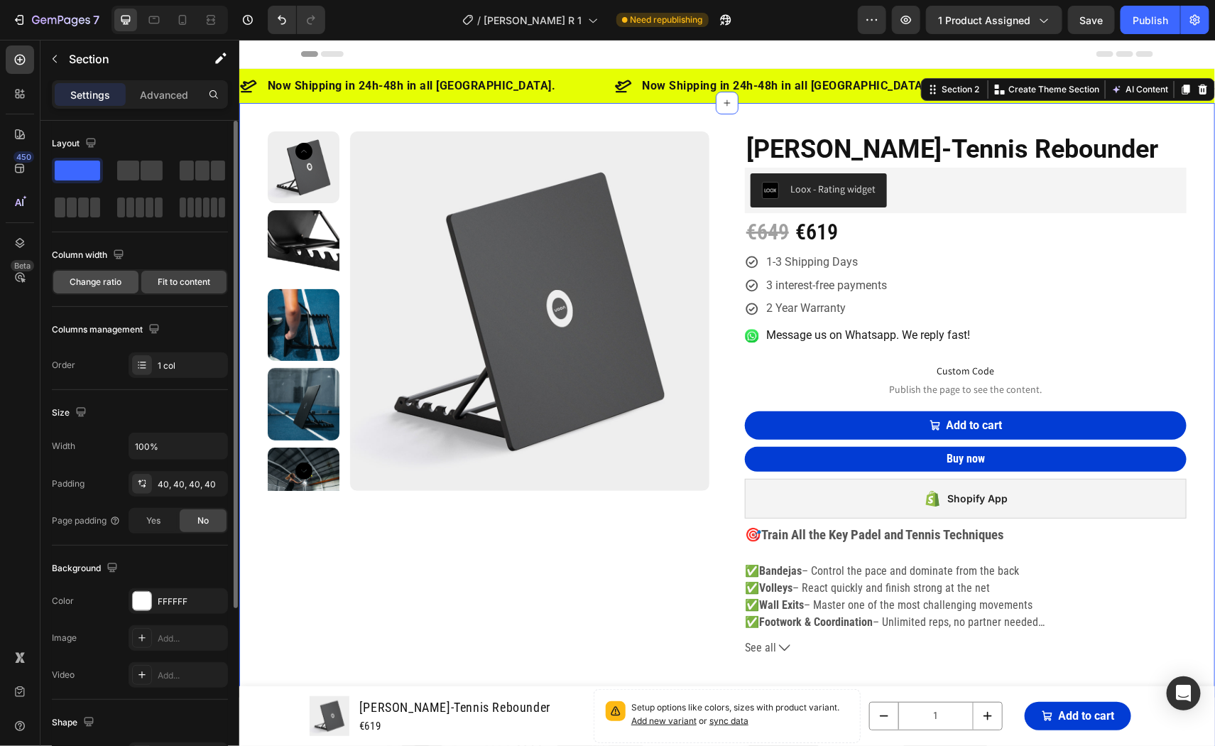
click at [99, 278] on span "Change ratio" at bounding box center [96, 281] width 52 height 13
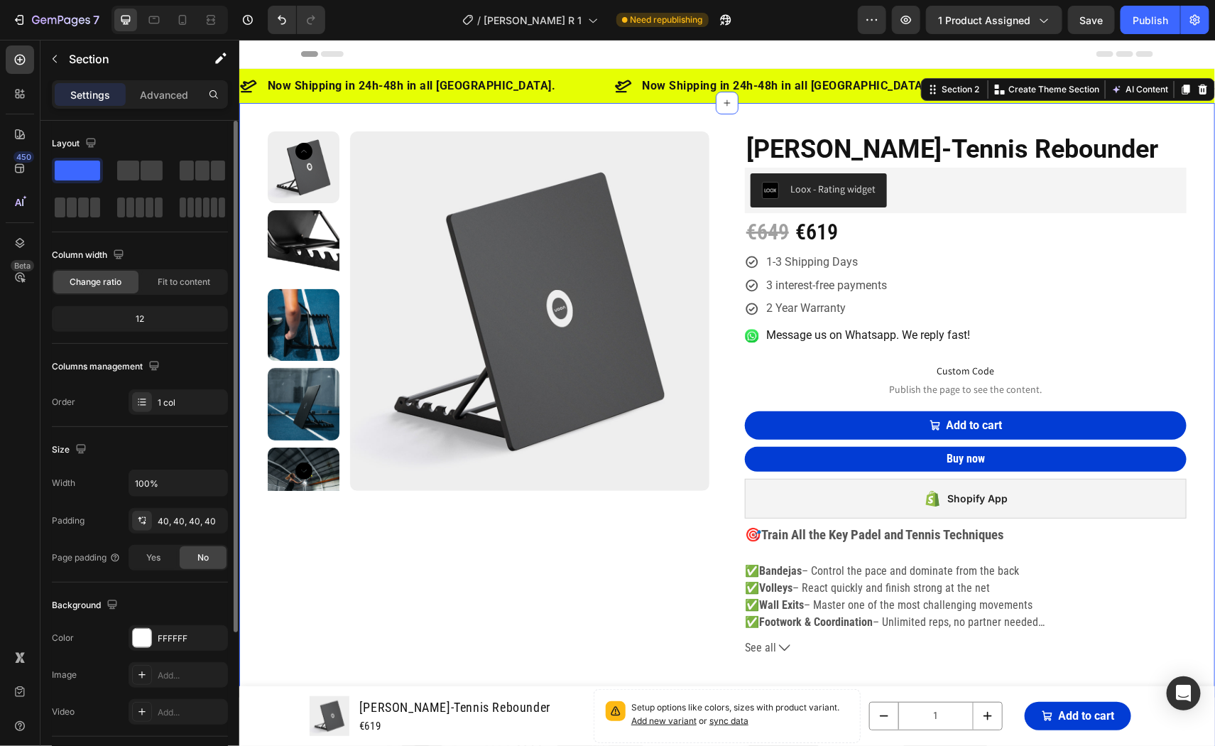
click at [140, 315] on div "12" at bounding box center [140, 319] width 170 height 20
click at [157, 290] on div "Fit to content" at bounding box center [183, 282] width 85 height 23
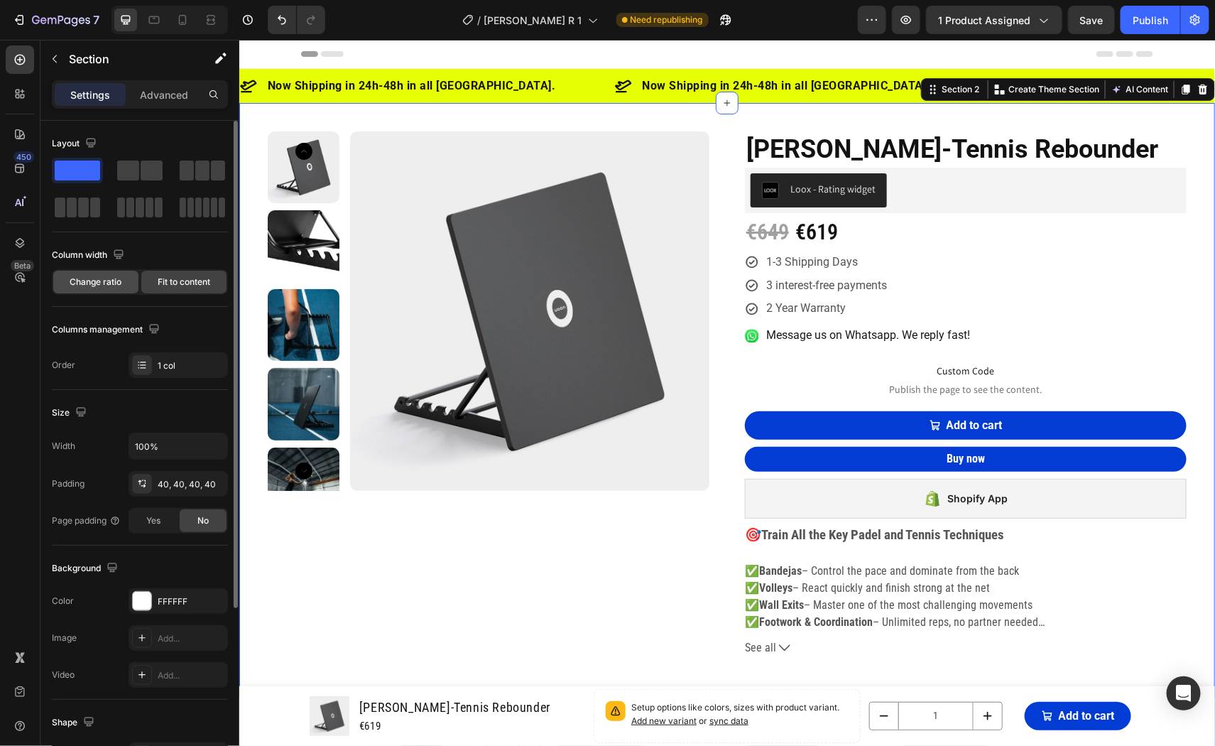
click at [94, 281] on span "Change ratio" at bounding box center [96, 281] width 52 height 13
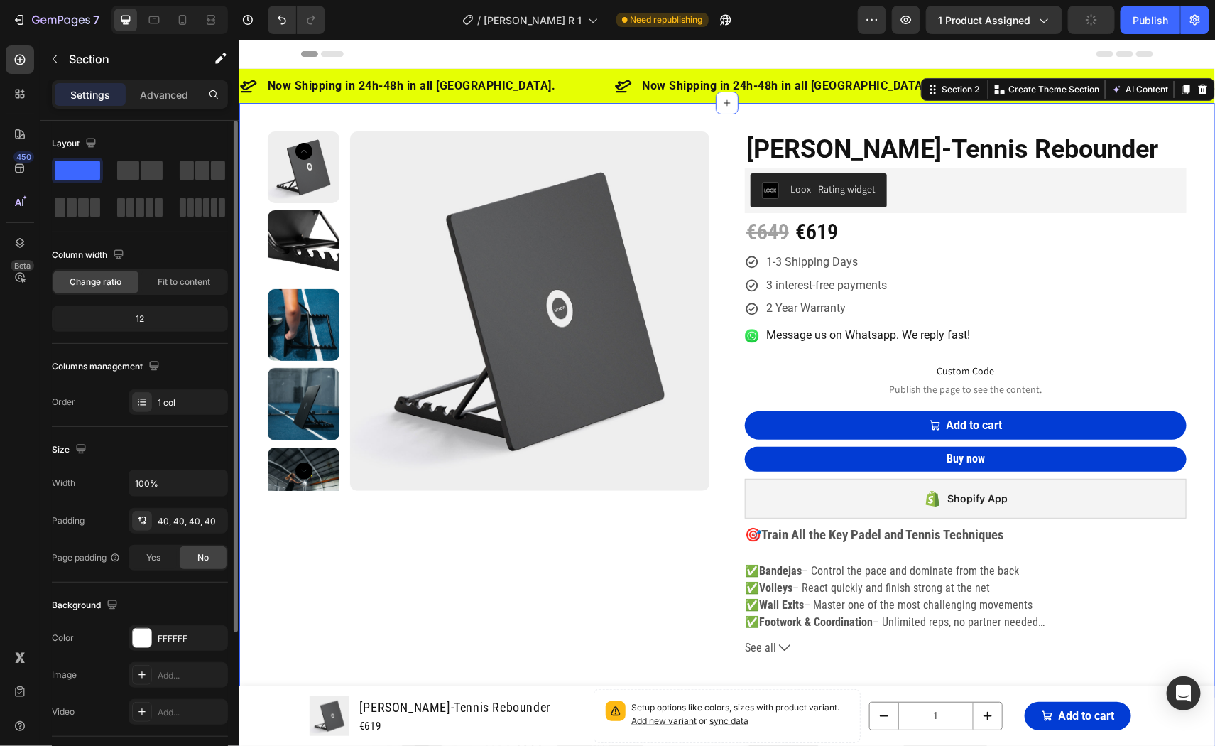
click at [135, 315] on div "12" at bounding box center [140, 319] width 170 height 20
click at [138, 319] on div "12" at bounding box center [140, 319] width 170 height 20
click at [962, 102] on div "Product Images [PERSON_NAME]-Tennis Rebounder (P) Title Loox - Rating widget Lo…" at bounding box center [727, 465] width 976 height 727
click at [959, 86] on div "Section 2" at bounding box center [959, 88] width 43 height 13
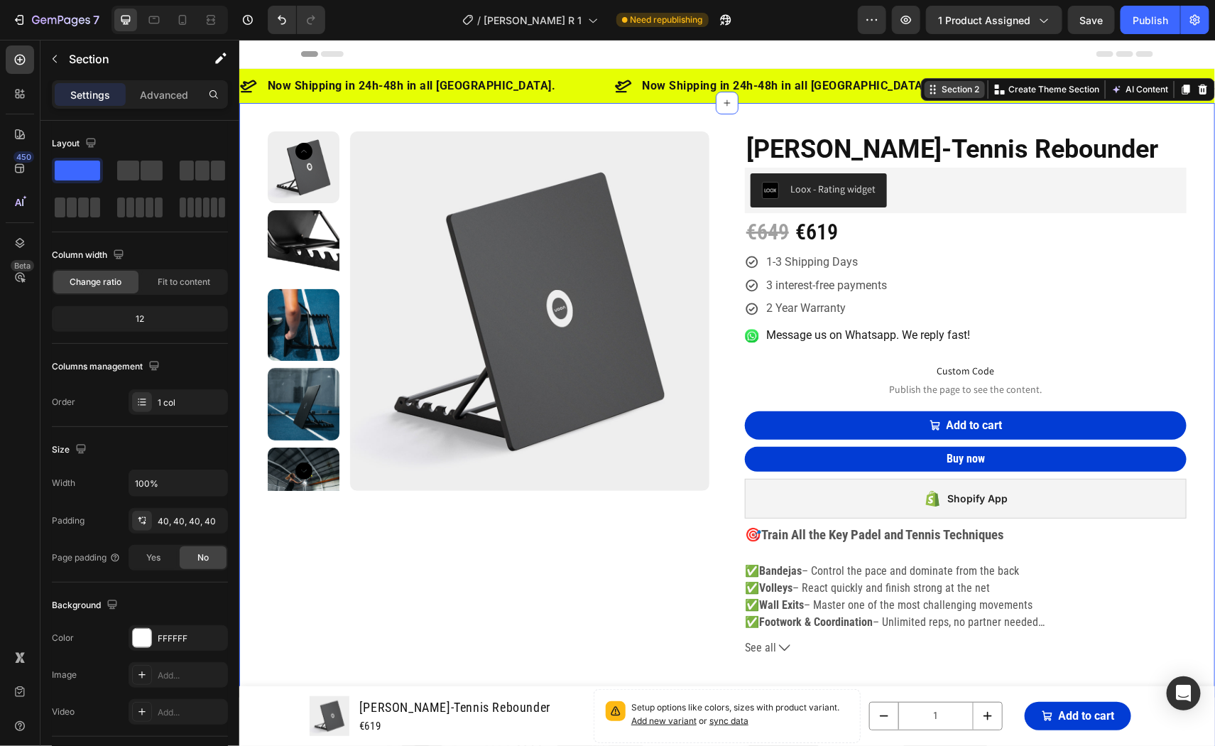
click at [956, 92] on div "Section 2" at bounding box center [959, 88] width 43 height 13
click at [167, 402] on div "1 col" at bounding box center [191, 402] width 67 height 13
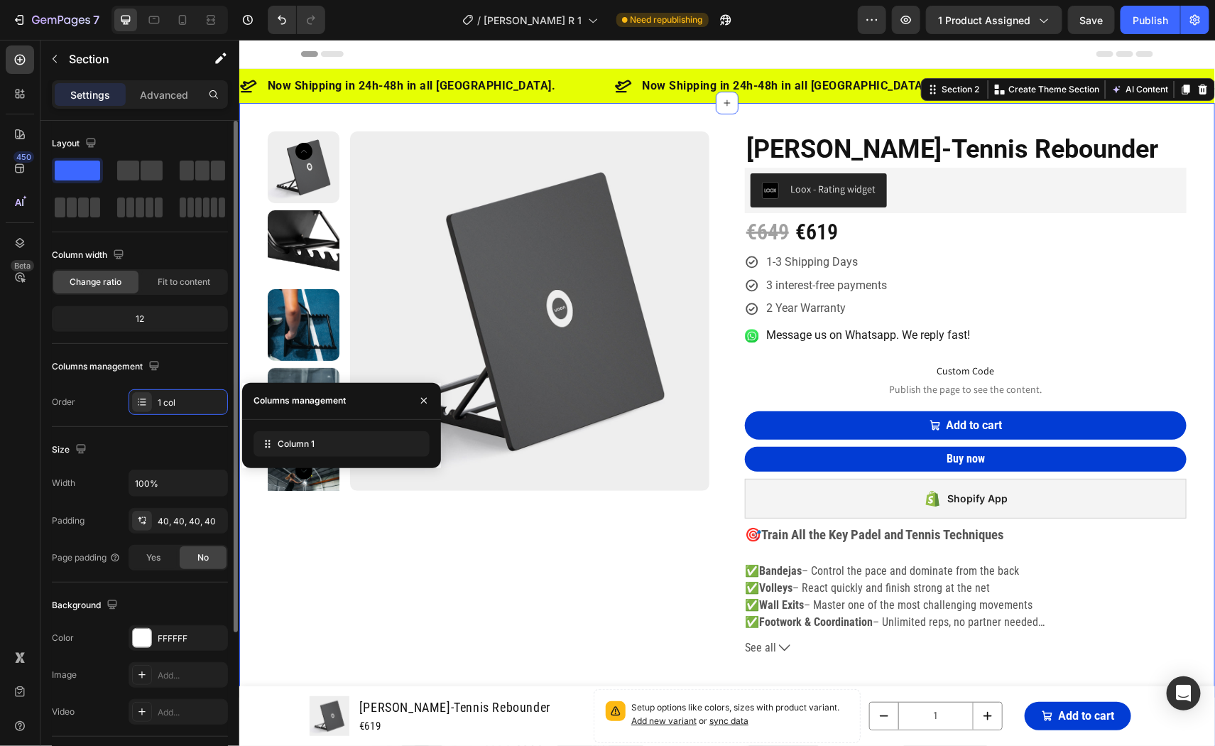
click at [160, 432] on div "Size Width 100% Padding 40, 40, 40, 40 Page padding Yes No" at bounding box center [140, 504] width 176 height 155
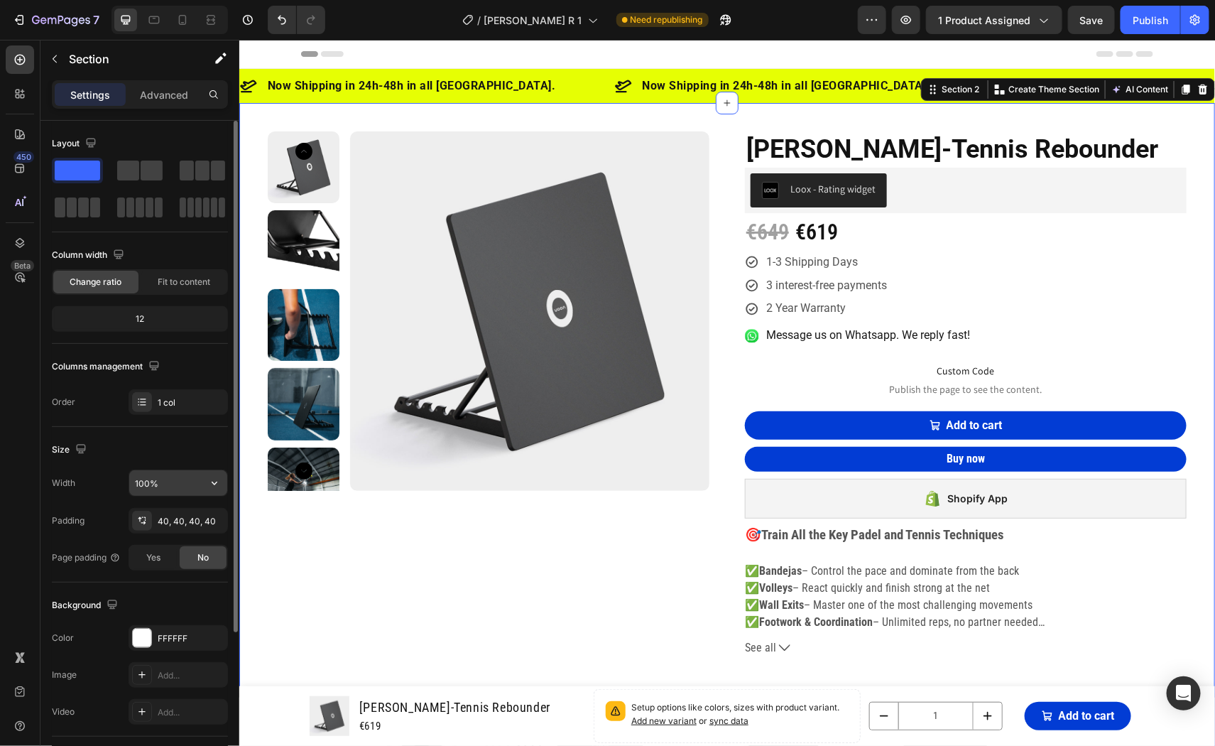
click at [140, 486] on input "100%" at bounding box center [178, 483] width 98 height 26
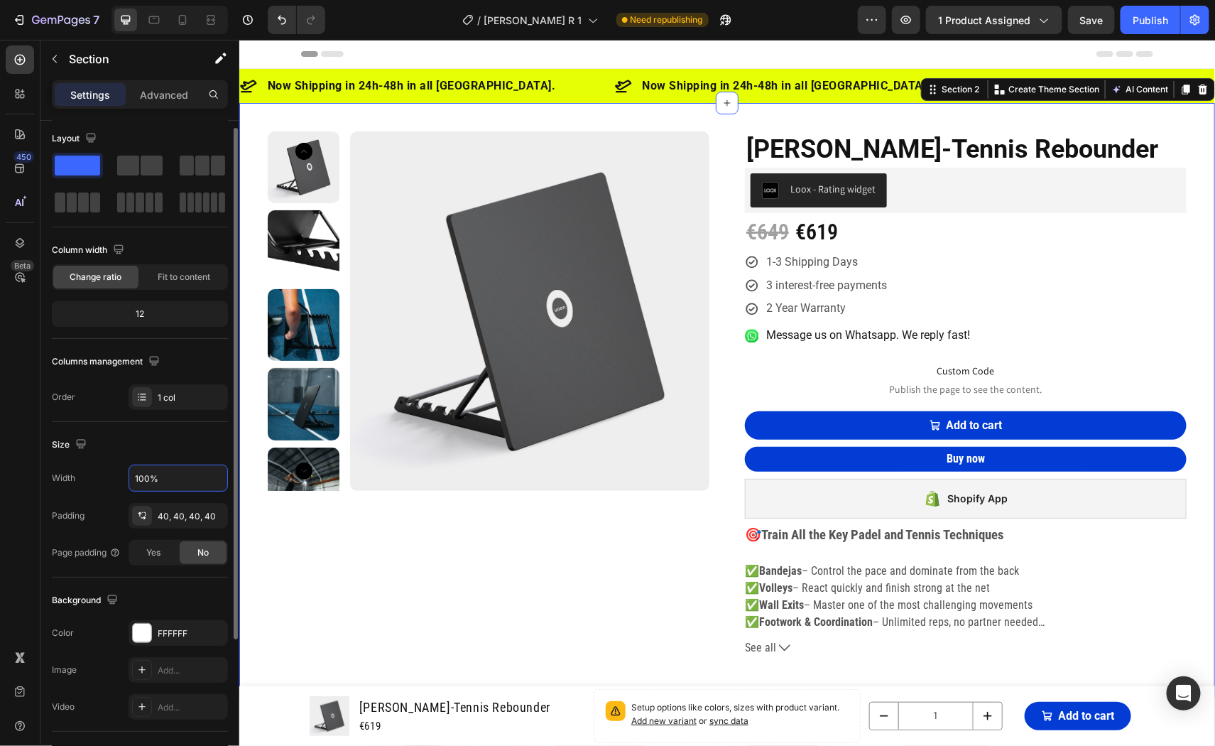
scroll to position [7, 0]
click at [162, 510] on div "40, 40, 40, 40" at bounding box center [178, 514] width 41 height 13
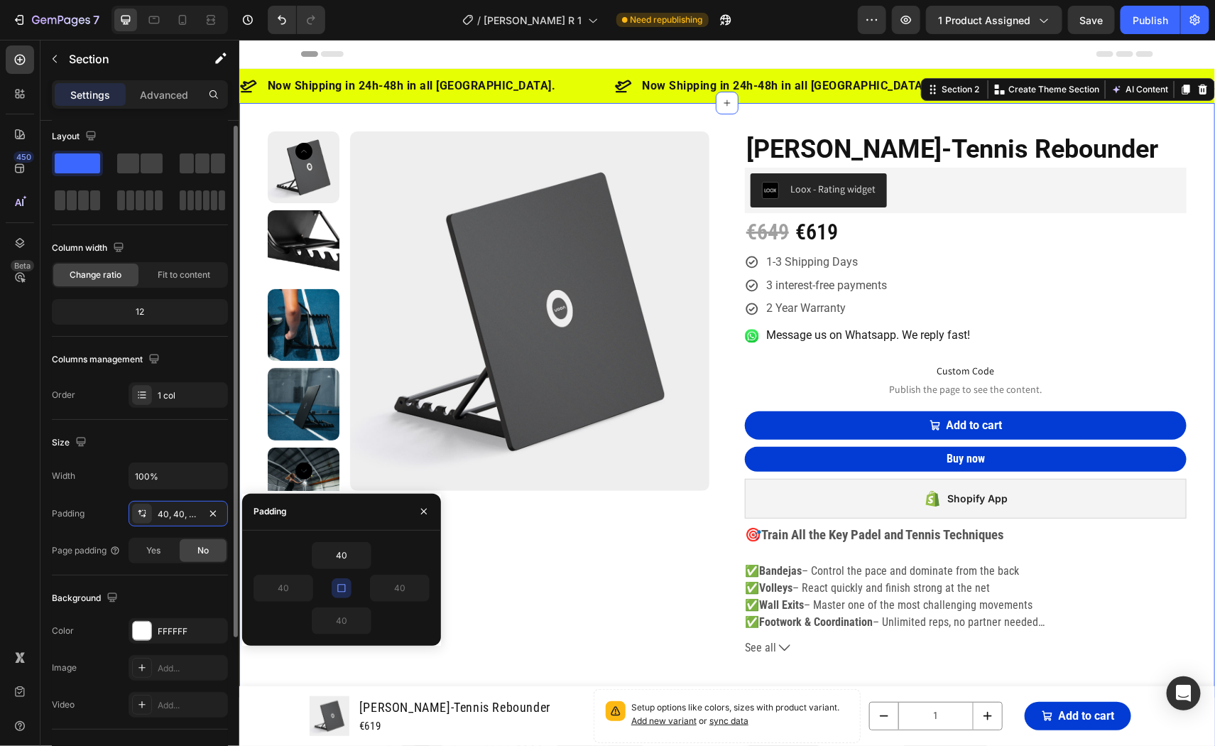
click at [109, 427] on div "Size Width 100% Padding 40, 40, 40, 40 Page padding Yes No" at bounding box center [140, 497] width 176 height 155
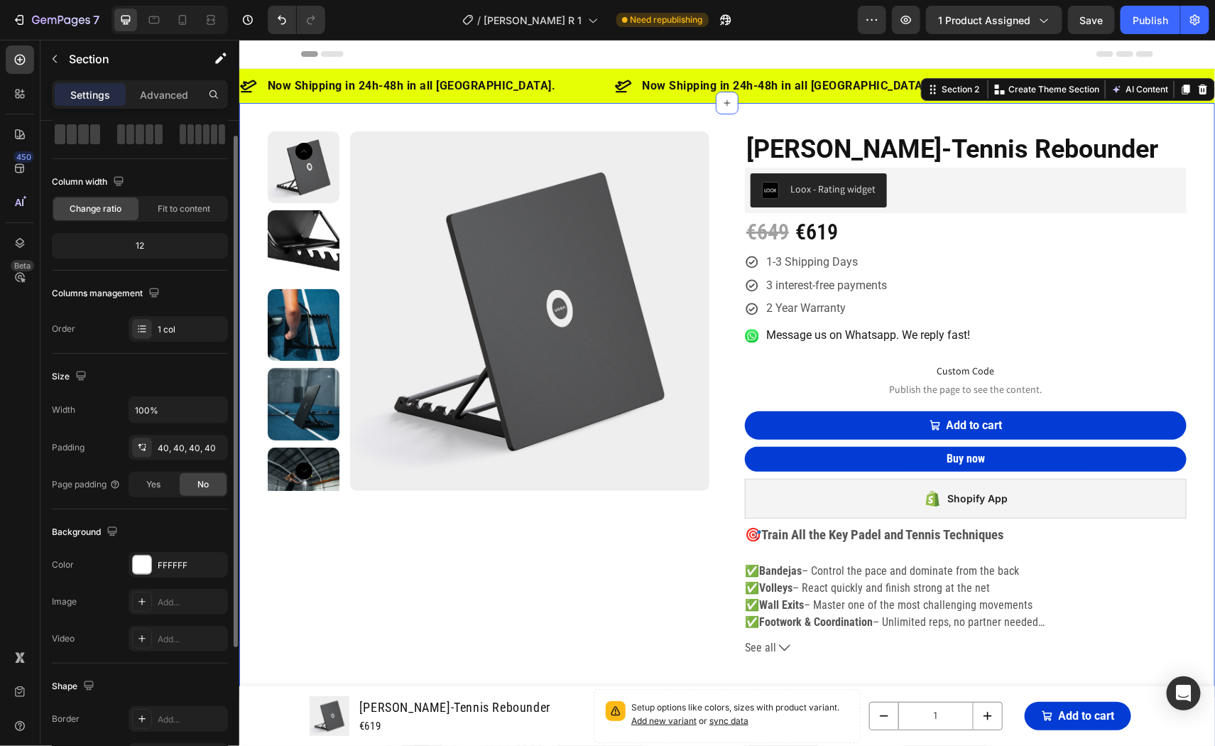
scroll to position [0, 0]
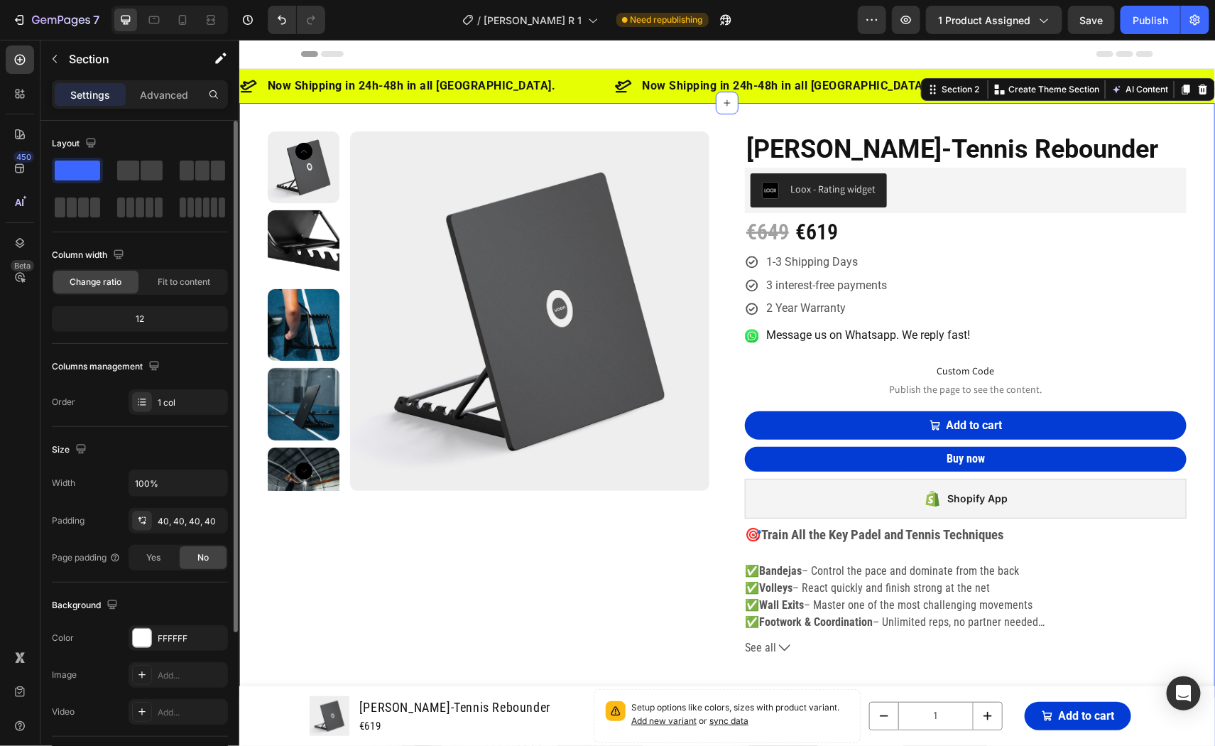
click at [134, 317] on div "12" at bounding box center [140, 319] width 170 height 20
click at [101, 279] on span "Change ratio" at bounding box center [96, 281] width 52 height 13
click at [165, 280] on span "Fit to content" at bounding box center [184, 281] width 53 height 13
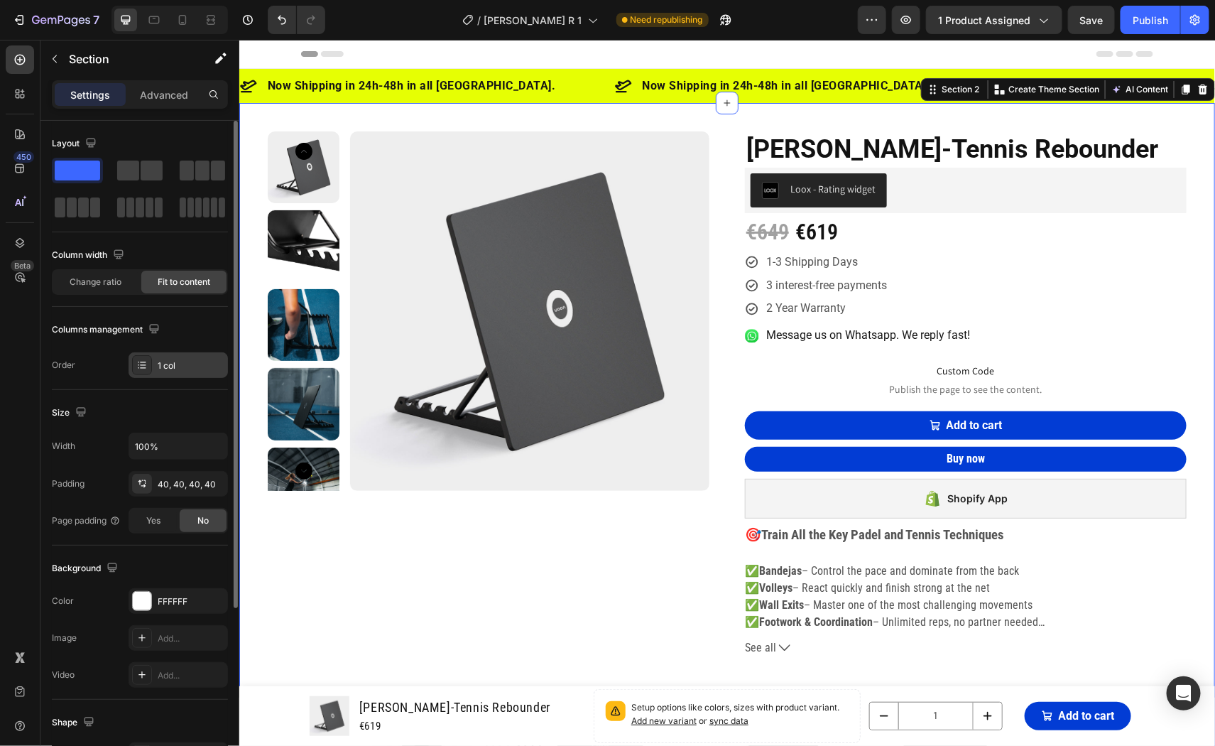
click at [140, 363] on icon at bounding box center [141, 364] width 11 height 11
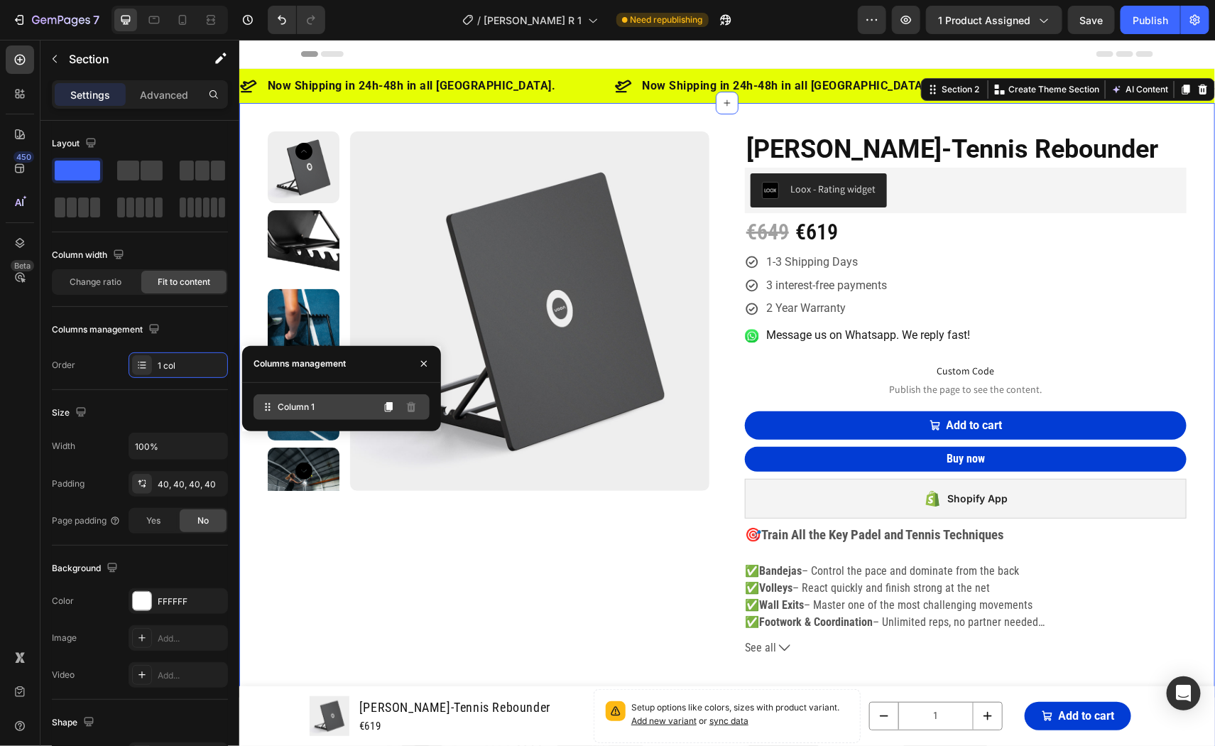
click at [295, 406] on span "Column 1" at bounding box center [296, 406] width 37 height 13
click at [199, 359] on div "1 col" at bounding box center [191, 365] width 67 height 13
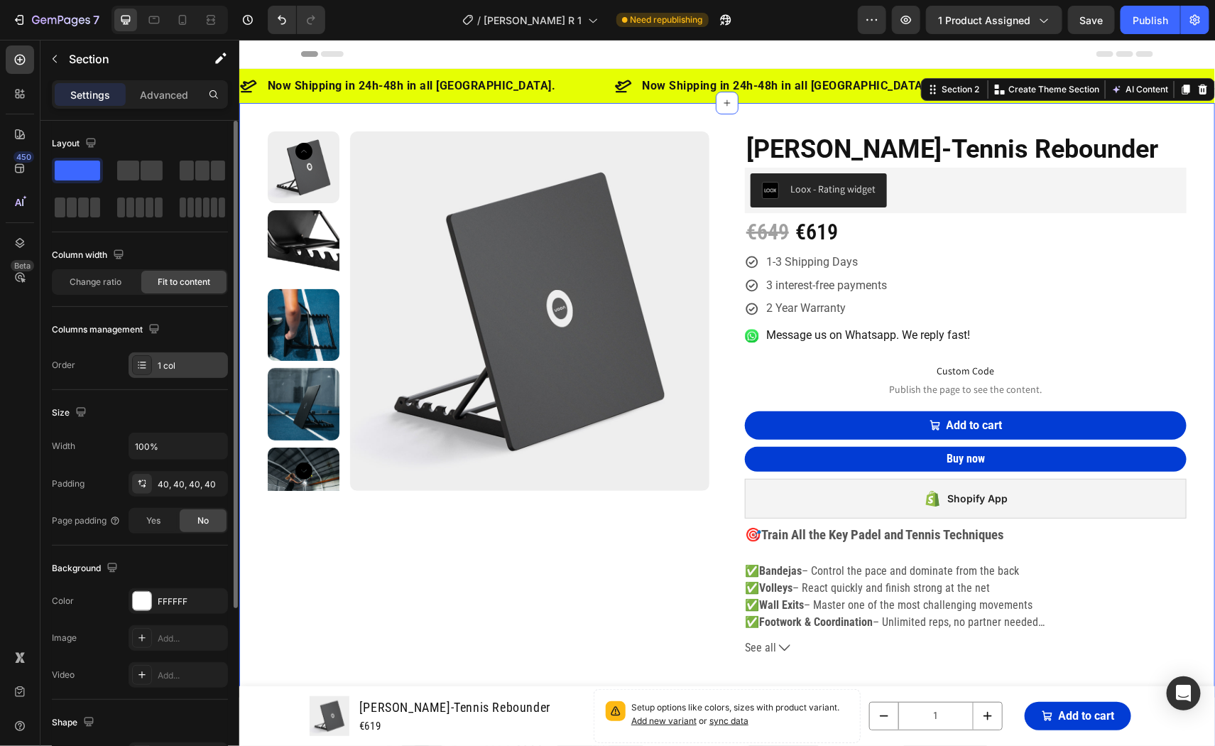
click at [180, 356] on div "1 col" at bounding box center [178, 365] width 99 height 26
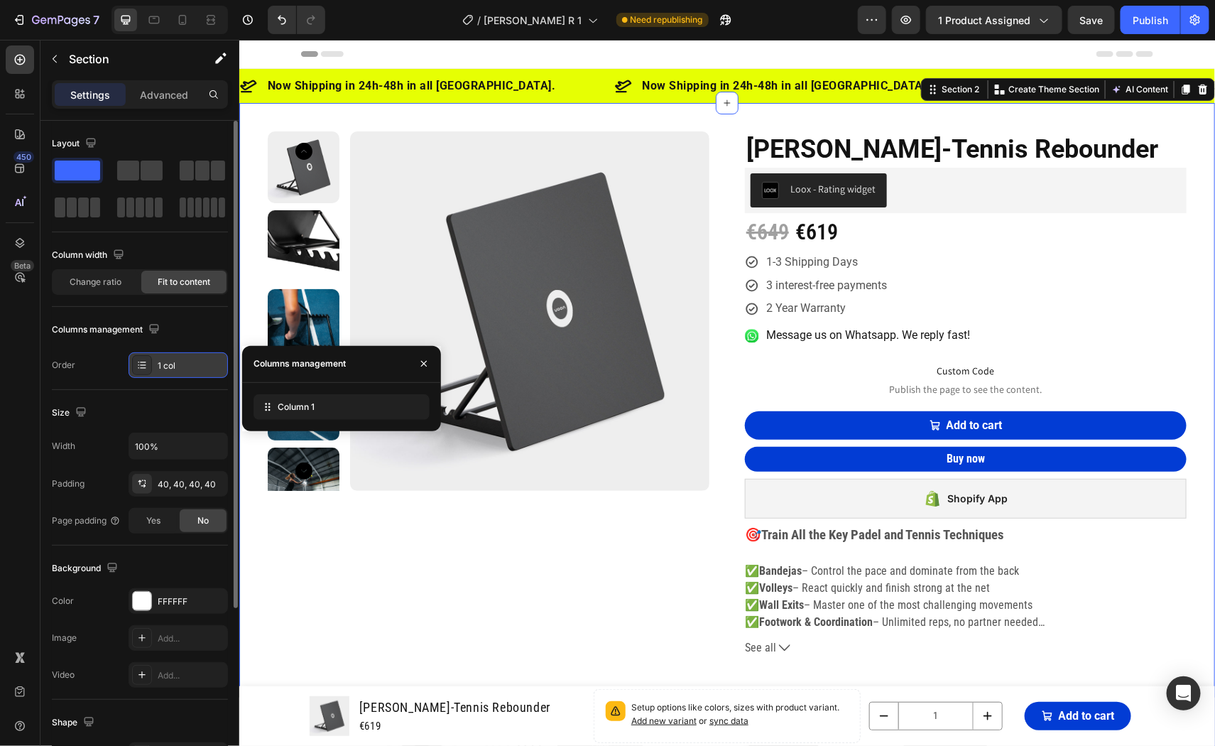
click at [146, 355] on div at bounding box center [142, 365] width 20 height 20
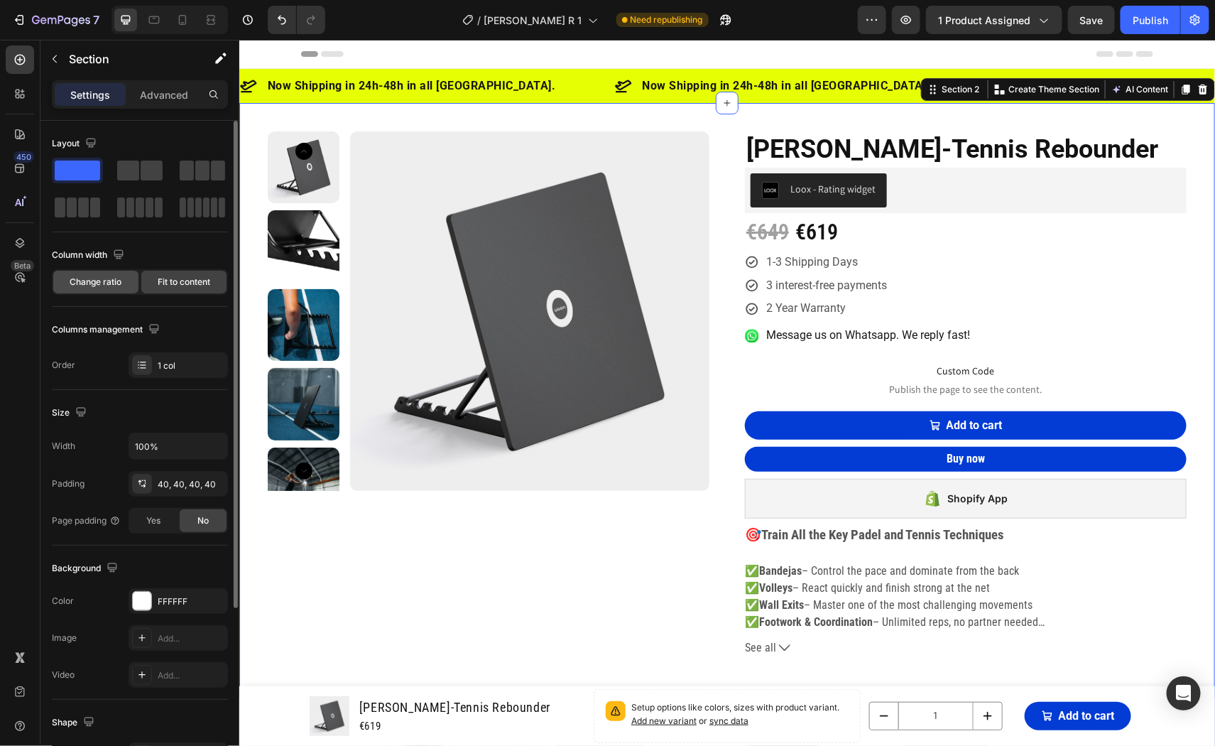
click at [106, 284] on span "Change ratio" at bounding box center [96, 281] width 52 height 13
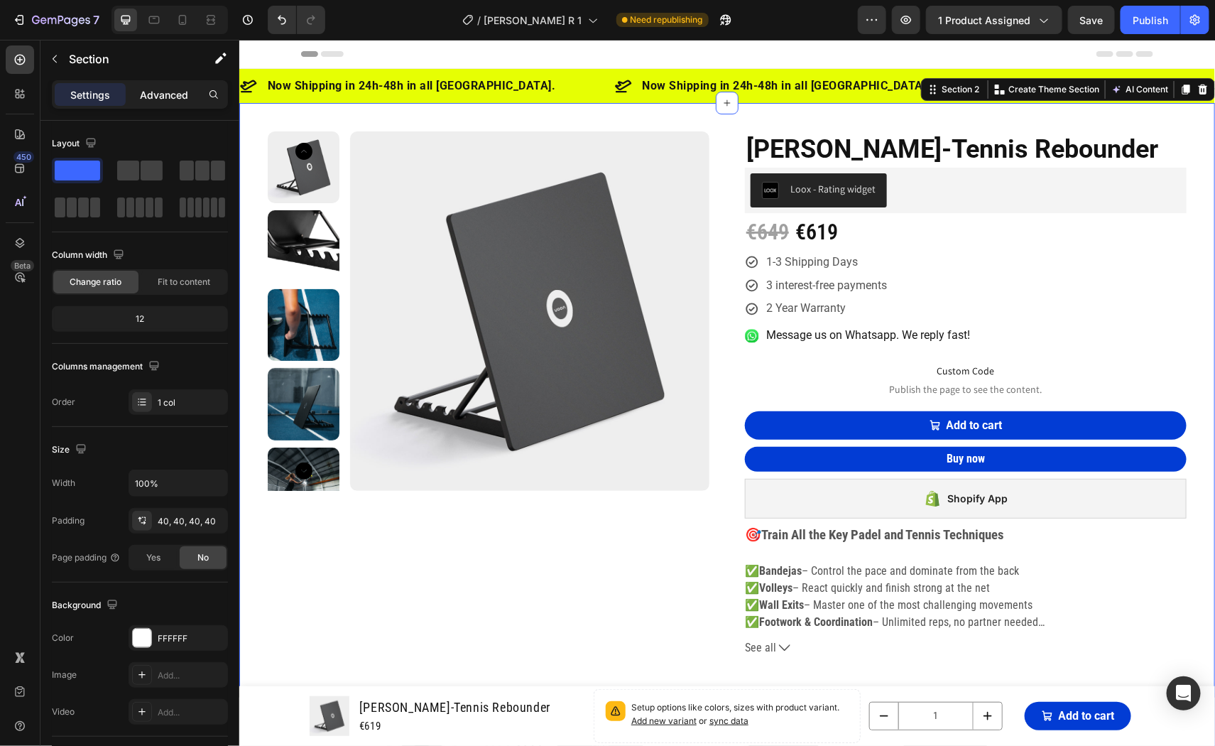
click at [146, 97] on p "Advanced" at bounding box center [164, 94] width 48 height 15
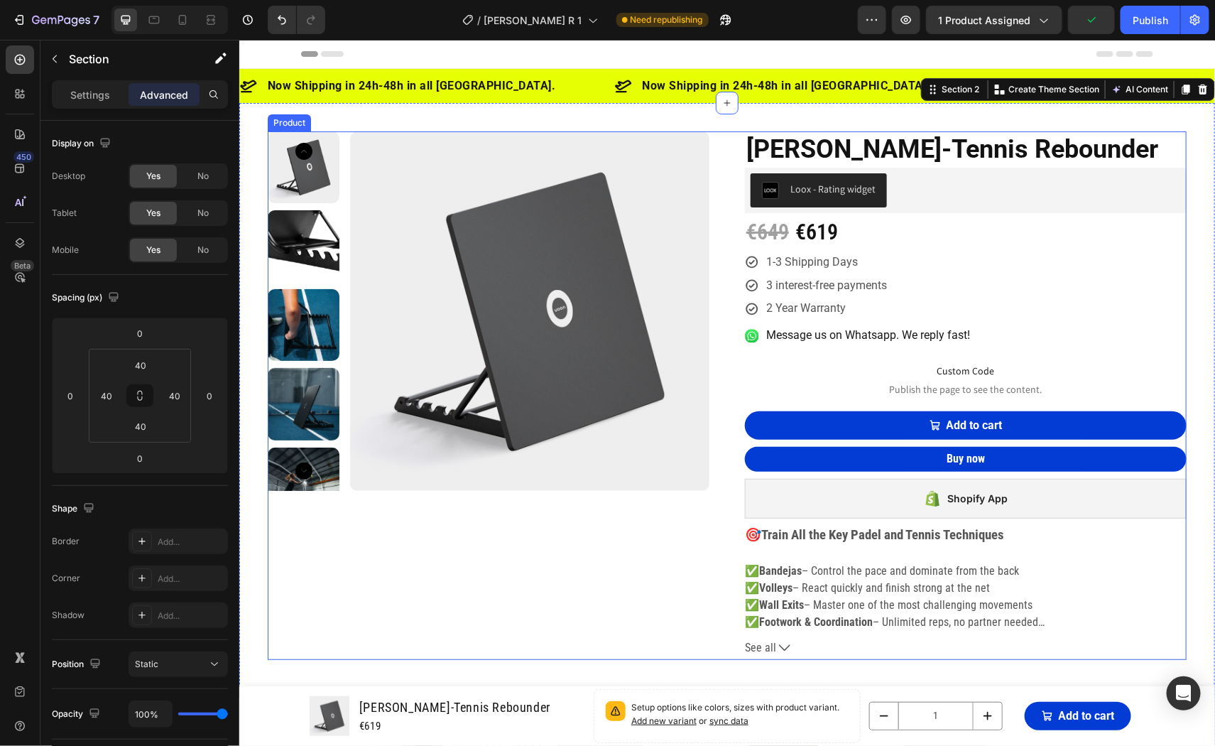
click at [400, 574] on div "Product Images" at bounding box center [488, 395] width 442 height 528
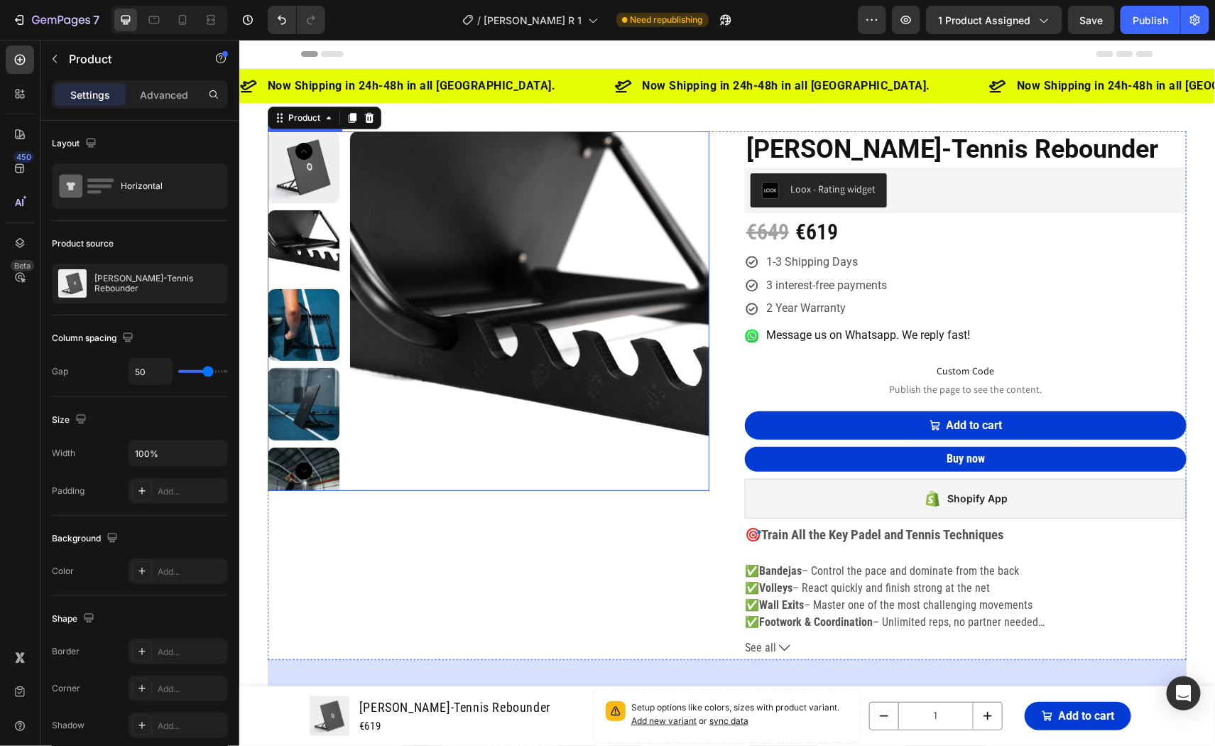
click at [406, 227] on img at bounding box center [528, 310] width 359 height 359
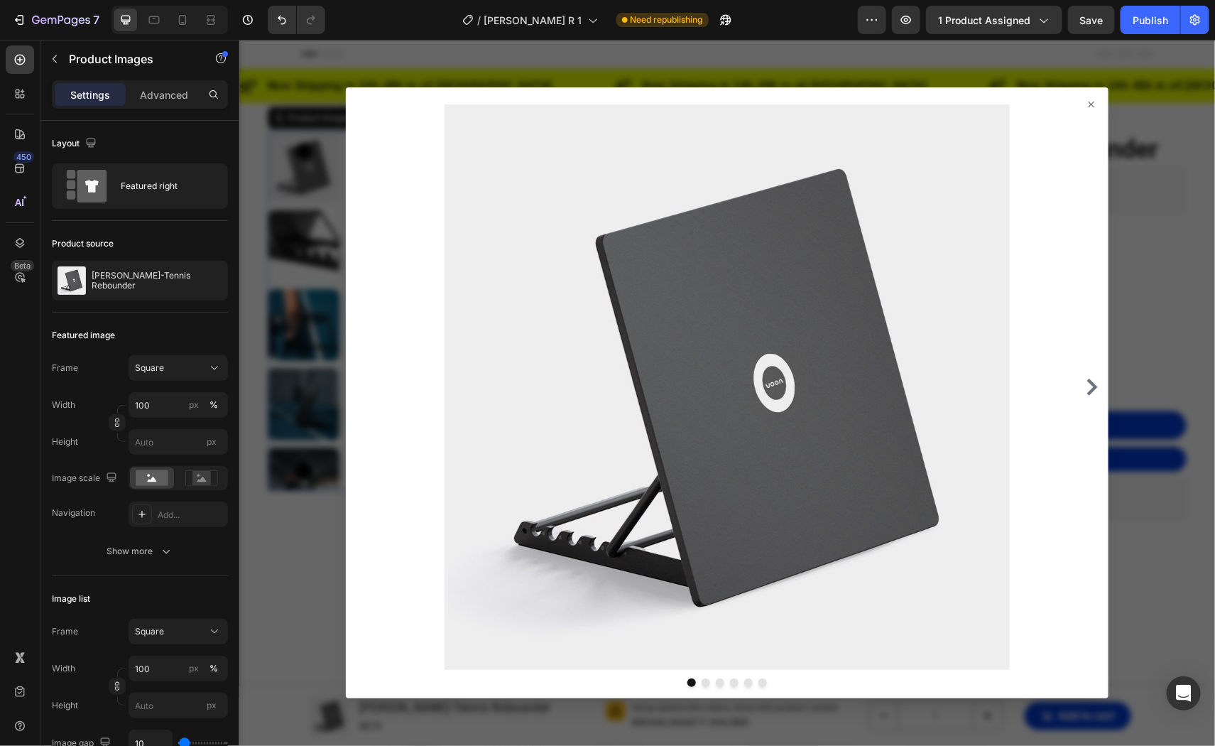
click at [309, 244] on div at bounding box center [727, 392] width 976 height 706
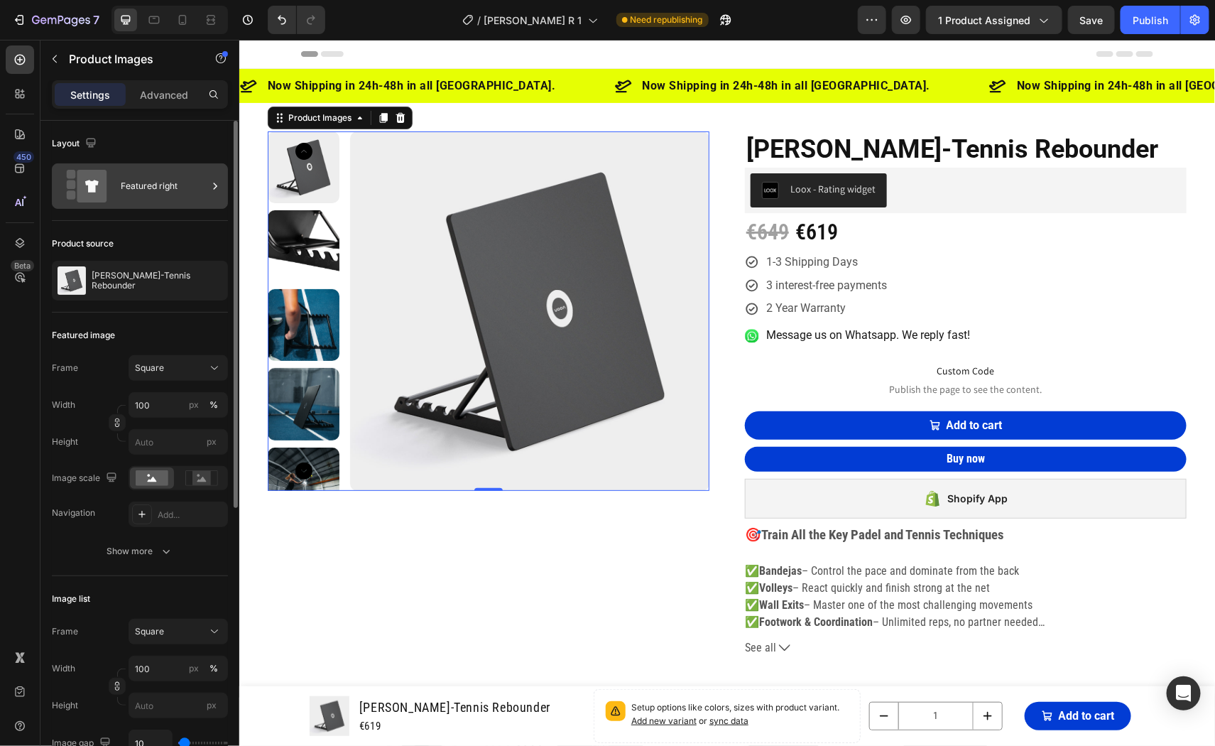
click at [128, 173] on div "Featured right" at bounding box center [164, 186] width 87 height 33
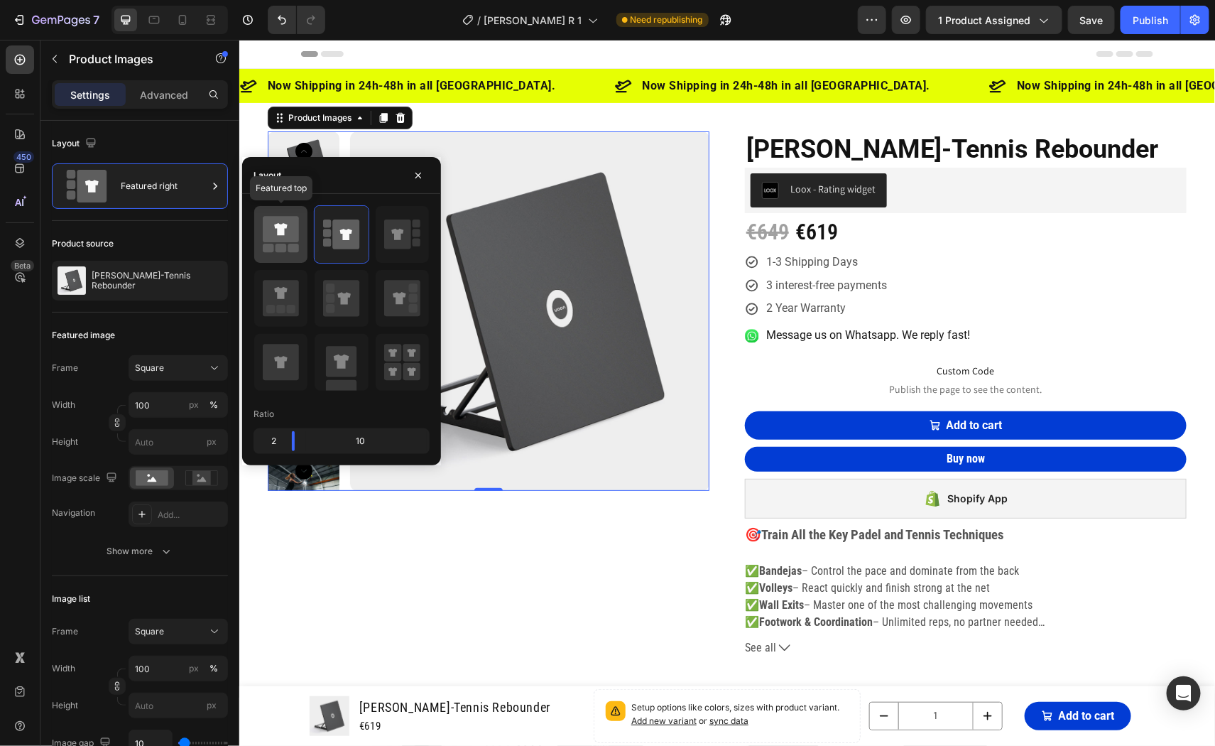
click at [268, 229] on icon at bounding box center [281, 230] width 36 height 26
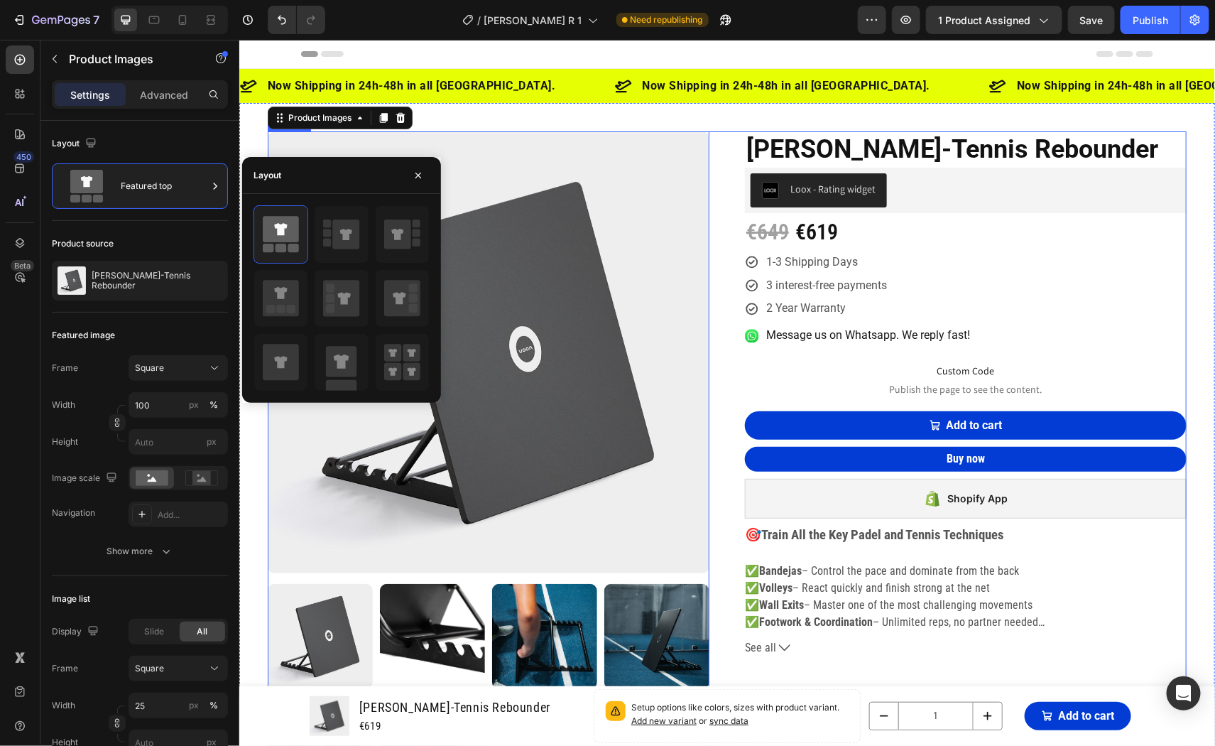
click at [724, 234] on div "Product Images 0 [PERSON_NAME]-Tennis Rebounder (P) Title Loox - Rating widget …" at bounding box center [726, 466] width 919 height 670
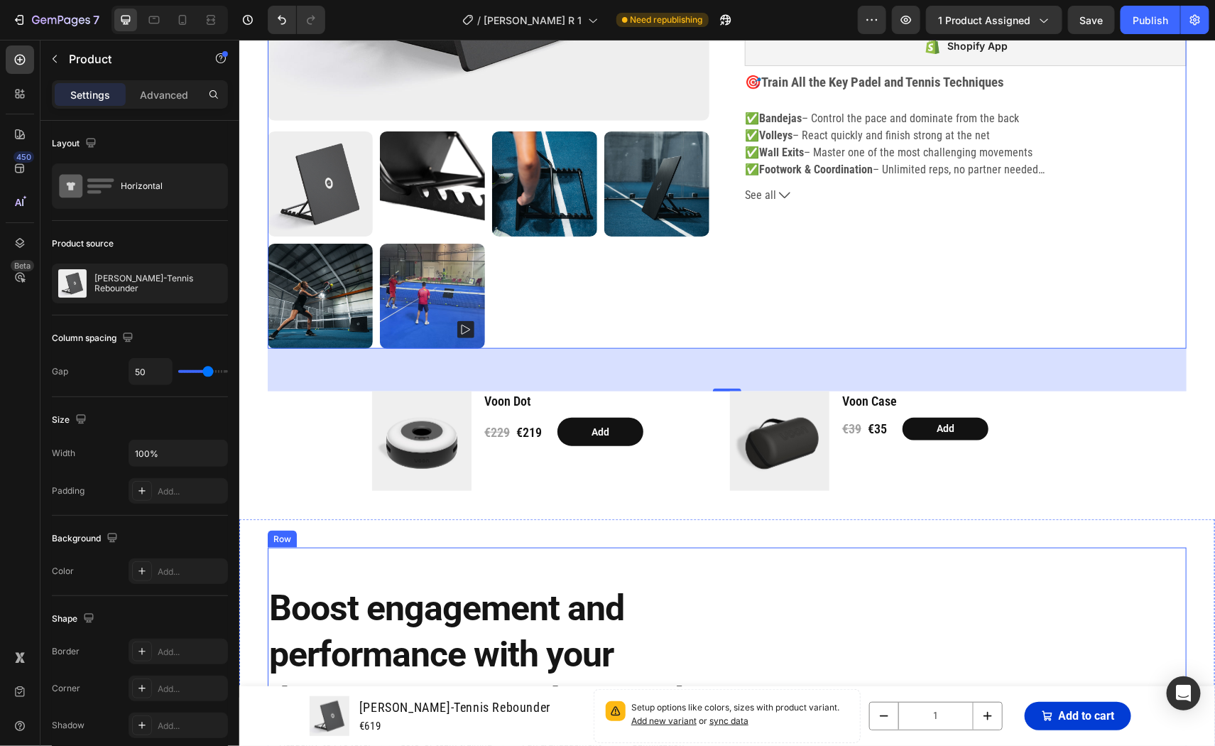
scroll to position [446, 0]
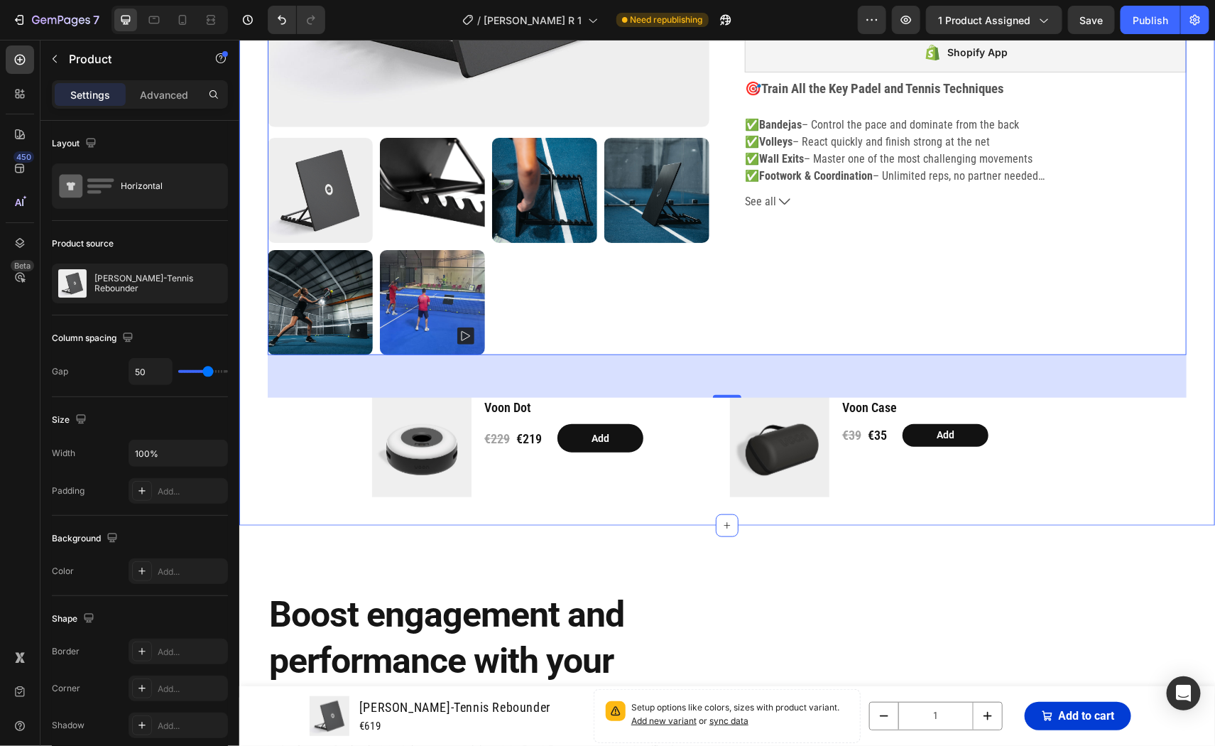
click at [312, 454] on div "Product Images [PERSON_NAME]-Tennis Rebounder (P) Title Loox - Rating widget Lo…" at bounding box center [726, 91] width 919 height 812
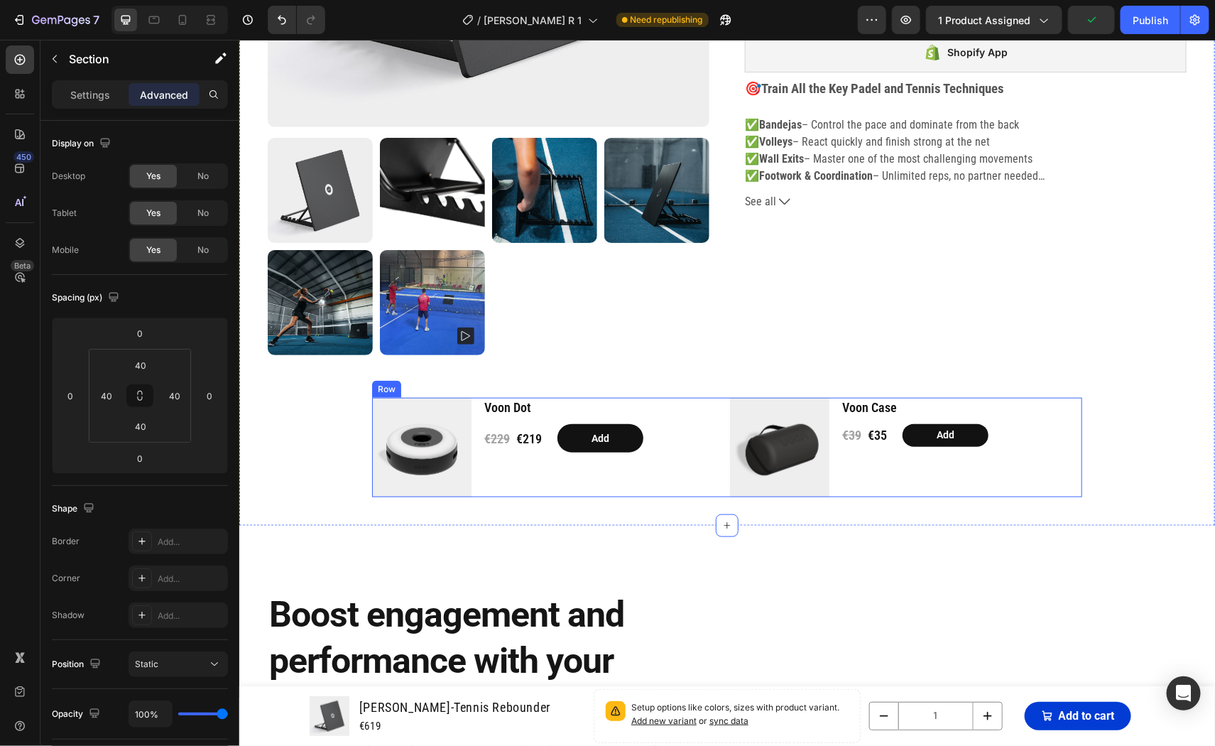
click at [725, 433] on div "Product Images Voon Dot Product Title €229 Product Price Product Price €219 Pro…" at bounding box center [726, 446] width 710 height 99
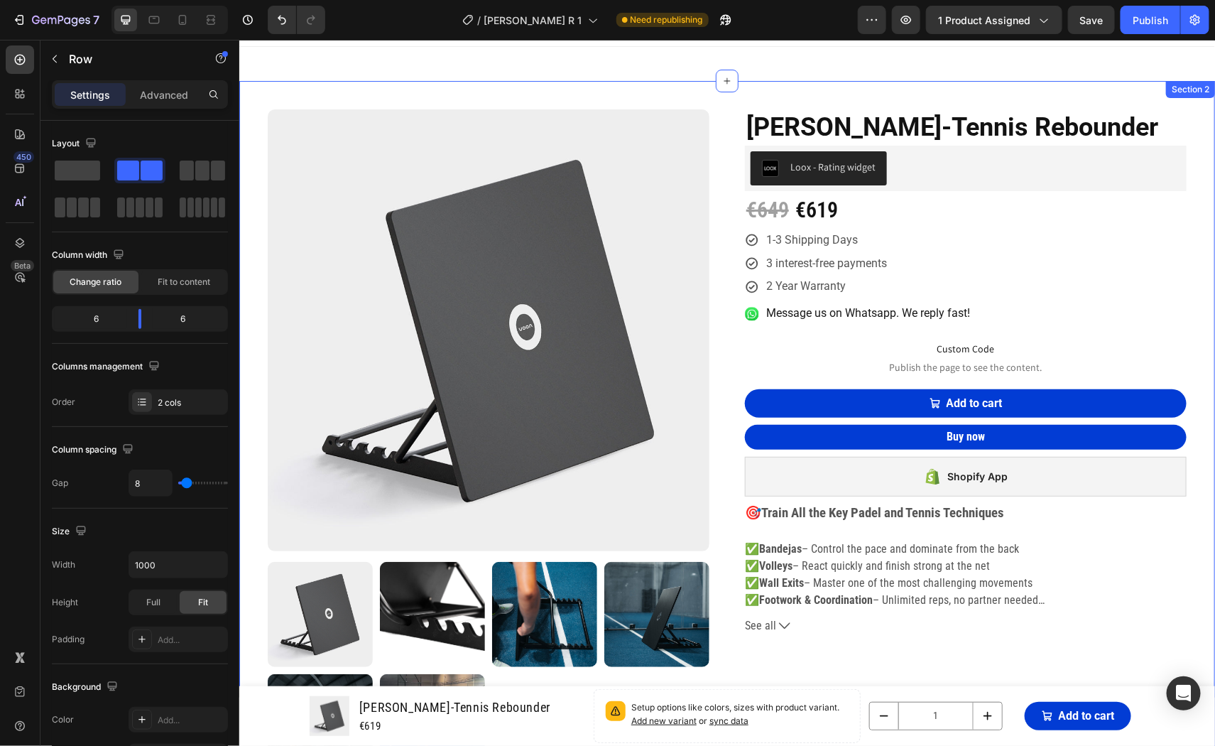
scroll to position [0, 0]
